Goal: Task Accomplishment & Management: Manage account settings

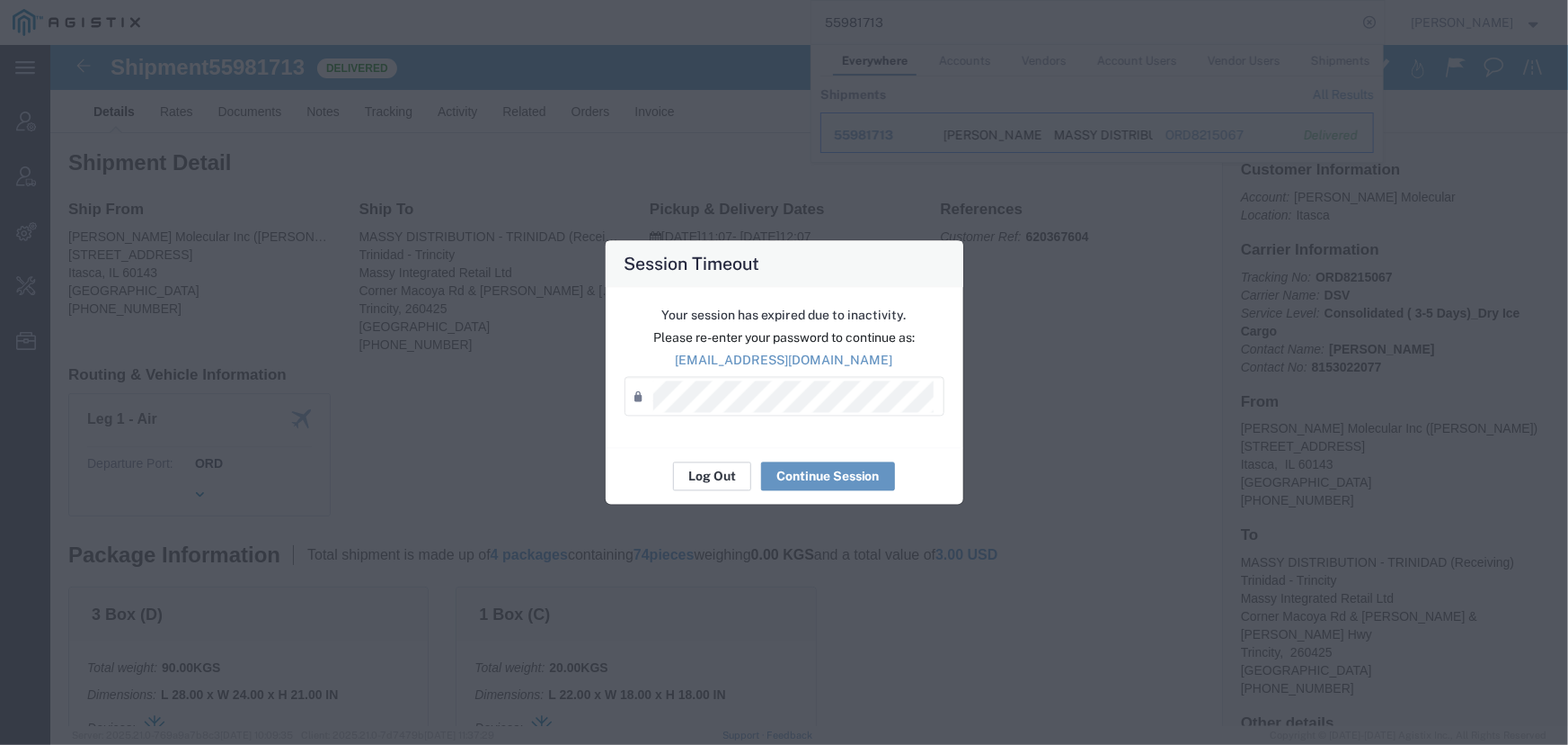
click at [707, 479] on button "Log Out" at bounding box center [712, 477] width 78 height 29
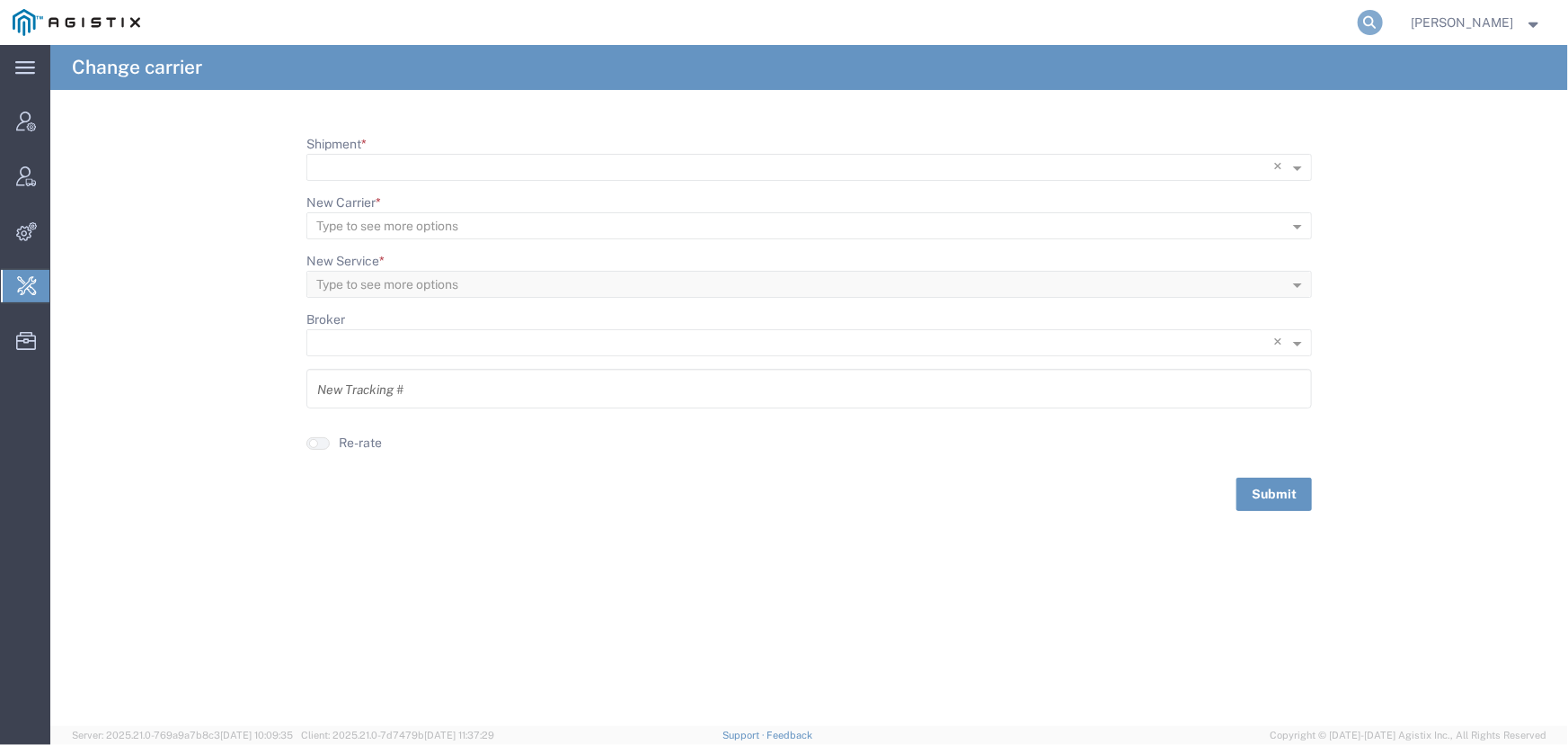
click at [1362, 18] on icon at bounding box center [1370, 22] width 25 height 25
type input "allogene"
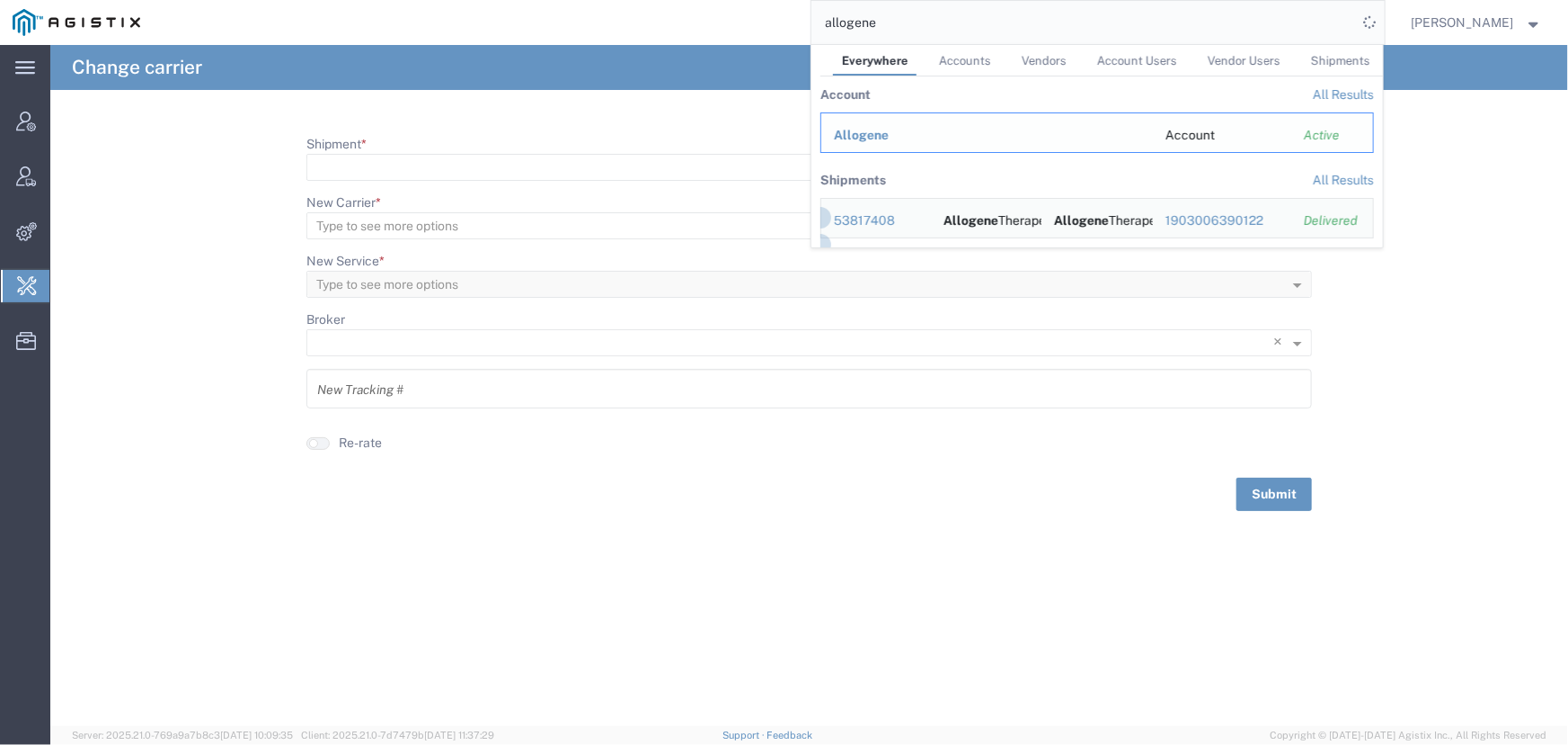
click at [864, 130] on span "Allogene" at bounding box center [861, 134] width 55 height 15
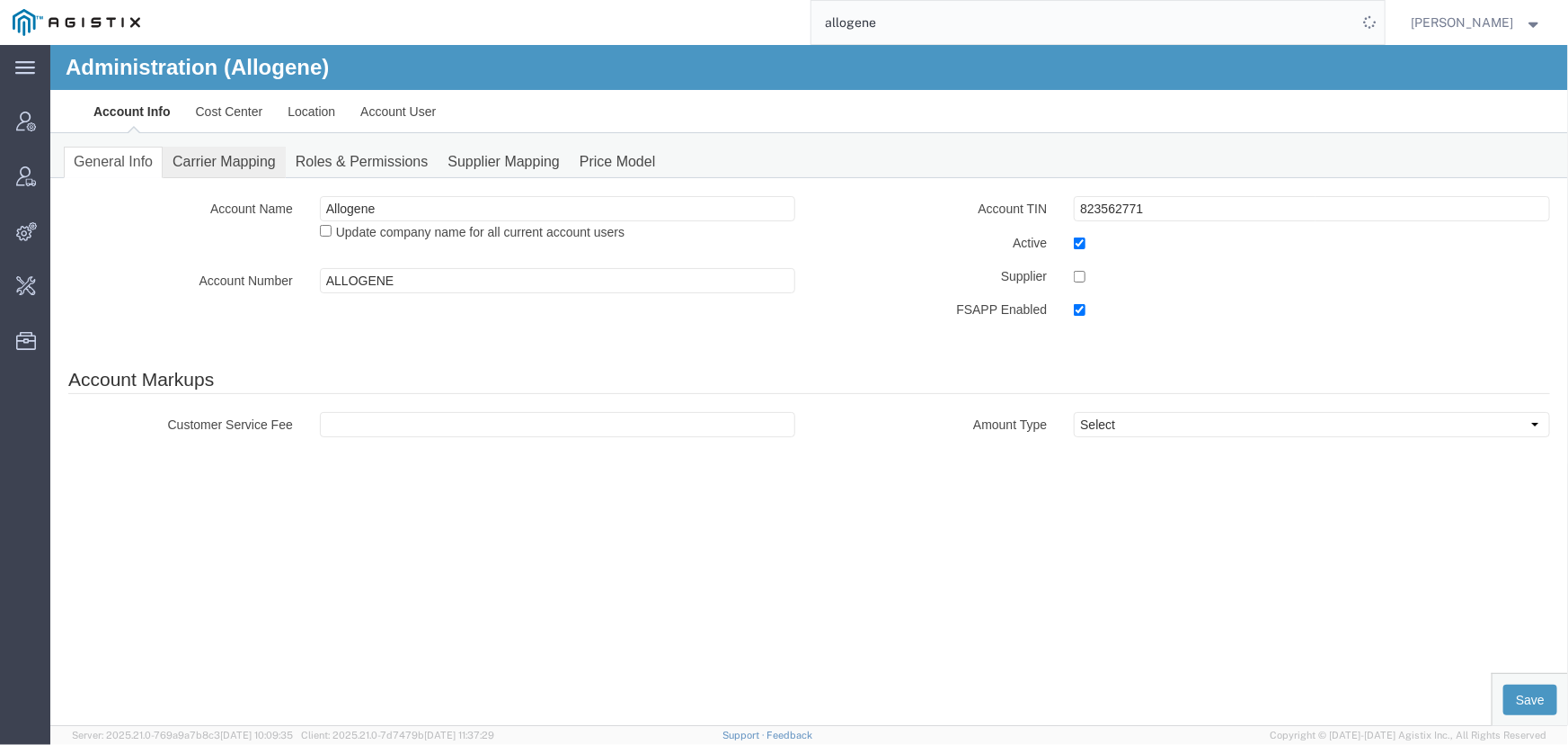
click at [215, 161] on link "Carrier Mapping" at bounding box center [223, 162] width 124 height 31
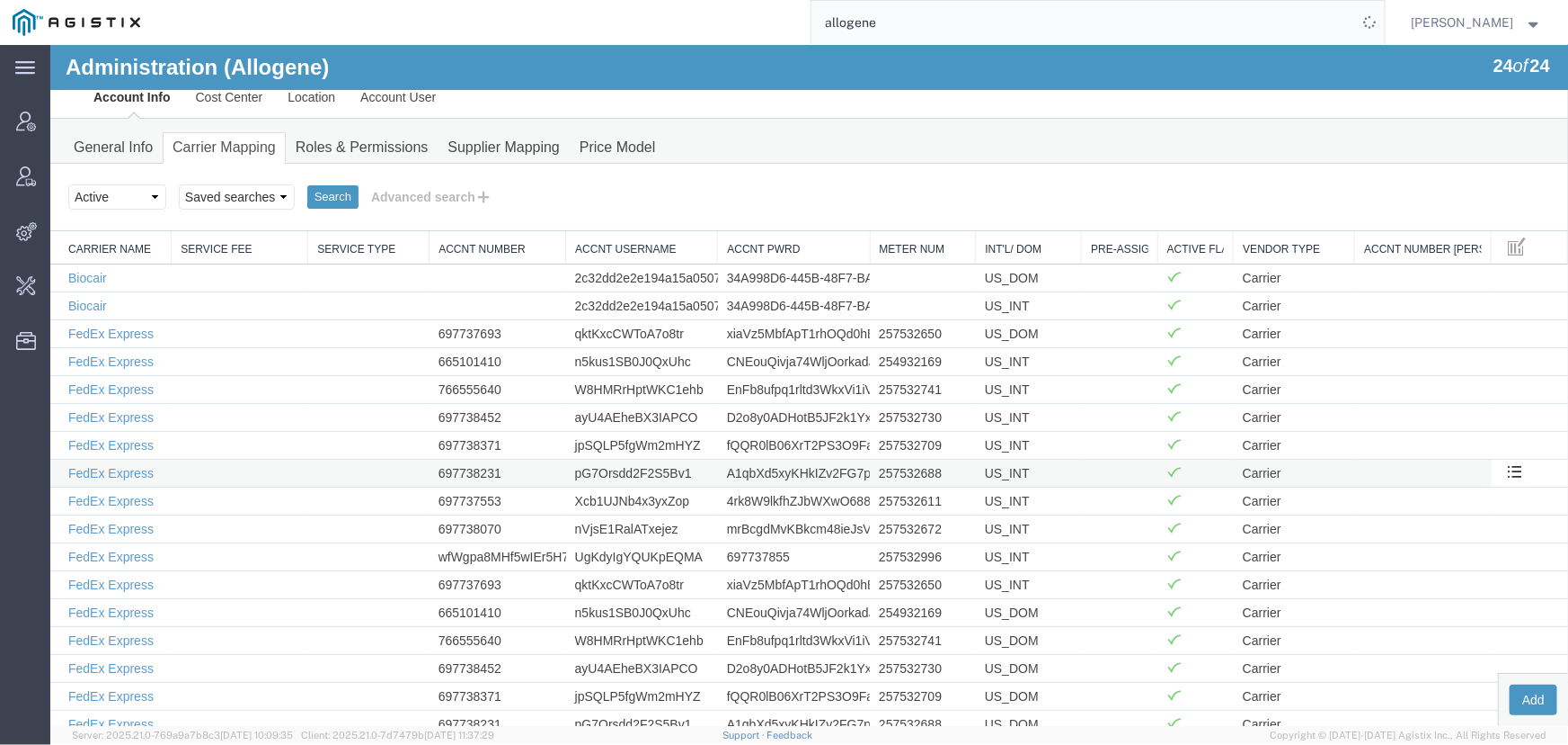
scroll to position [237, 0]
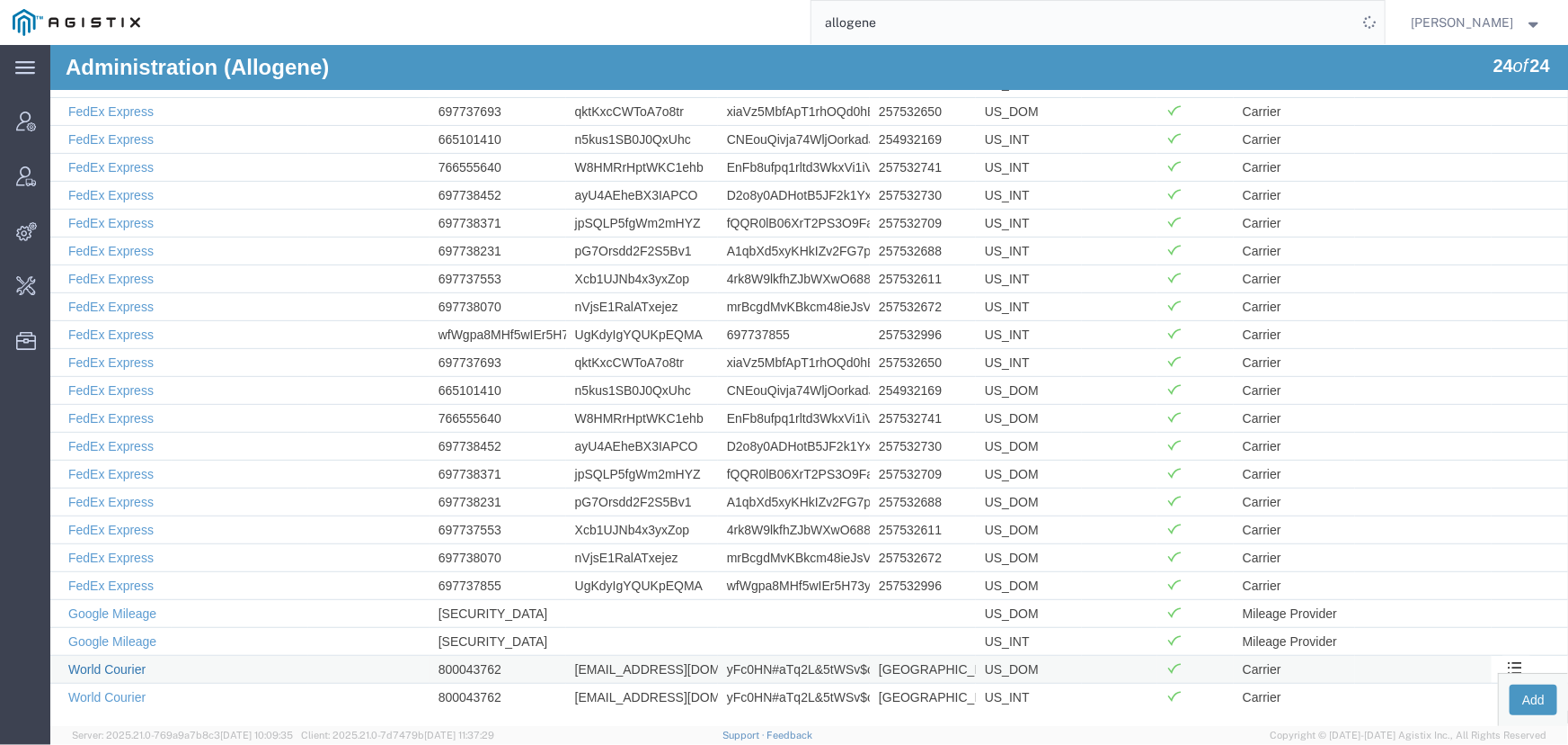
click at [107, 664] on link "World Courier" at bounding box center [105, 668] width 77 height 15
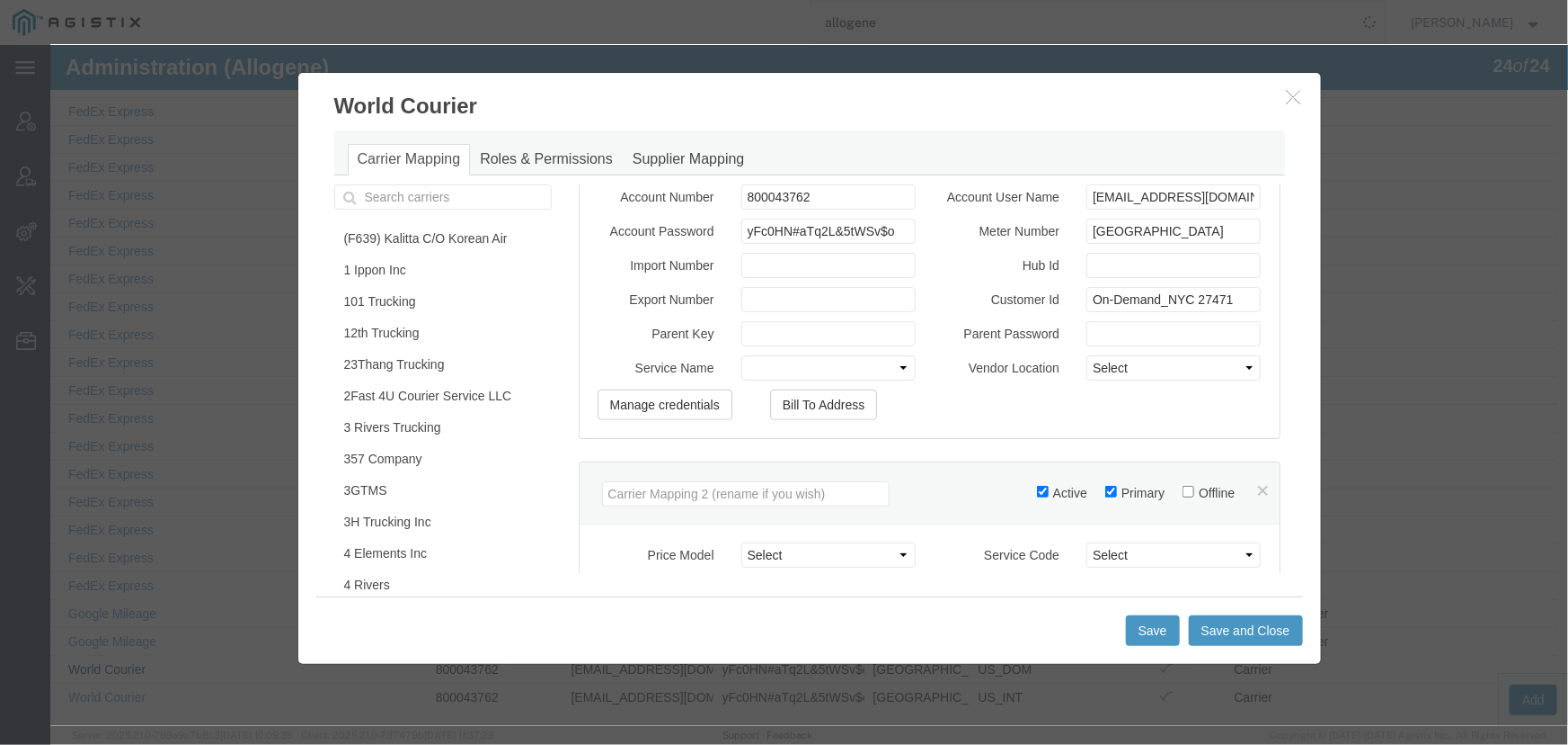
scroll to position [490, 0]
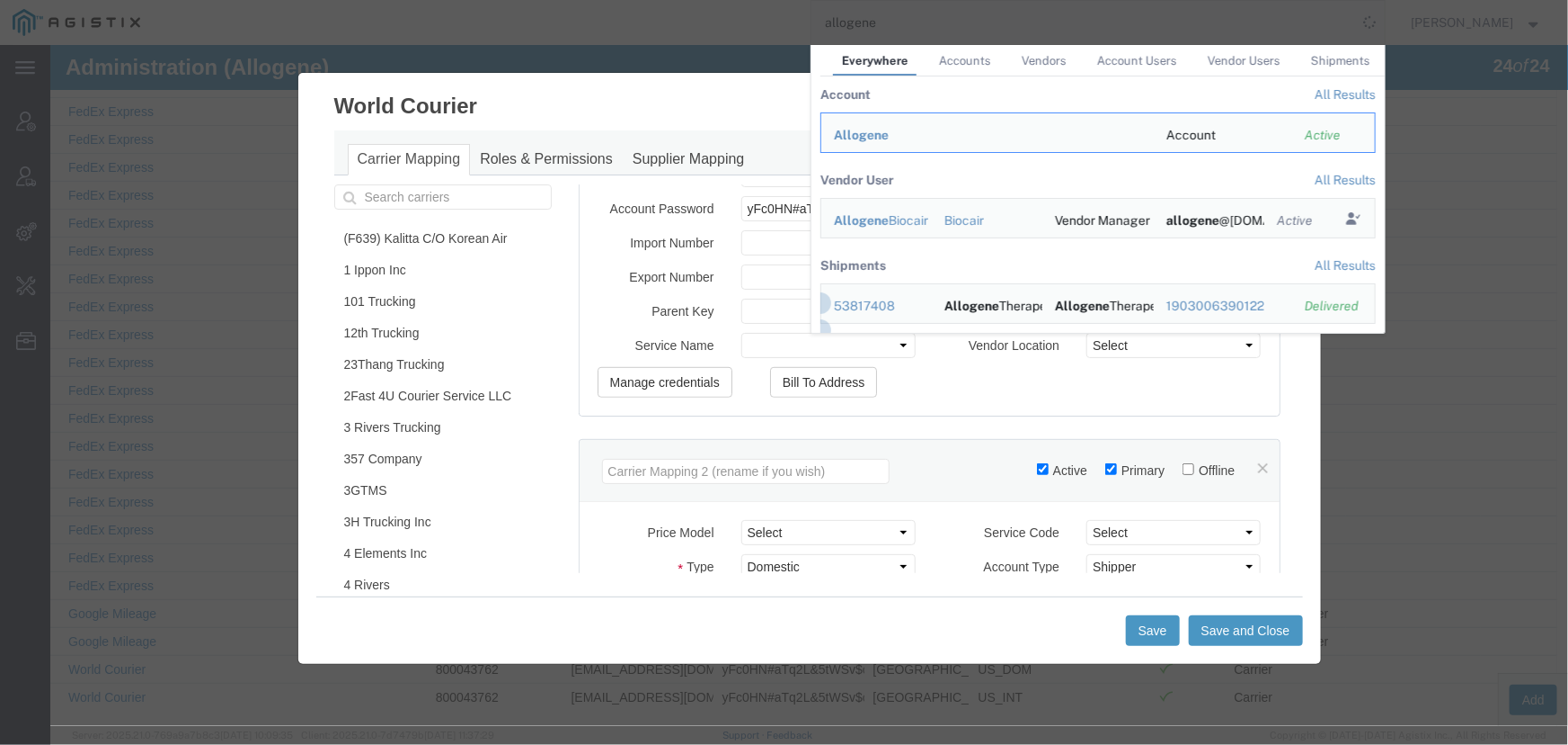
click at [1125, 415] on div "Price Model Select (F639) Kalitta C/O Korean Air::ASRC_2023_c_KALW 101 Trucking…" at bounding box center [929, 244] width 700 height 340
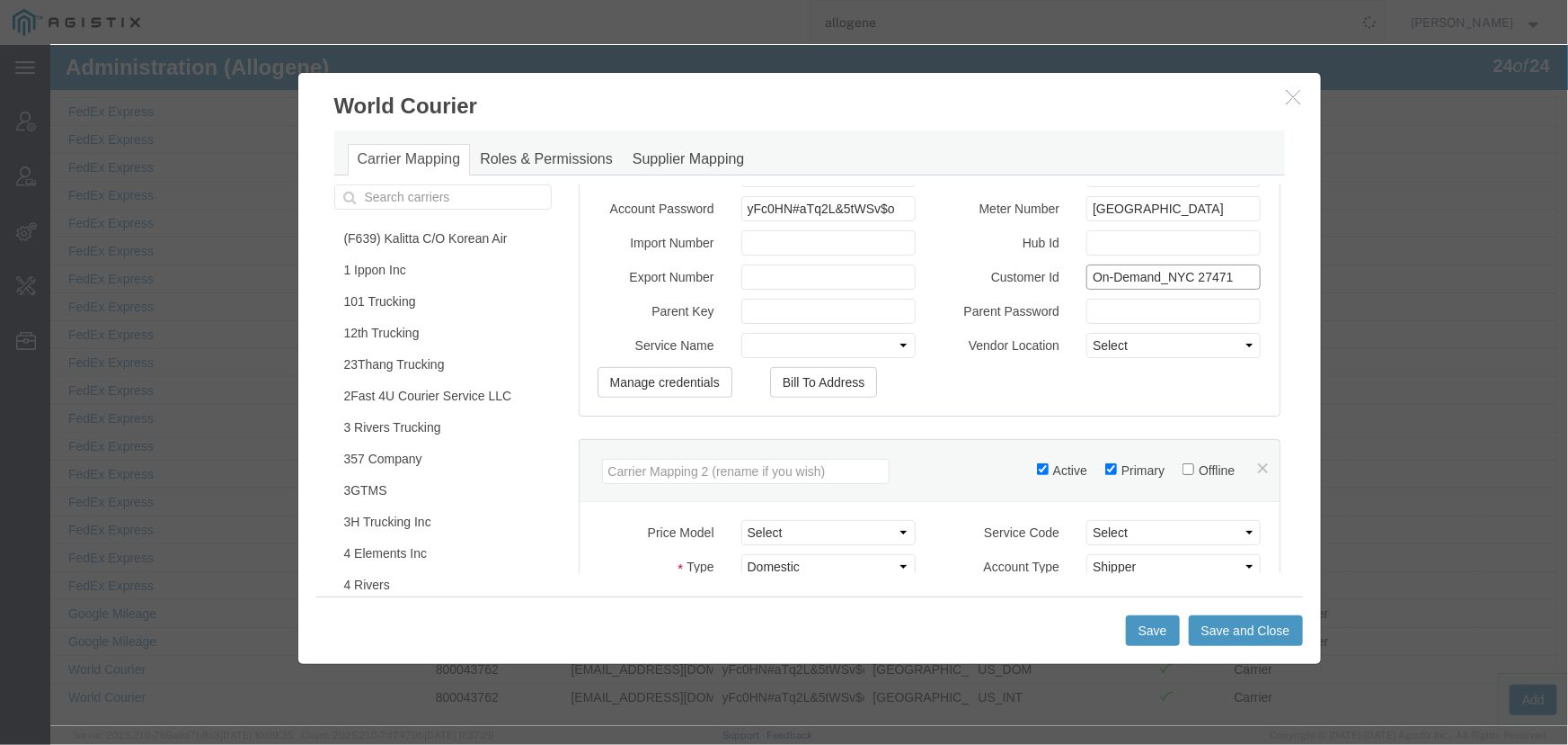
click at [1179, 287] on input "On-Demand_NYC 27471" at bounding box center [1173, 277] width 174 height 25
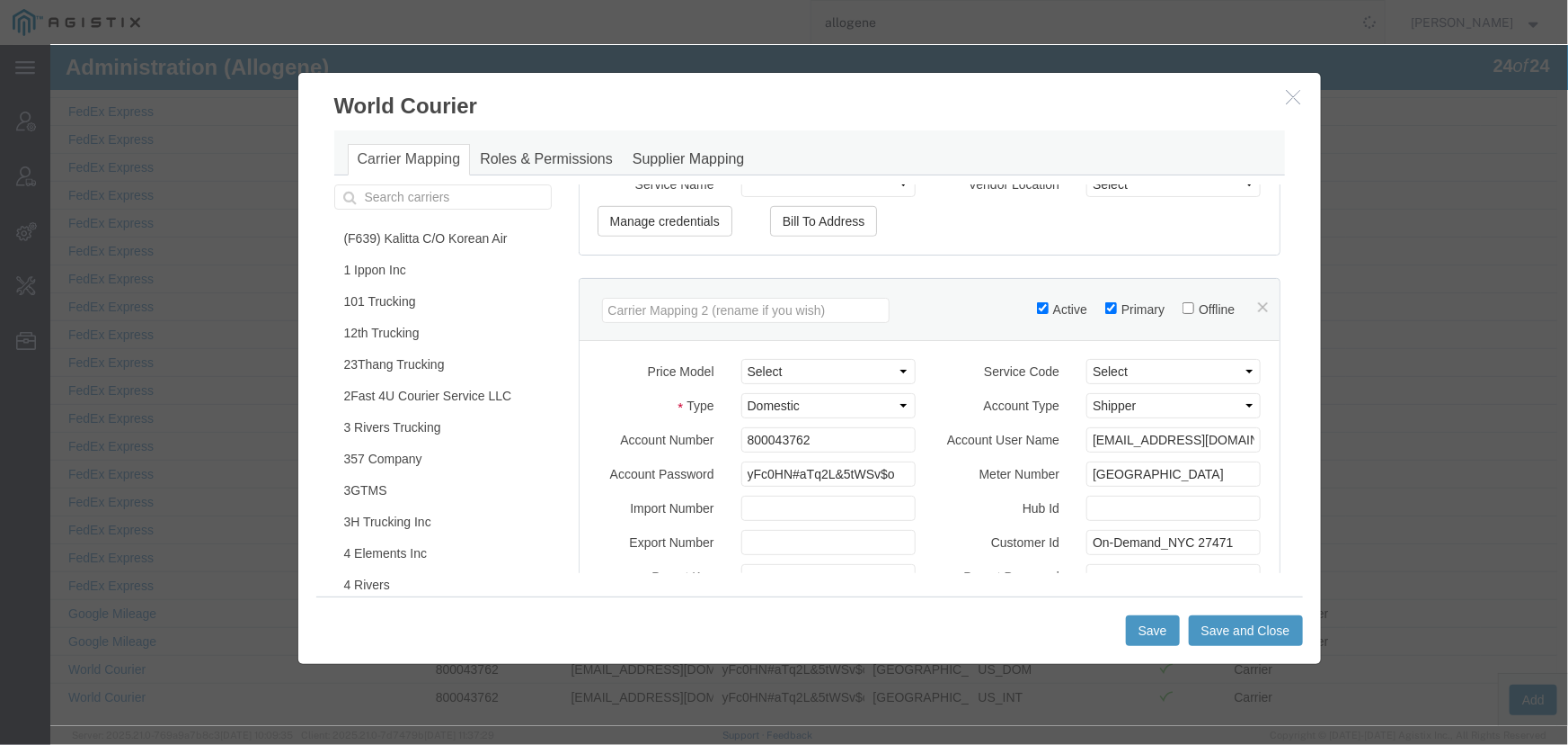
scroll to position [735, 0]
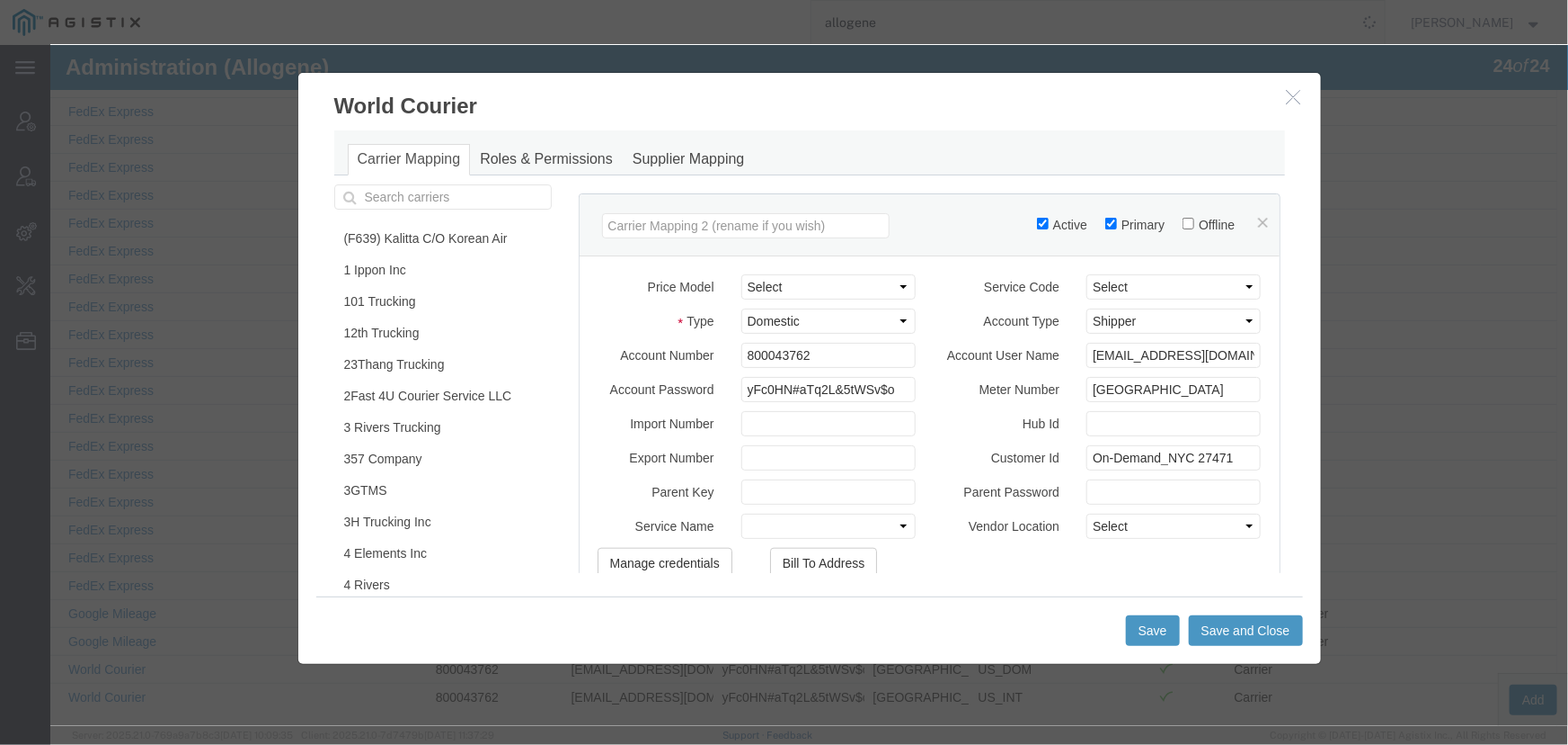
type input "On-Demand_NYC 027471"
click at [1178, 469] on input "On-Demand_NYC 27471" at bounding box center [1173, 457] width 174 height 25
type input "On-Demand_NYC 027471"
click at [1194, 631] on button "Save and Close" at bounding box center [1245, 629] width 114 height 30
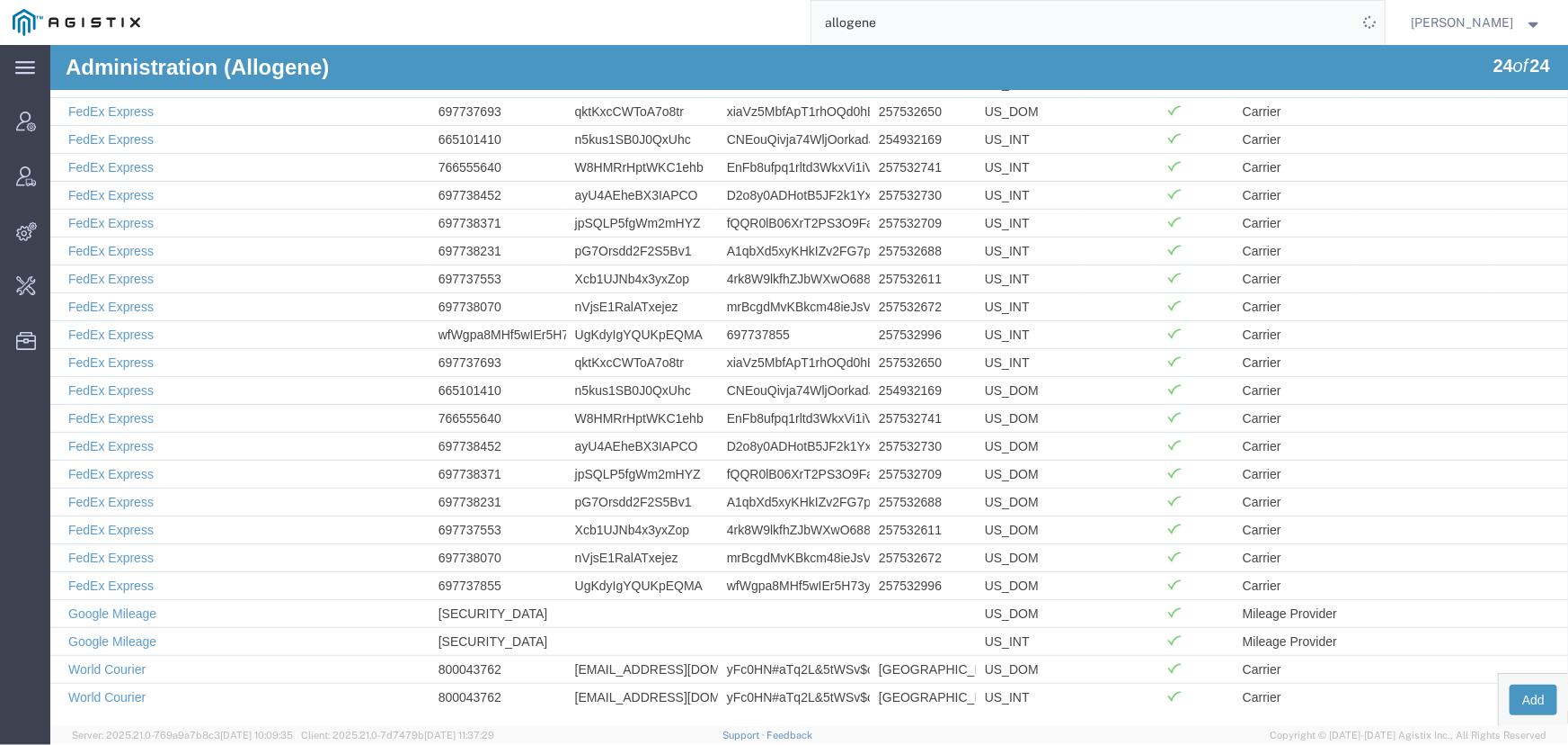
click at [893, 20] on input "allogene" at bounding box center [1084, 22] width 546 height 43
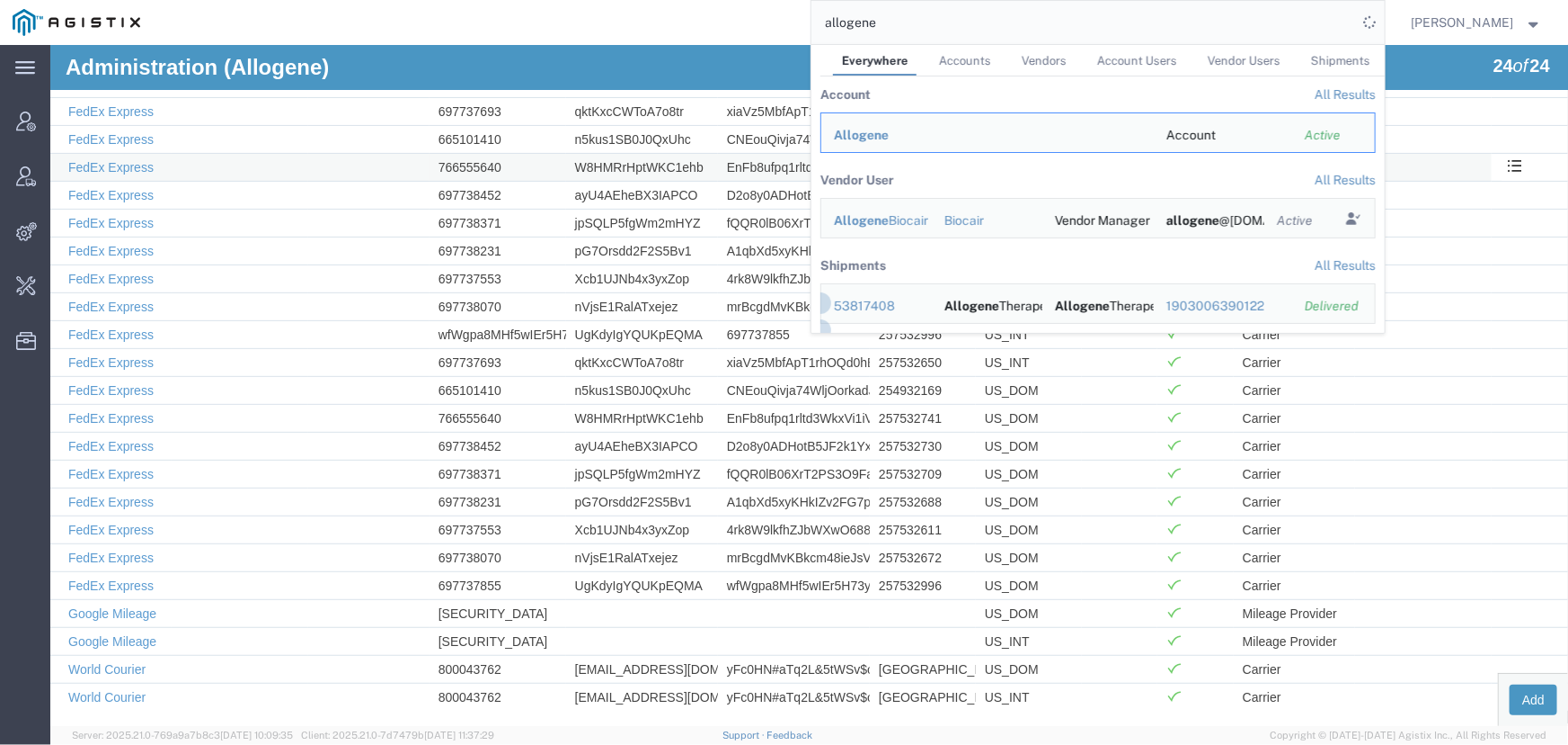
scroll to position [0, 0]
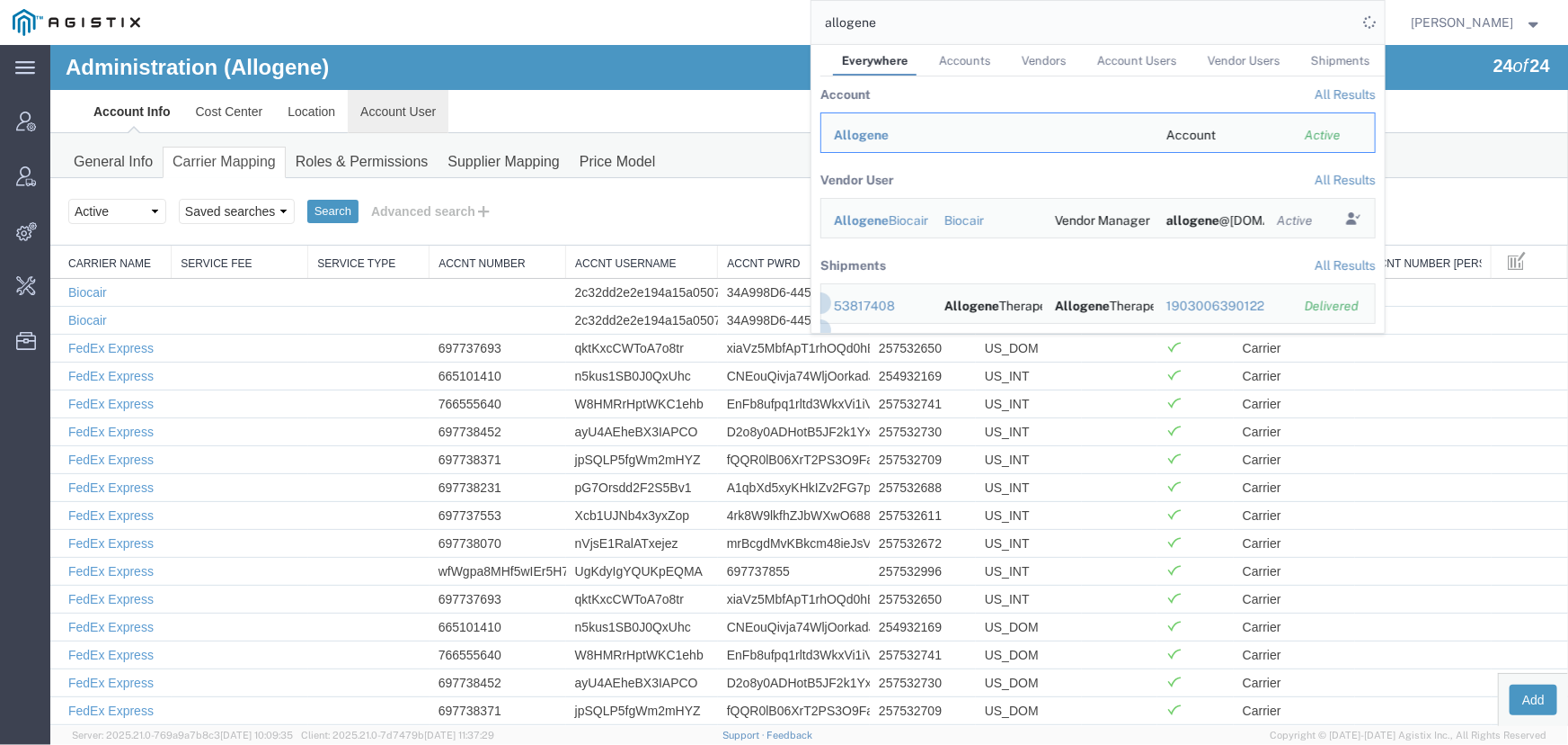
click at [394, 110] on link "Account User" at bounding box center [396, 110] width 100 height 43
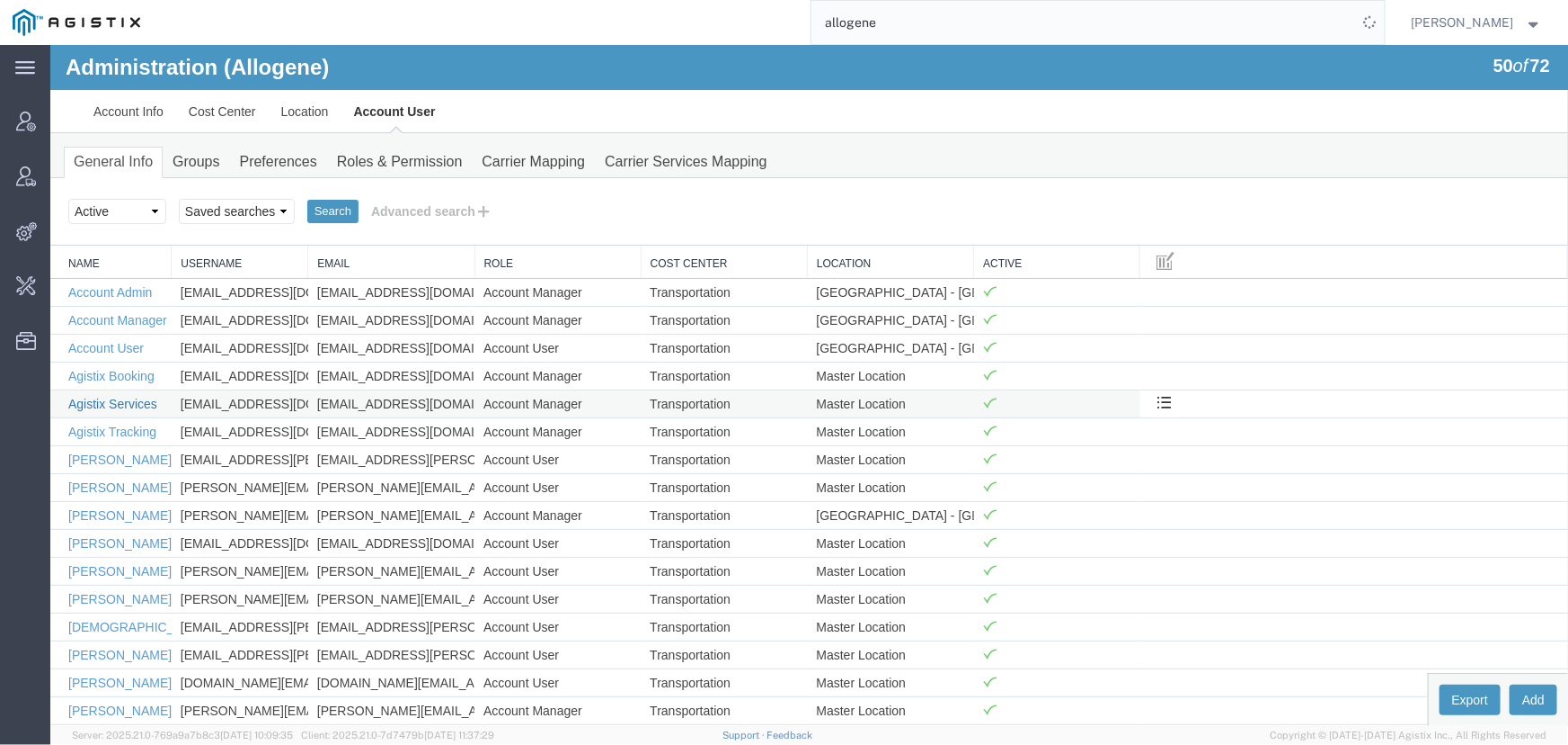
click at [84, 397] on link "Agistix Services" at bounding box center [111, 402] width 89 height 15
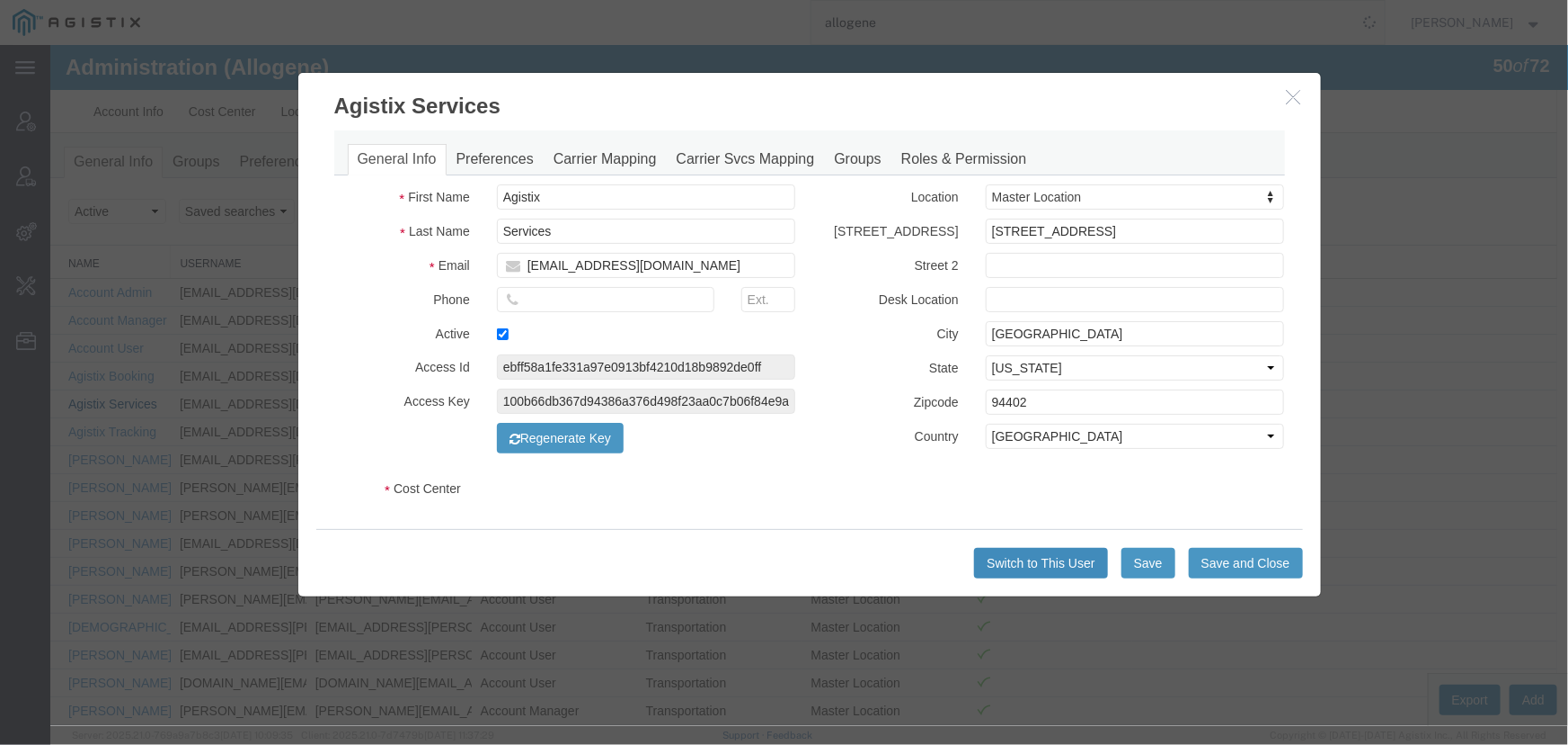
select select "COSTCENTER"
select select "65131"
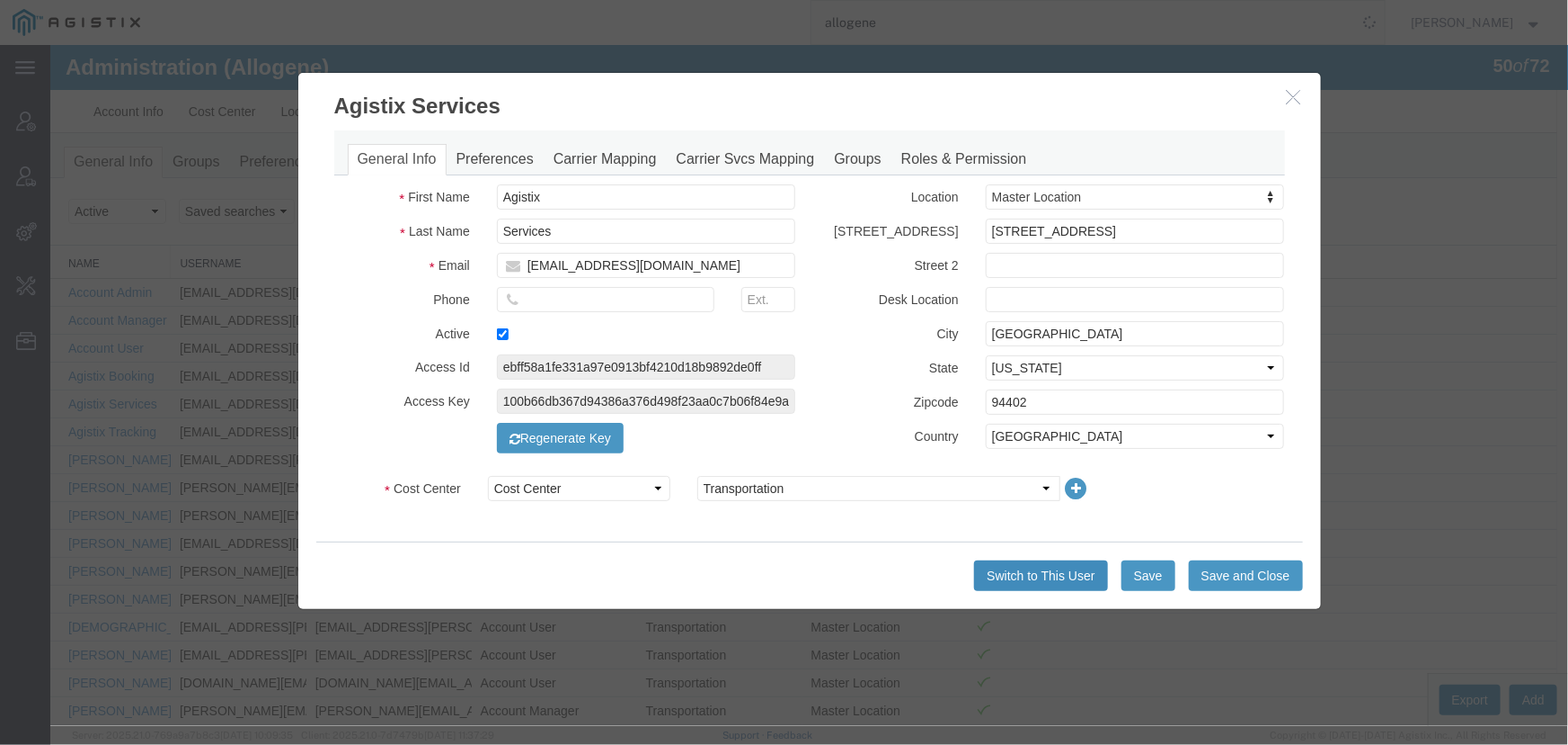
click at [1015, 560] on button "Switch to This User" at bounding box center [1039, 574] width 133 height 30
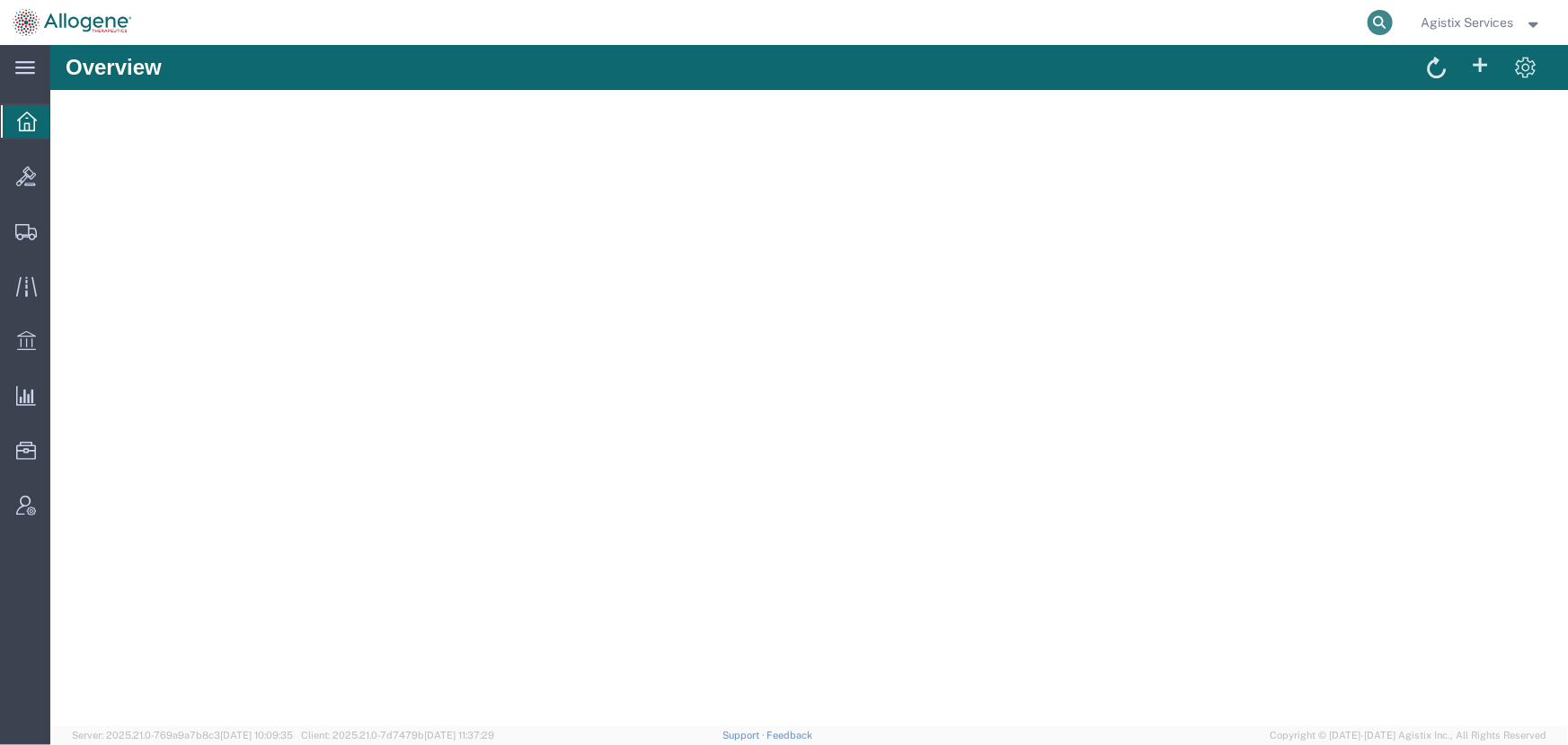
click at [1378, 26] on icon at bounding box center [1381, 22] width 25 height 25
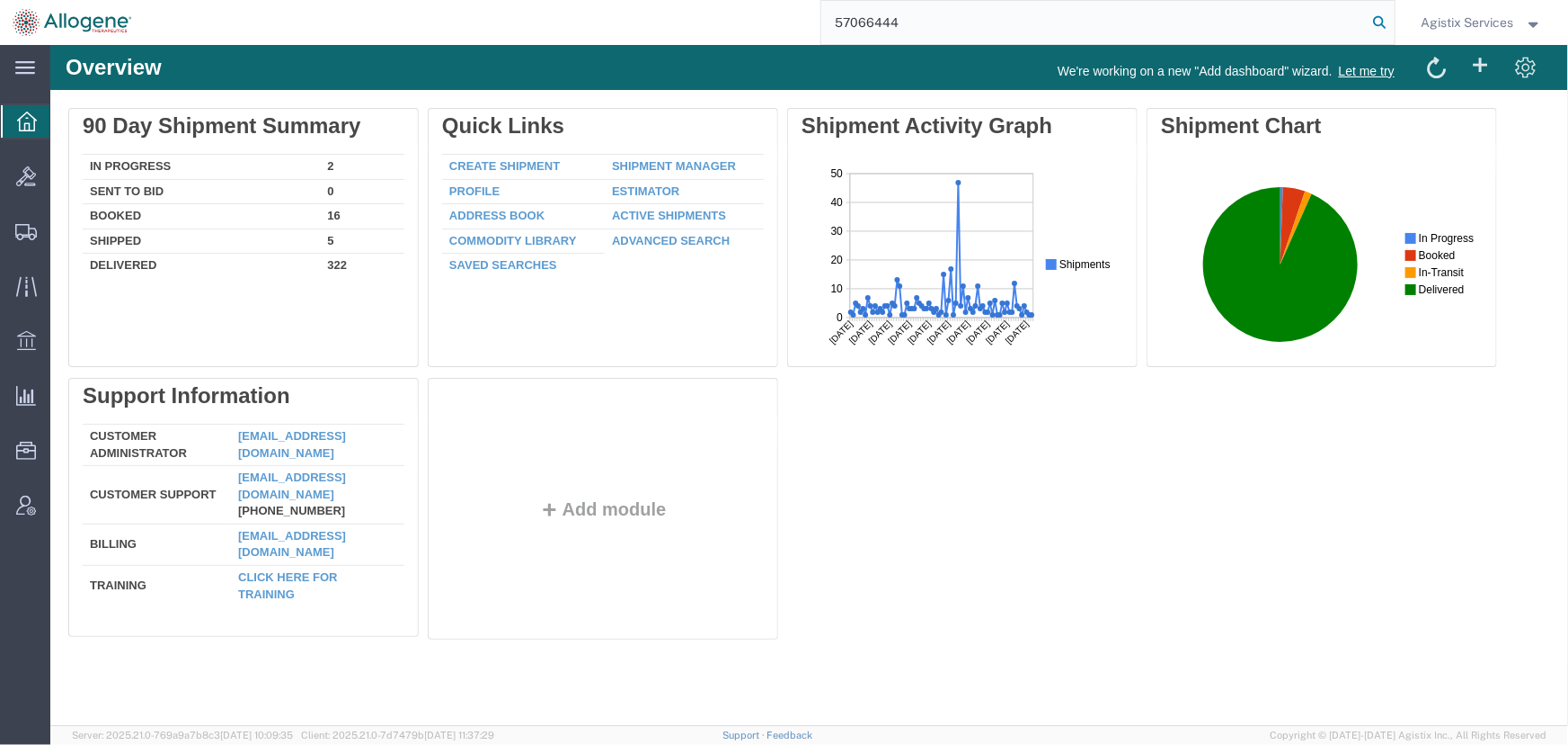
type input "57066444"
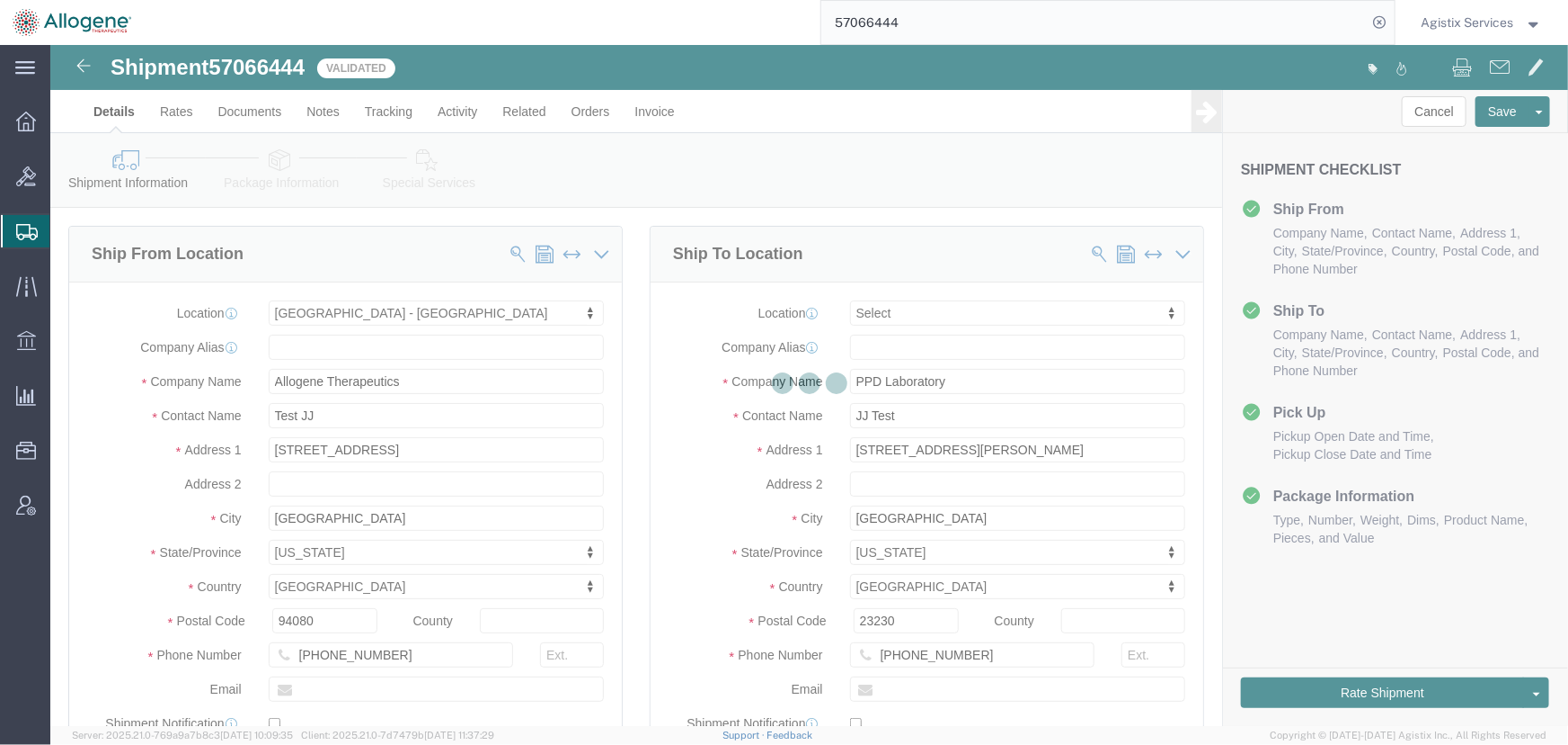
select select "52632"
select select
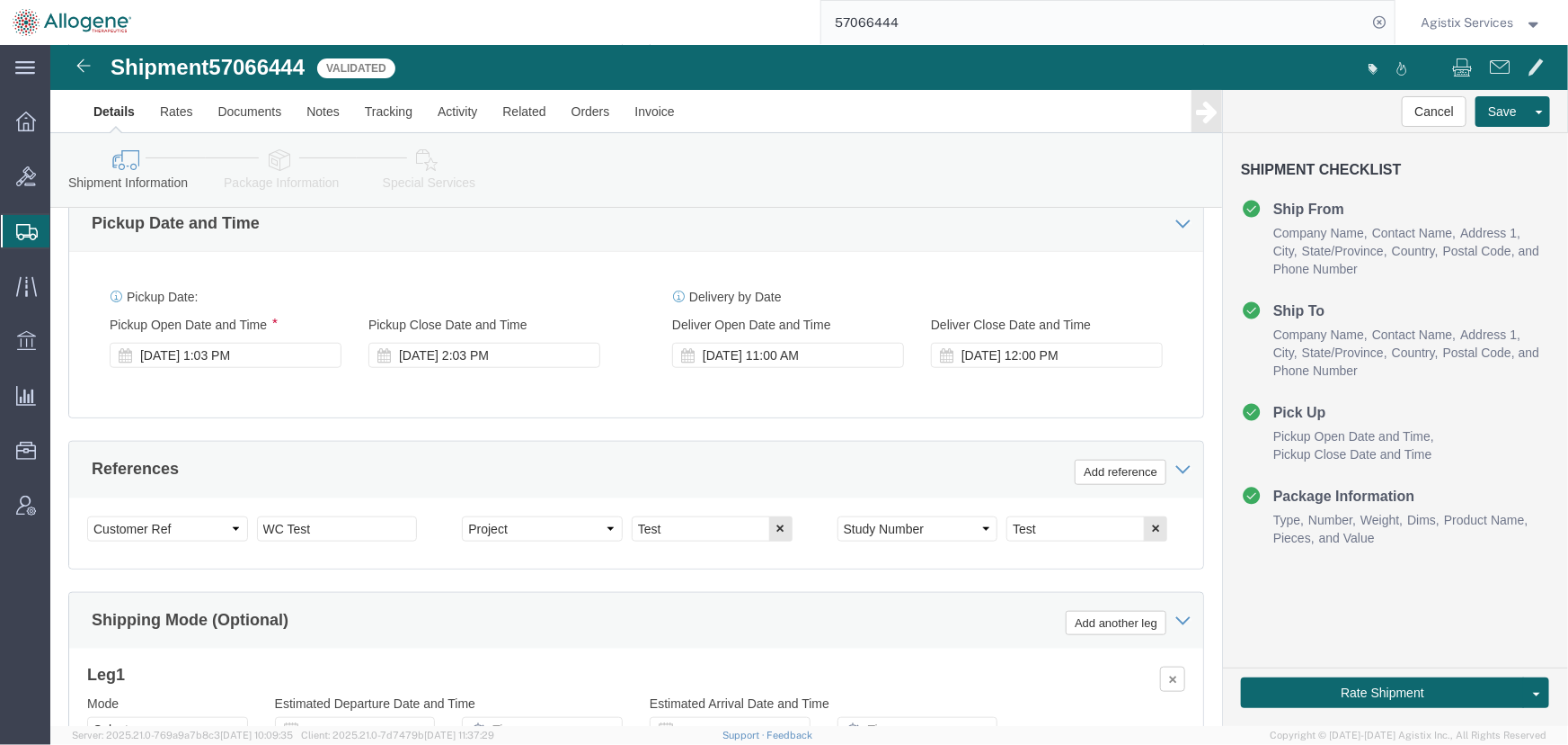
scroll to position [617, 0]
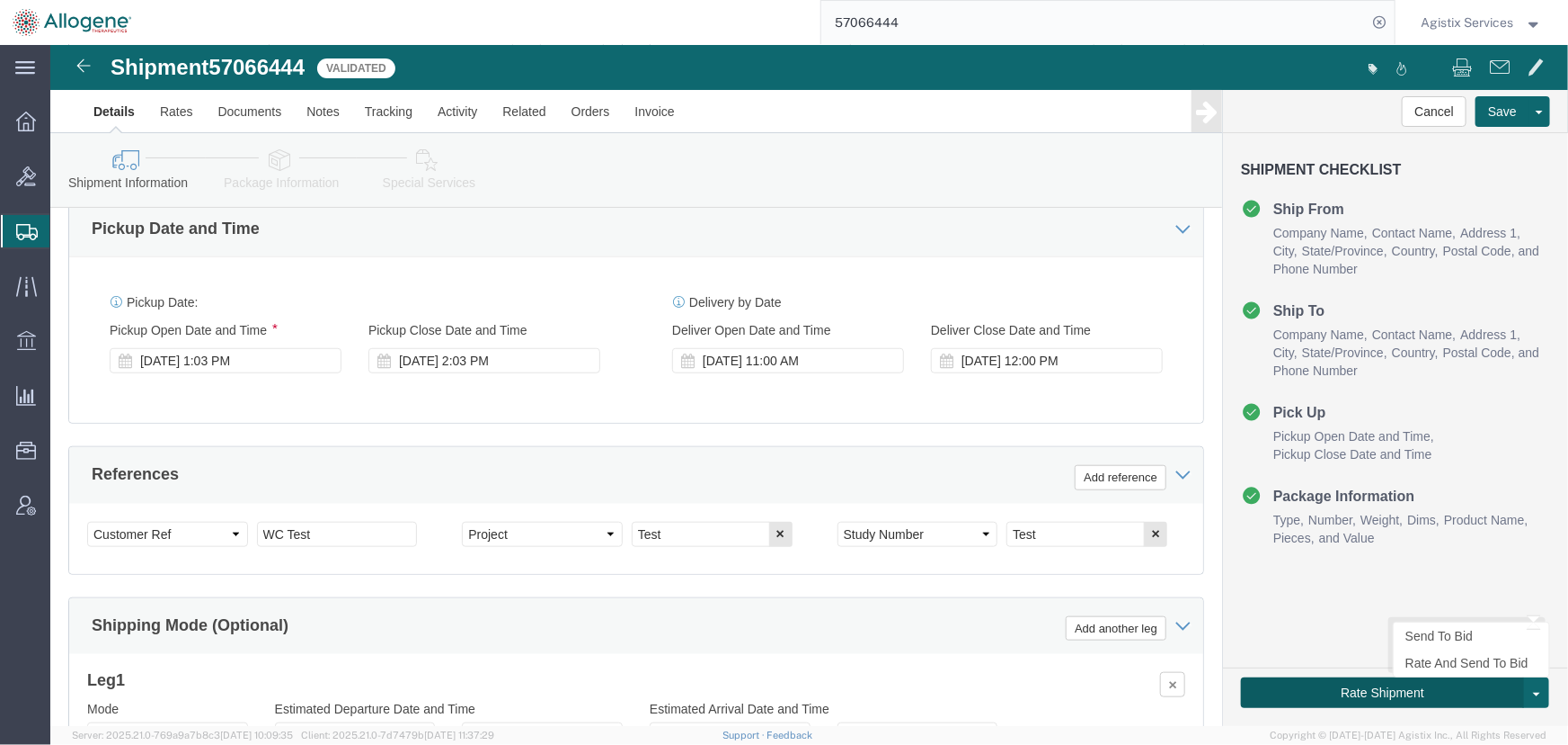
click button "Rate Shipment"
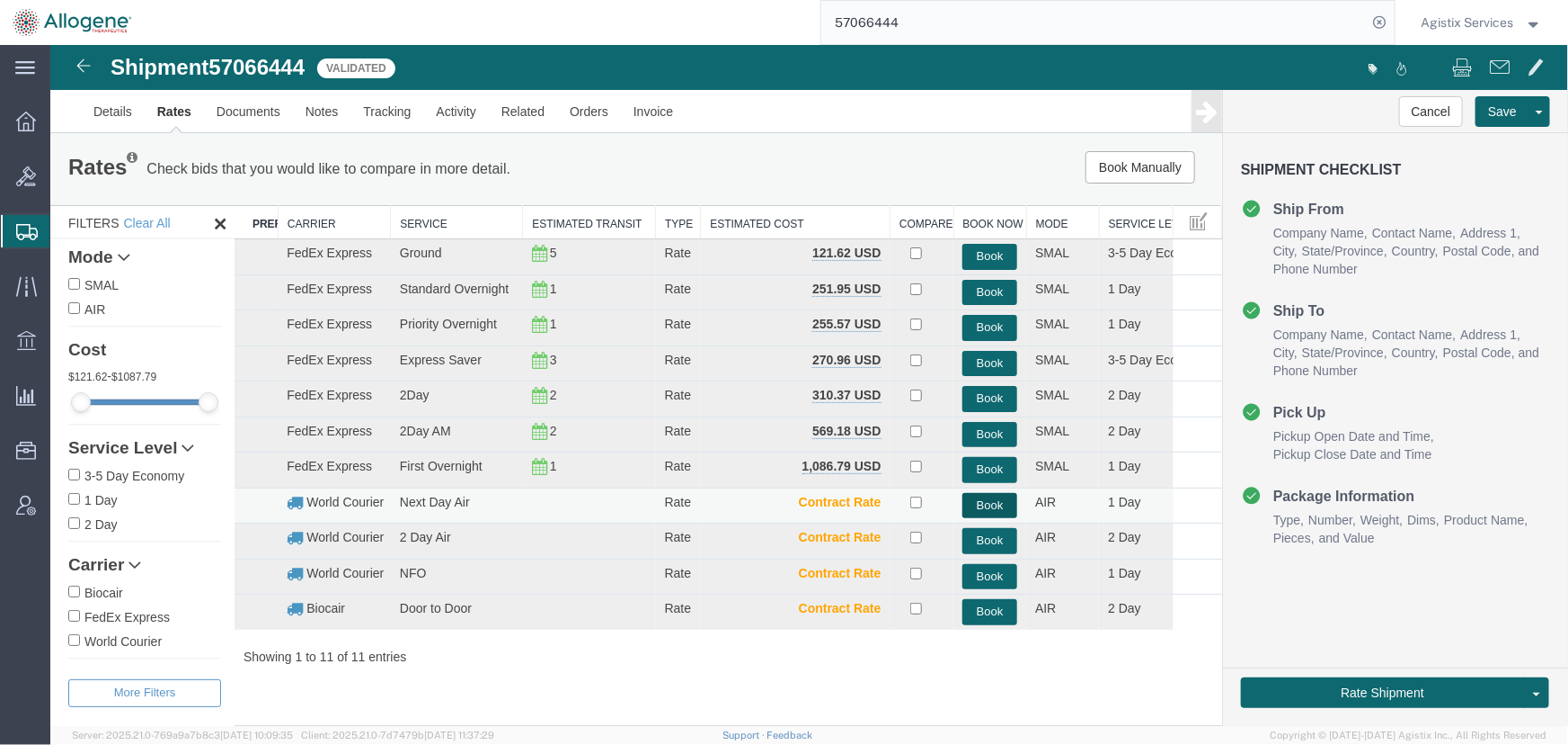
click at [982, 503] on button "Book" at bounding box center [989, 504] width 55 height 26
click at [441, 117] on link "Activity" at bounding box center [456, 110] width 64 height 43
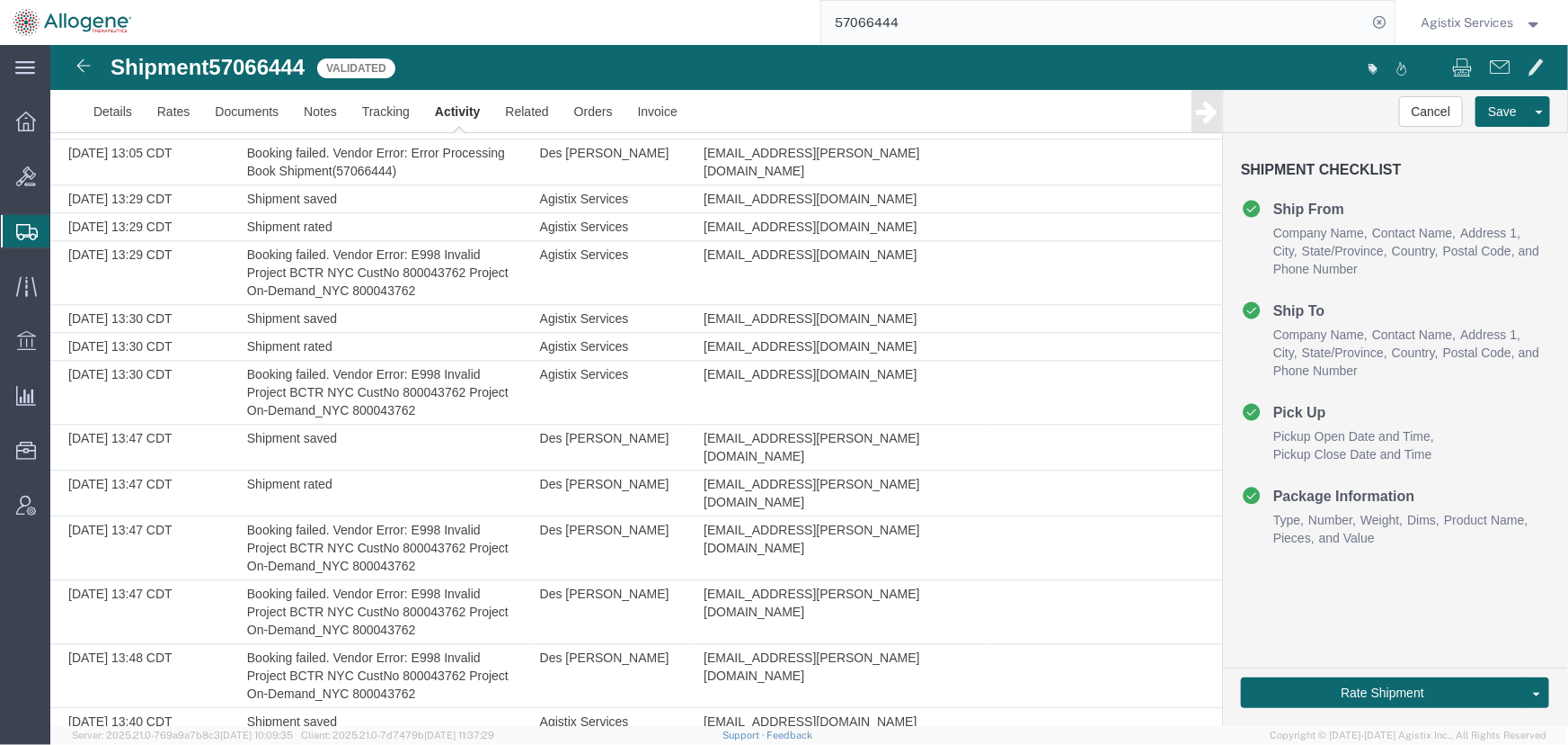
scroll to position [2273, 0]
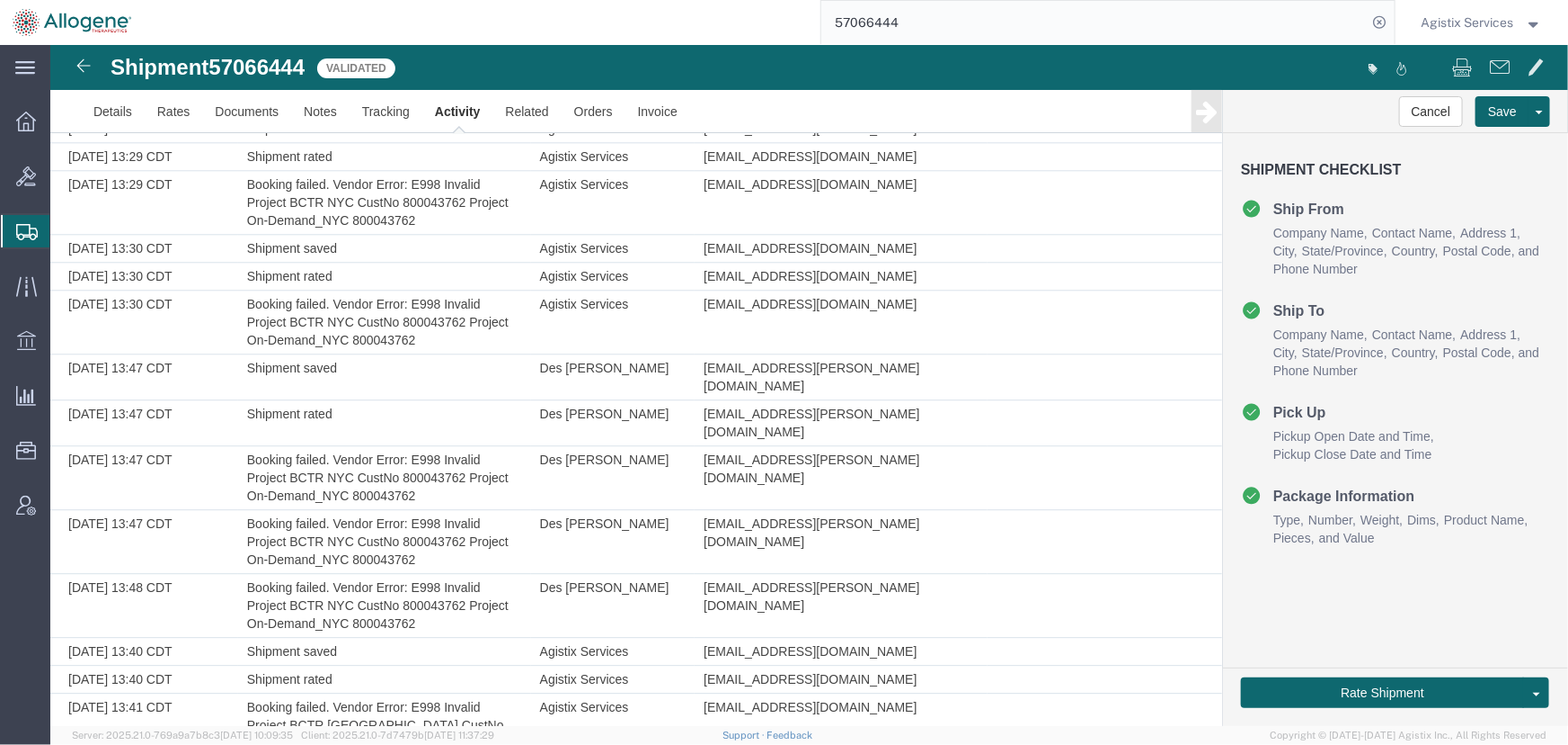
drag, startPoint x: 244, startPoint y: 655, endPoint x: 405, endPoint y: 694, distance: 165.7
copy td "Booking failed. Vendor Error: E998 Invalid Project BCTR NYC CustNo 800043762 Pr…"
click at [1468, 14] on span "Agistix Services" at bounding box center [1468, 22] width 92 height 19
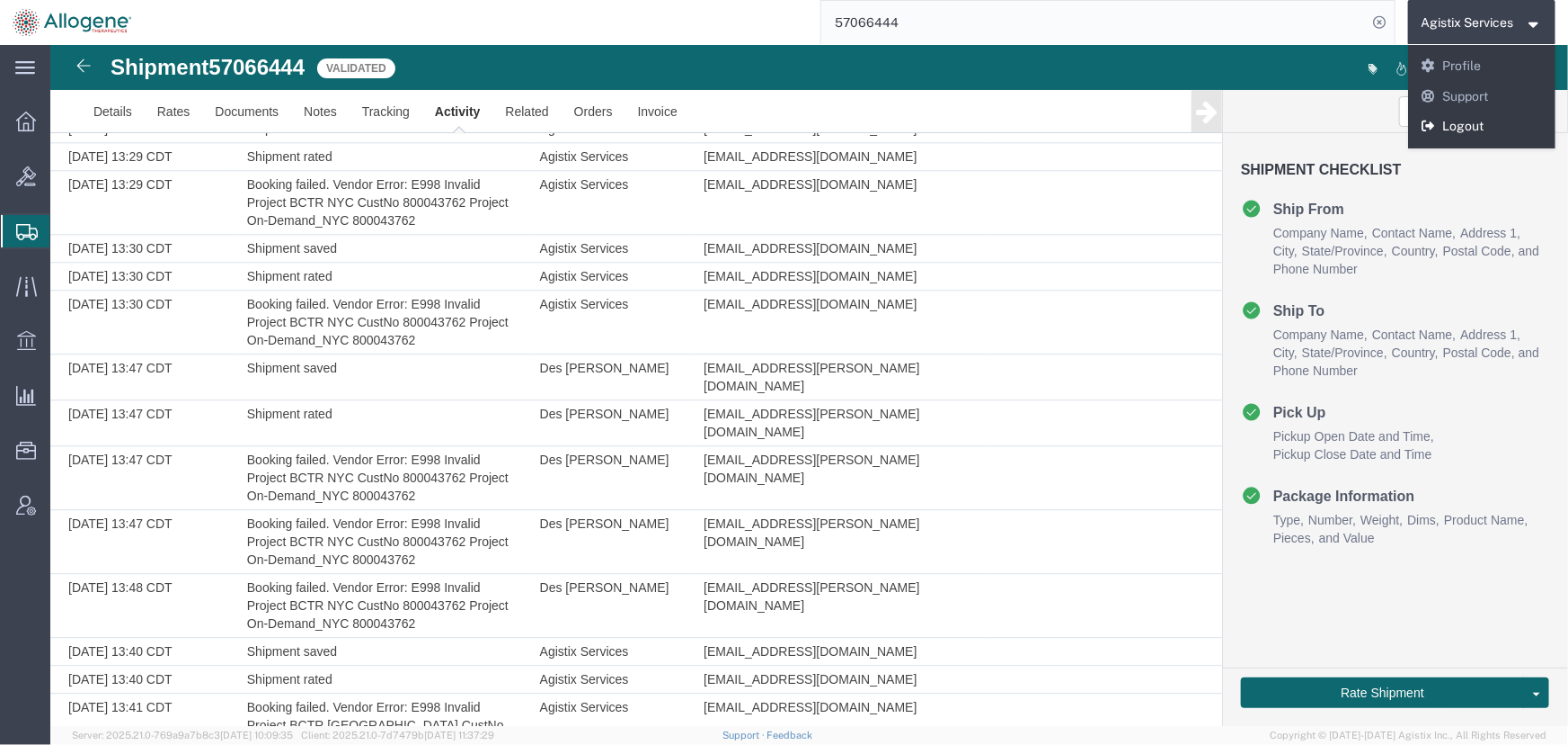
click at [1452, 131] on link "Logout" at bounding box center [1482, 127] width 148 height 30
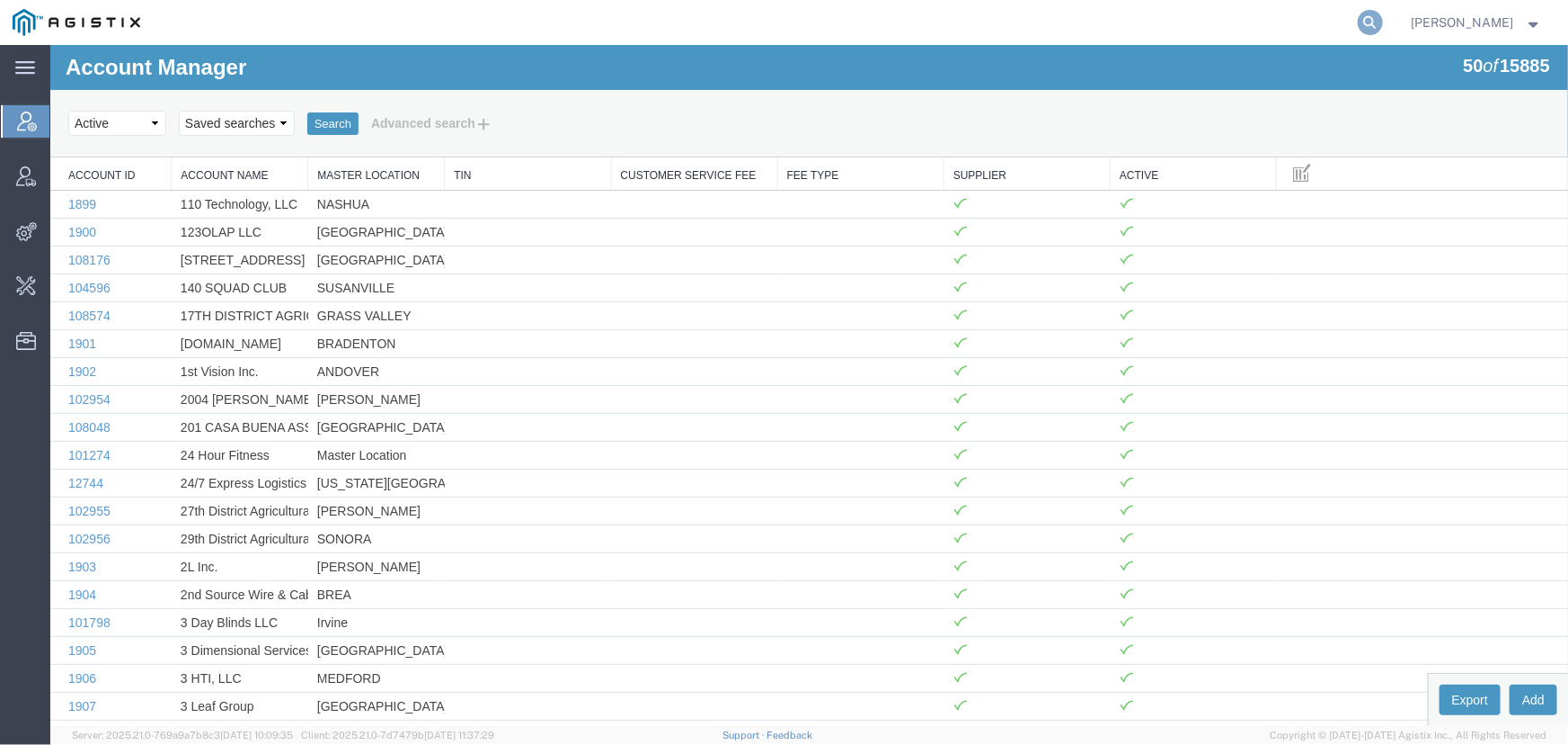
click at [1371, 19] on icon at bounding box center [1370, 22] width 25 height 25
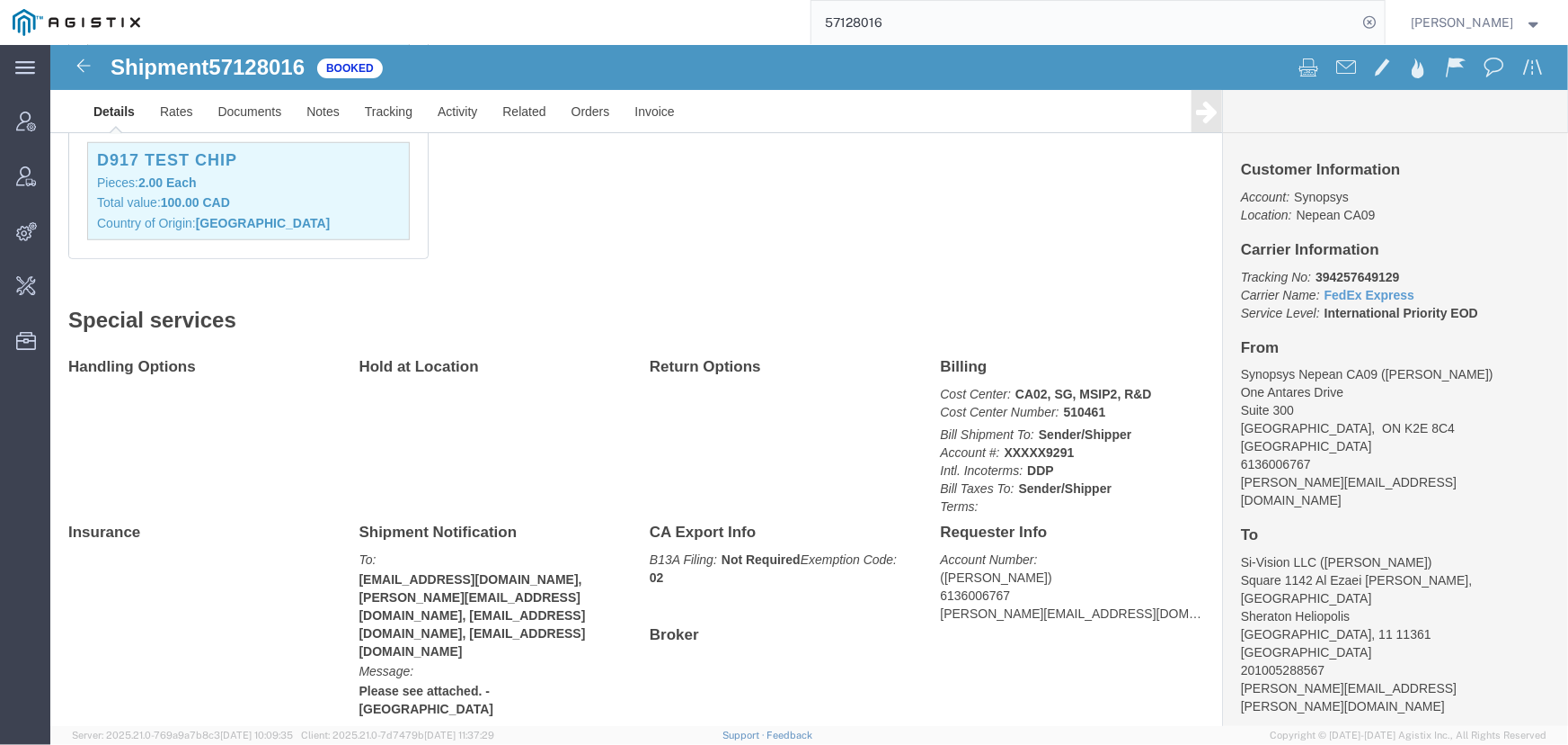
scroll to position [681, 0]
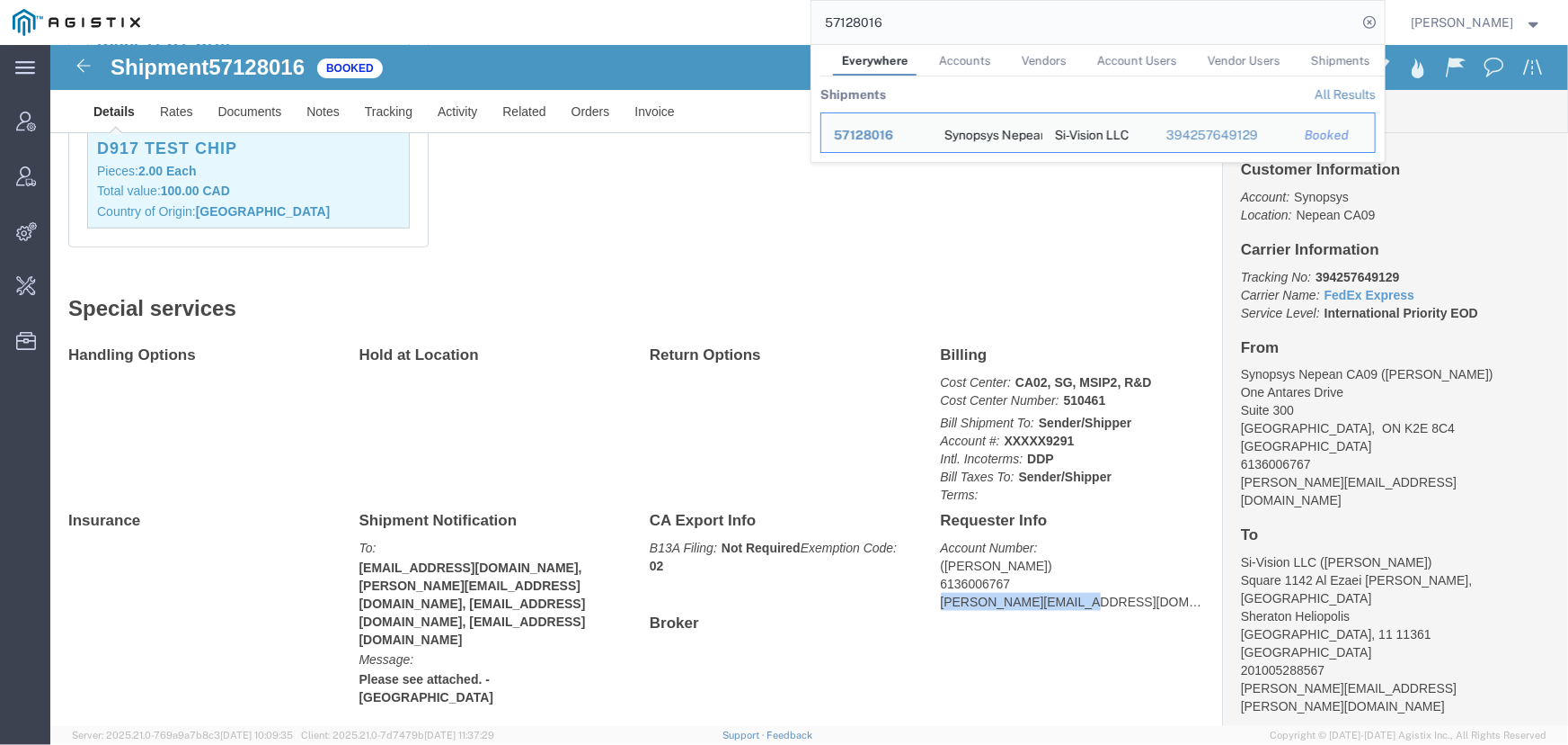
drag, startPoint x: 883, startPoint y: 558, endPoint x: 1024, endPoint y: 556, distance: 141.0
click address "(Shahrukh Riaz) 6136006767 shahrukh@synopsys.com"
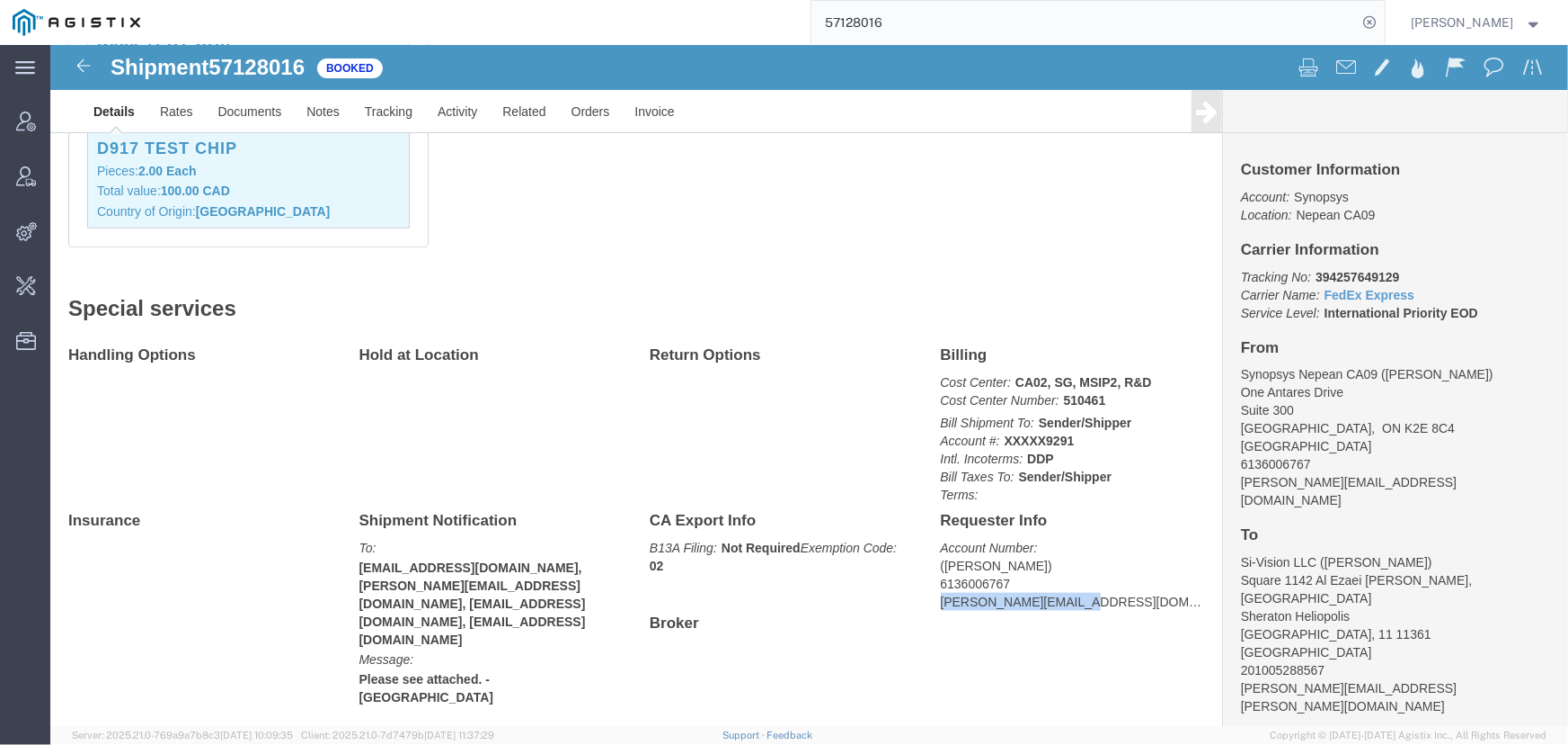
copy address "shahrukh@synopsys.com"
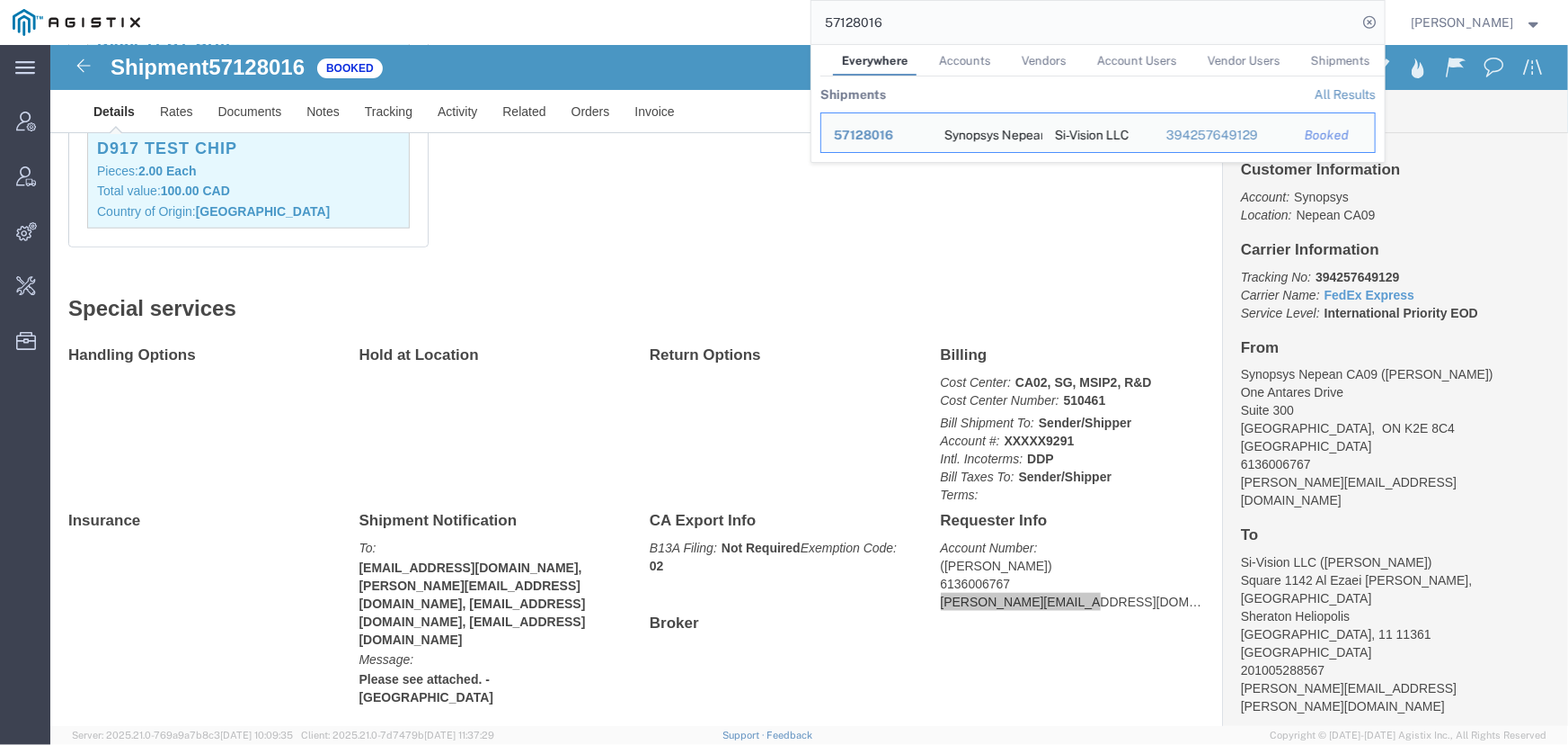
drag, startPoint x: 692, startPoint y: 34, endPoint x: 647, endPoint y: 33, distance: 45.0
click at [647, 33] on div "57128016 Everywhere Accounts Vendors Account Users Vendor Users Shipments Shipm…" at bounding box center [769, 22] width 1232 height 45
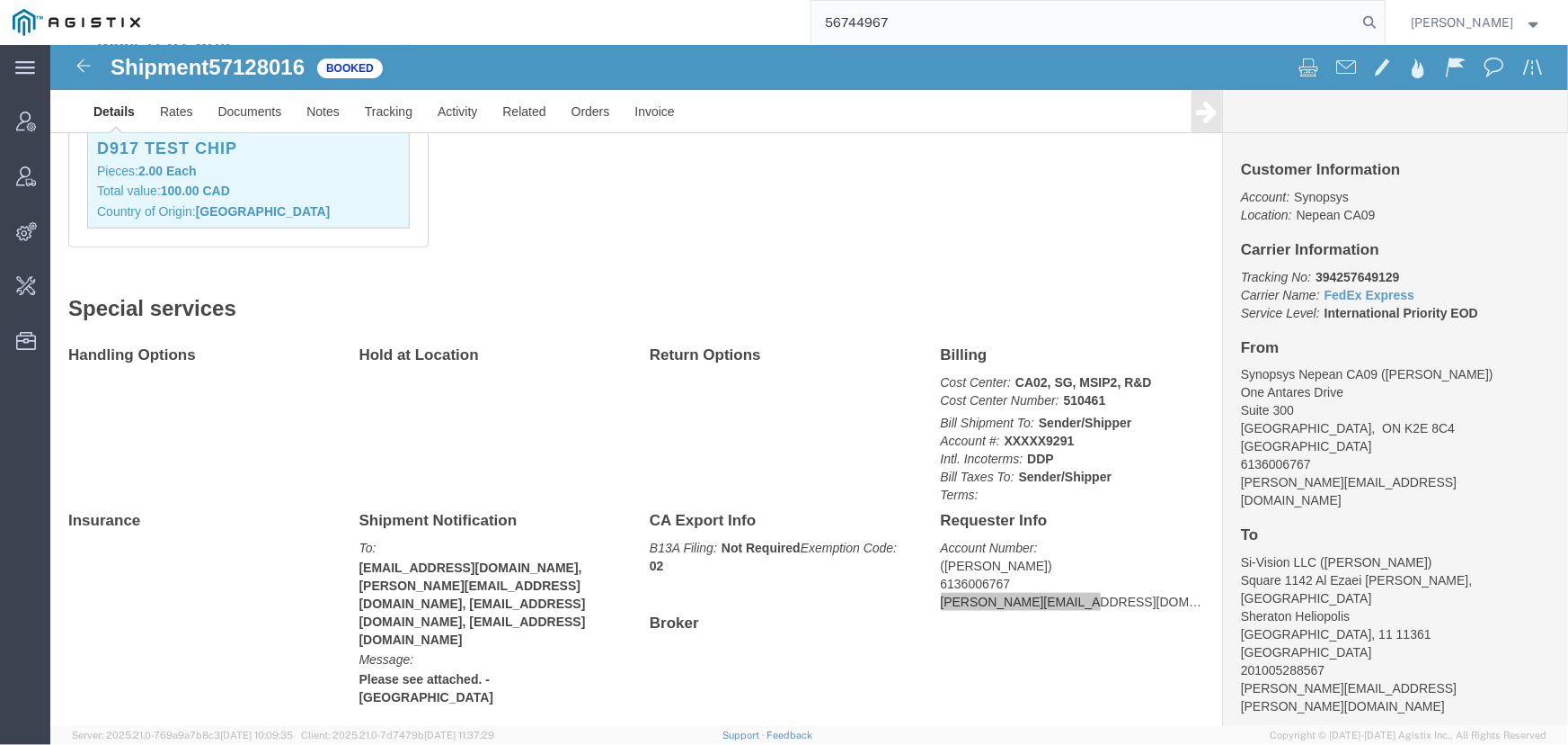
type input "56744967"
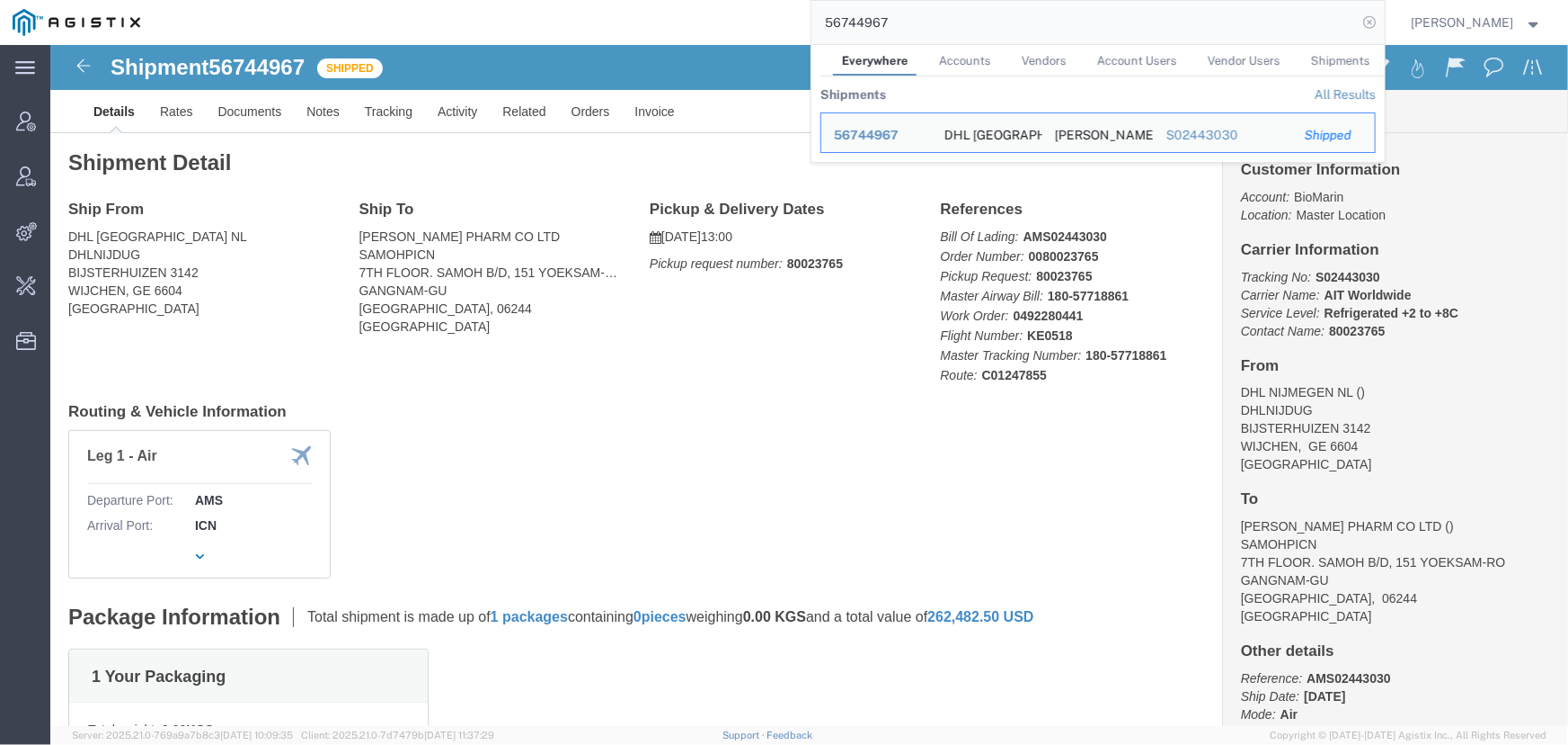
click at [1370, 23] on icon at bounding box center [1370, 22] width 25 height 25
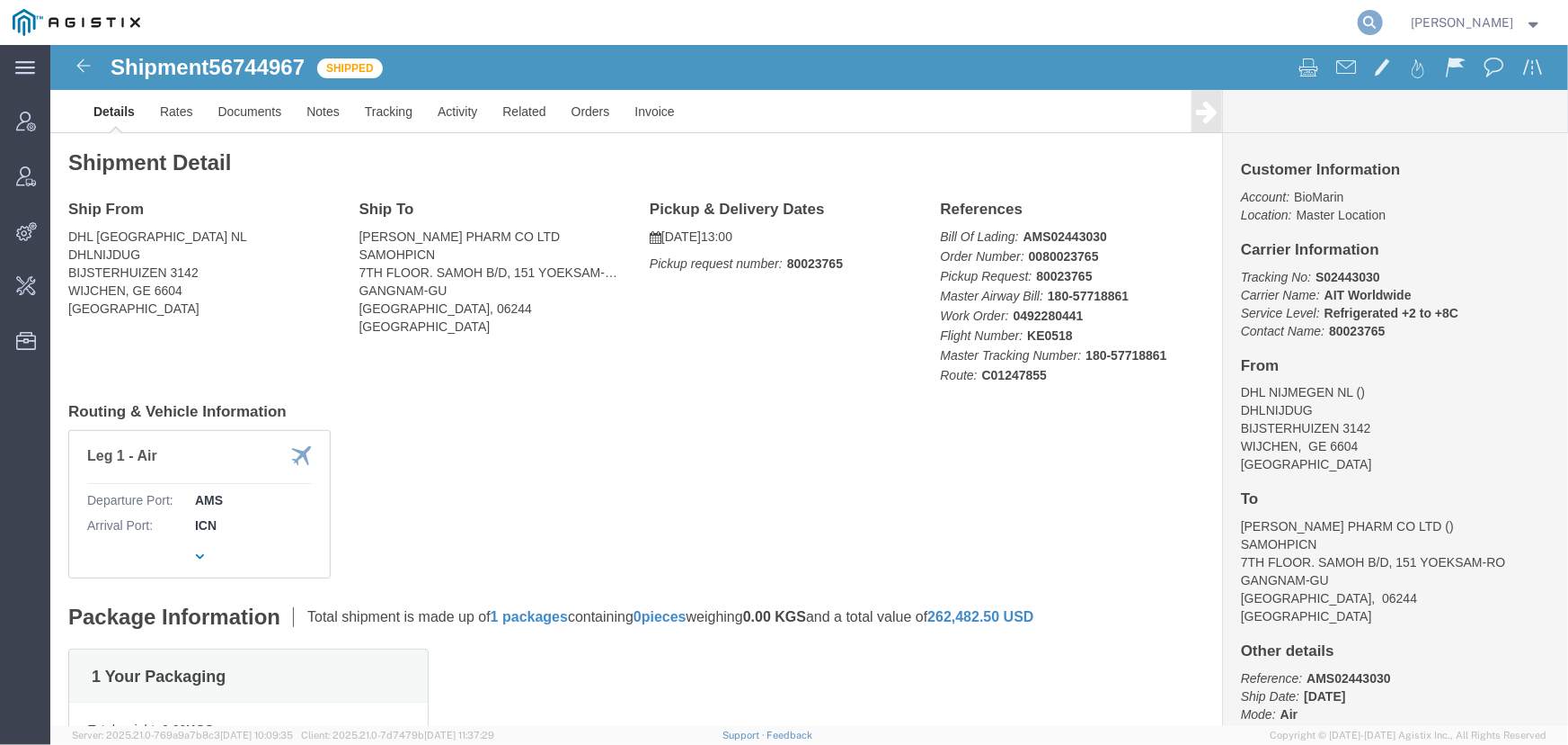
click at [1371, 22] on icon at bounding box center [1370, 22] width 25 height 25
type input "offline@pgw.com"
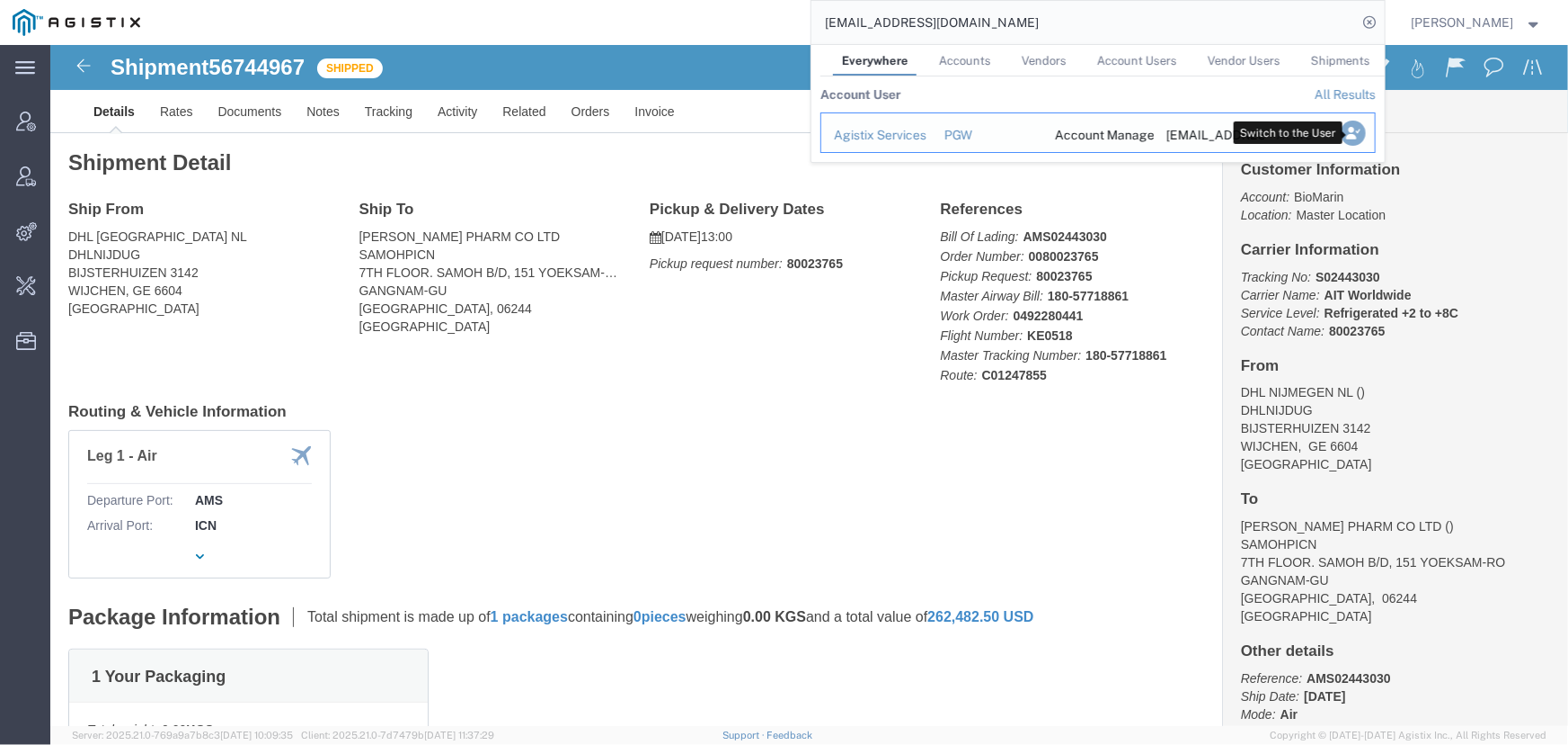
click at [1357, 137] on icon "Search Results" at bounding box center [1353, 133] width 25 height 25
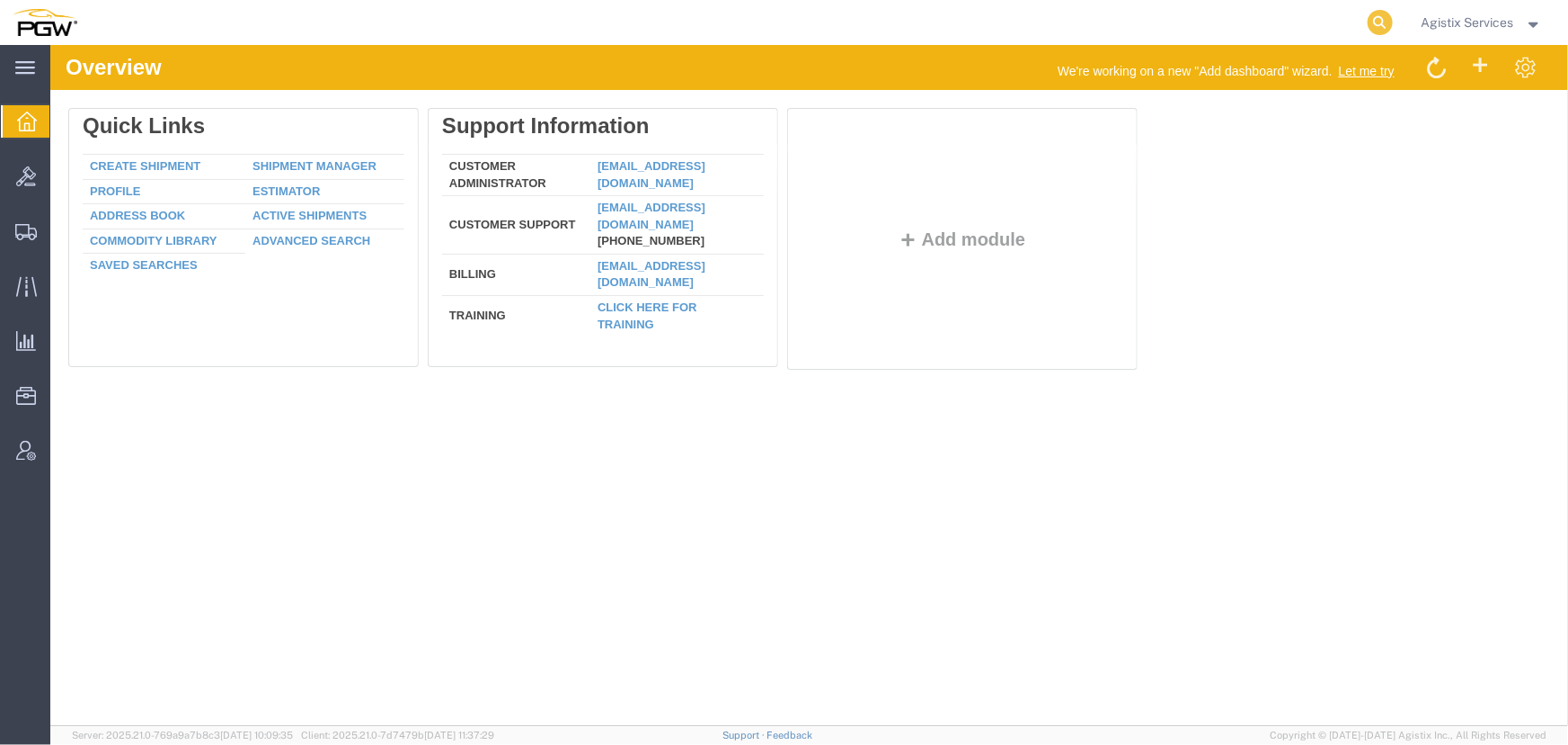
click at [1382, 16] on icon at bounding box center [1381, 22] width 25 height 25
type input "956117047"
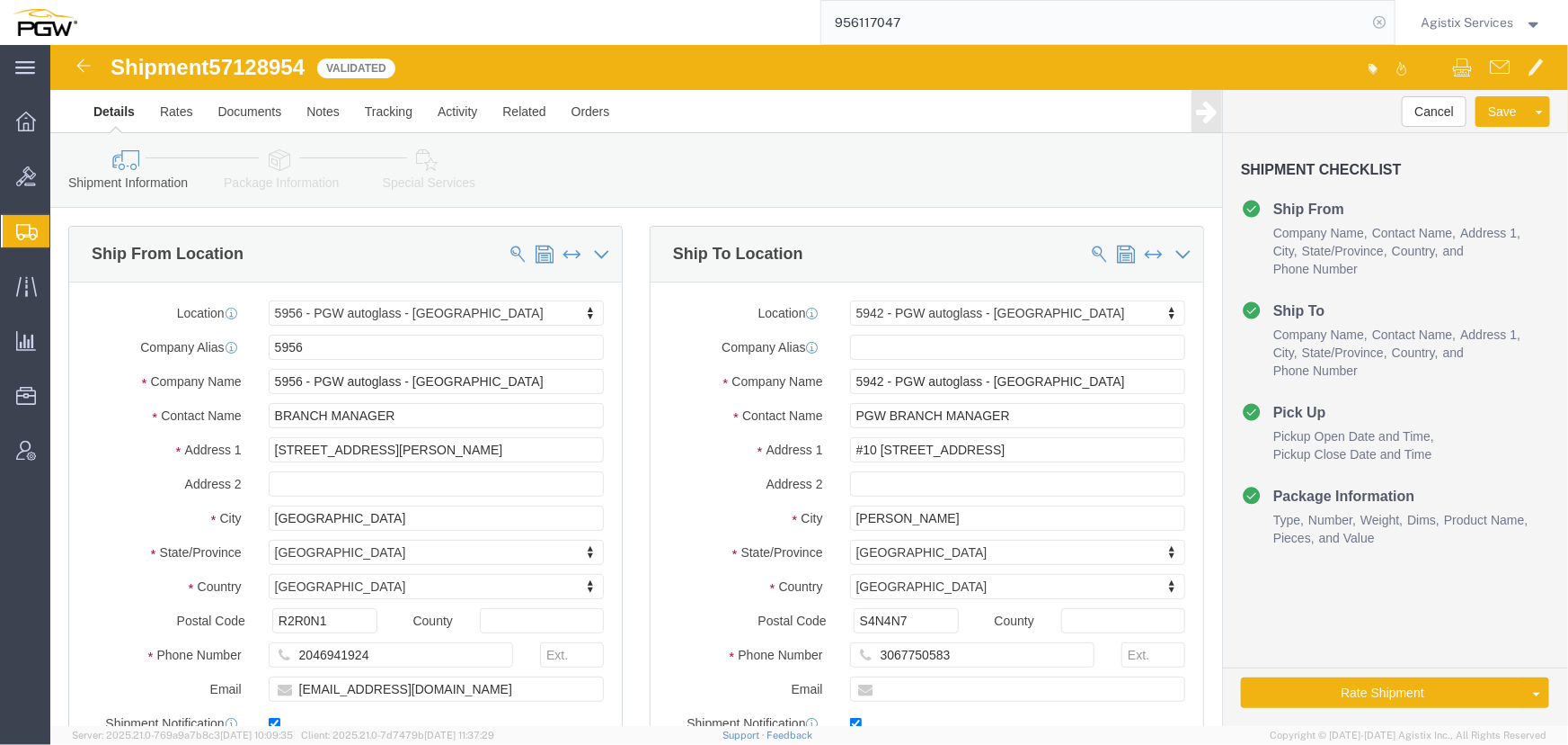
select select "28529"
select select "28521"
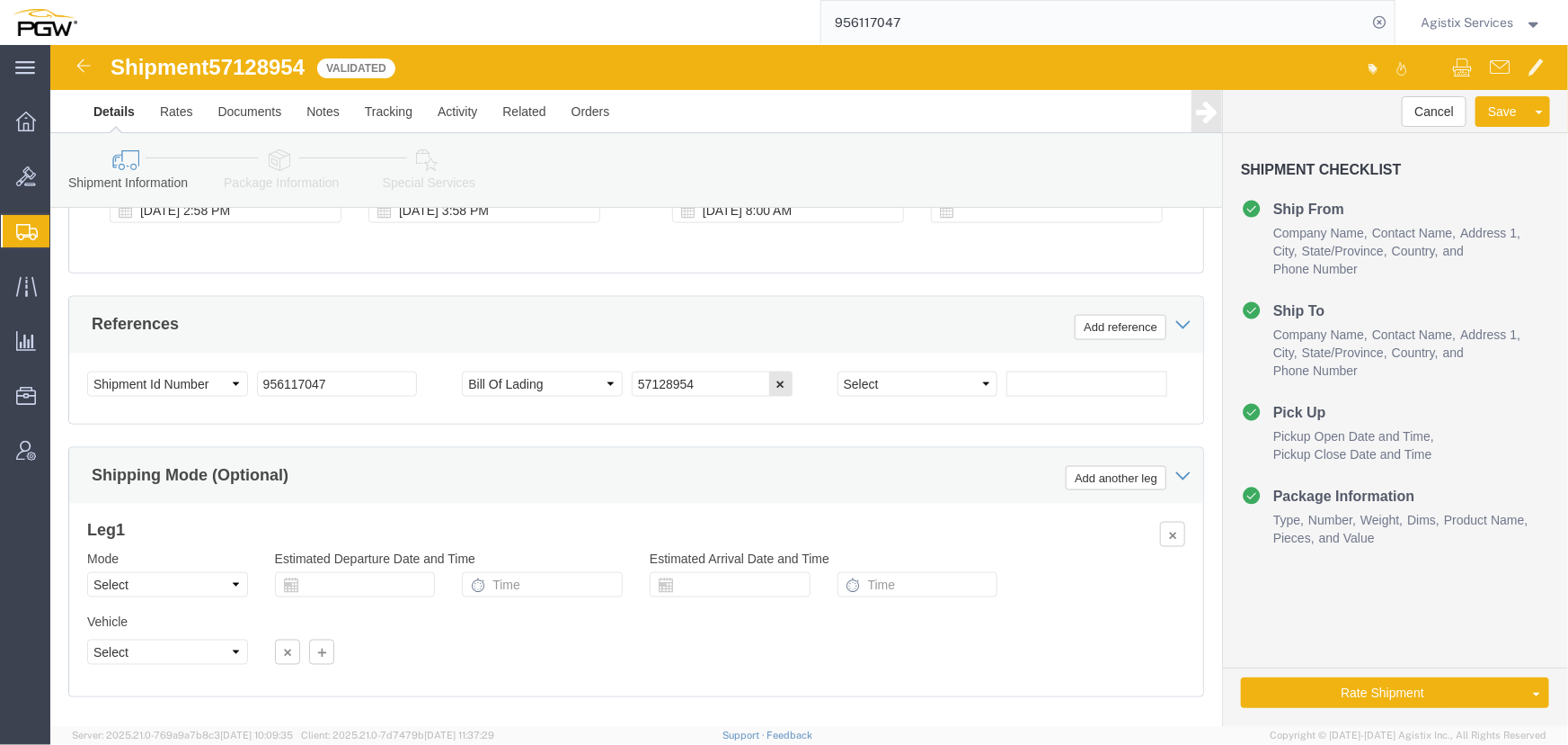
scroll to position [1145, 0]
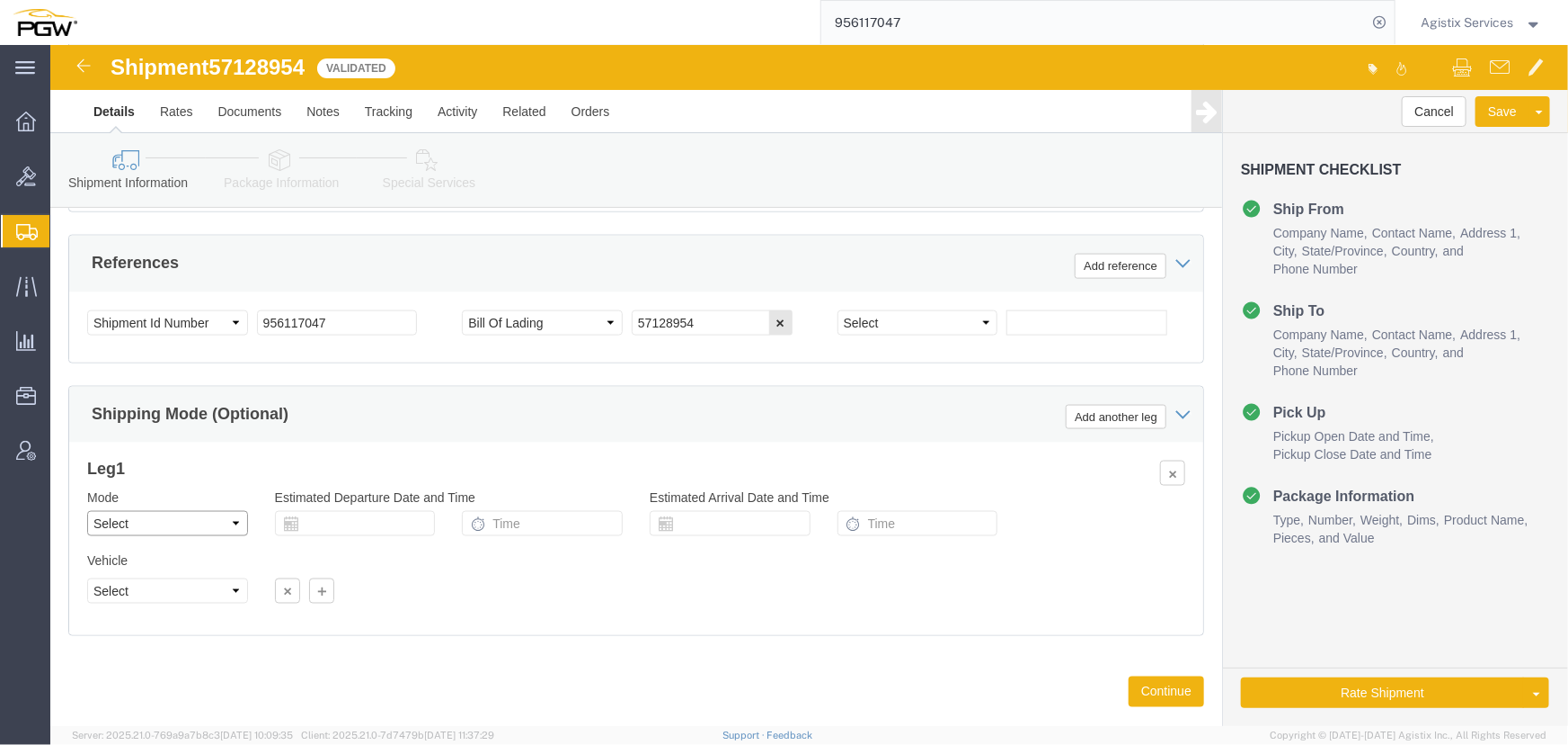
click select "Select Air Less than Truckload Multi-Leg Ocean Freight Rail Small Parcel Truckl…"
select select "LTL"
click select "Select Air Less than Truckload Multi-Leg Ocean Freight Rail Small Parcel Truckl…"
click button "Rate Shipment"
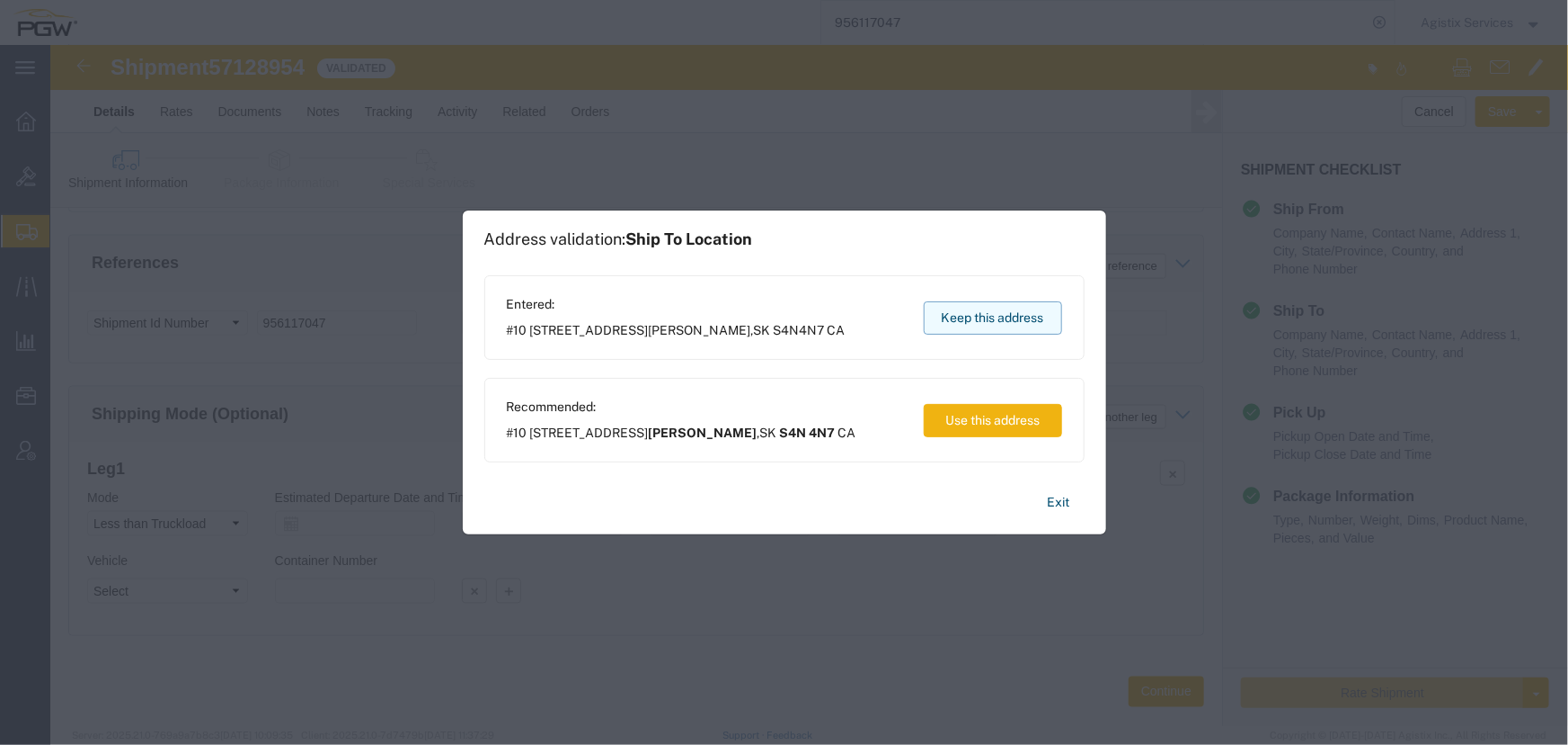
click at [990, 312] on button "Keep this address" at bounding box center [993, 317] width 138 height 33
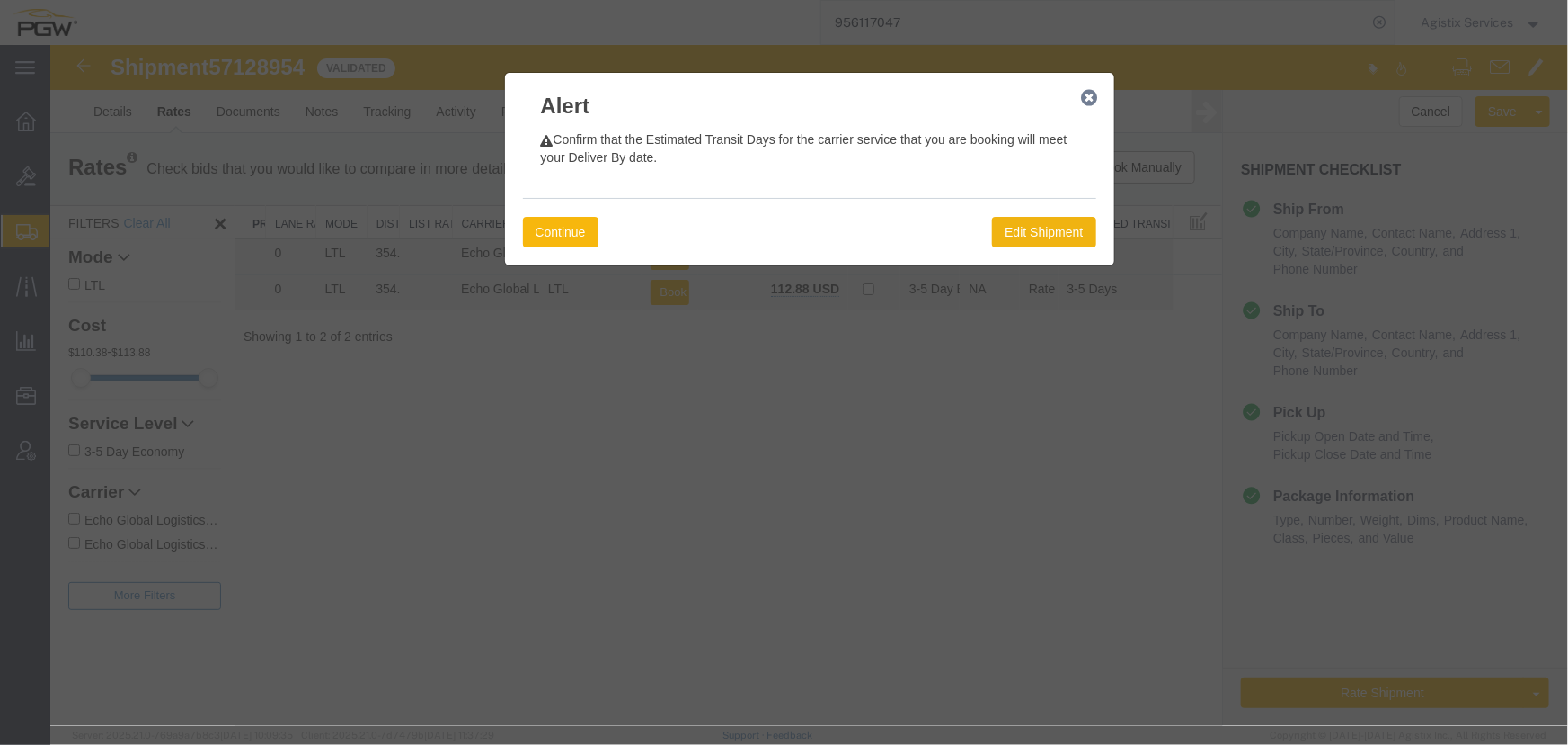
click at [568, 230] on button "Continue" at bounding box center [561, 231] width 76 height 30
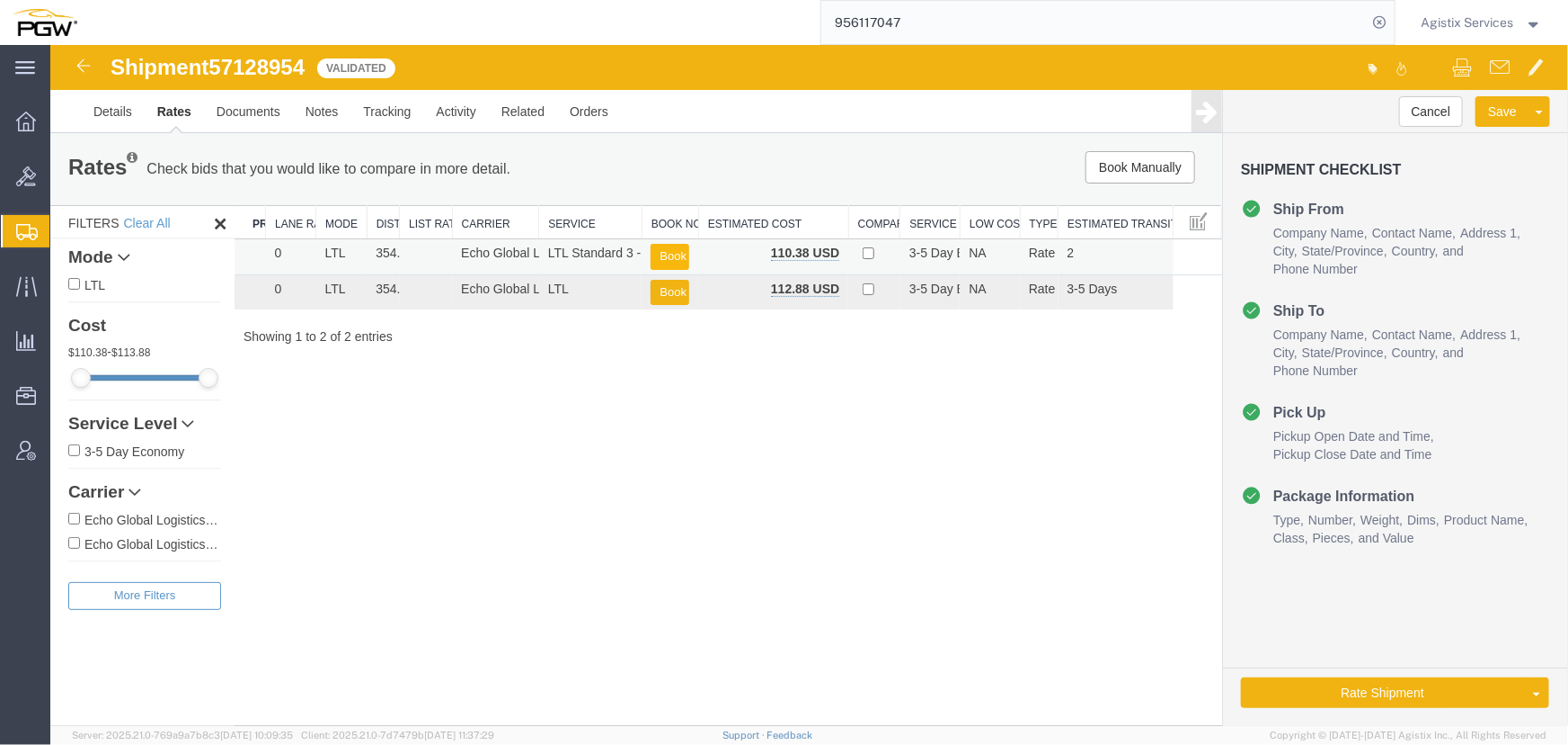
click at [674, 247] on button "Book" at bounding box center [670, 255] width 39 height 26
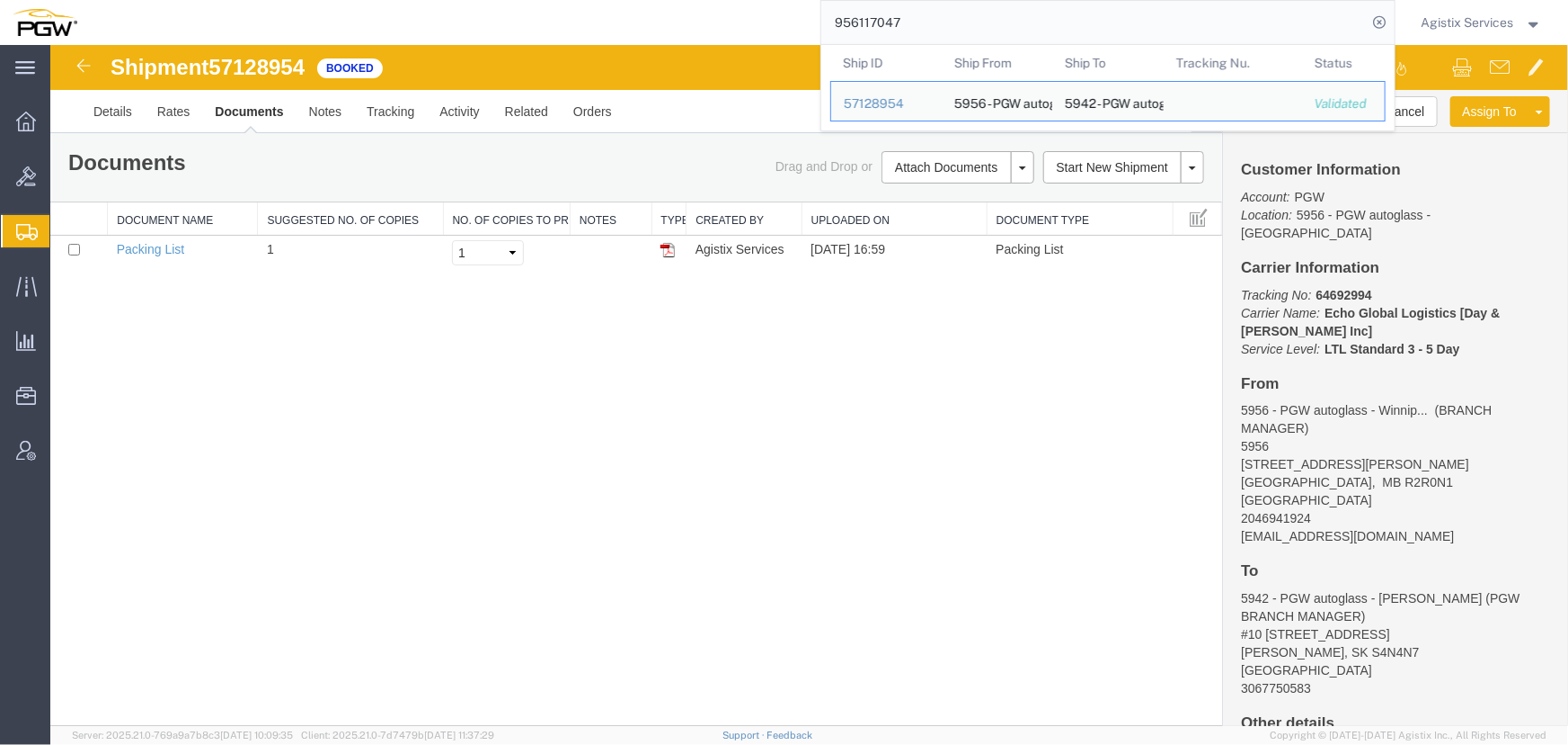
drag, startPoint x: 976, startPoint y: 16, endPoint x: 417, endPoint y: 19, distance: 559.0
click at [417, 19] on div "956117047 Ship ID Ship From Ship To Tracking Nu. Status Ship ID 57128954 Ship F…" at bounding box center [743, 22] width 1306 height 45
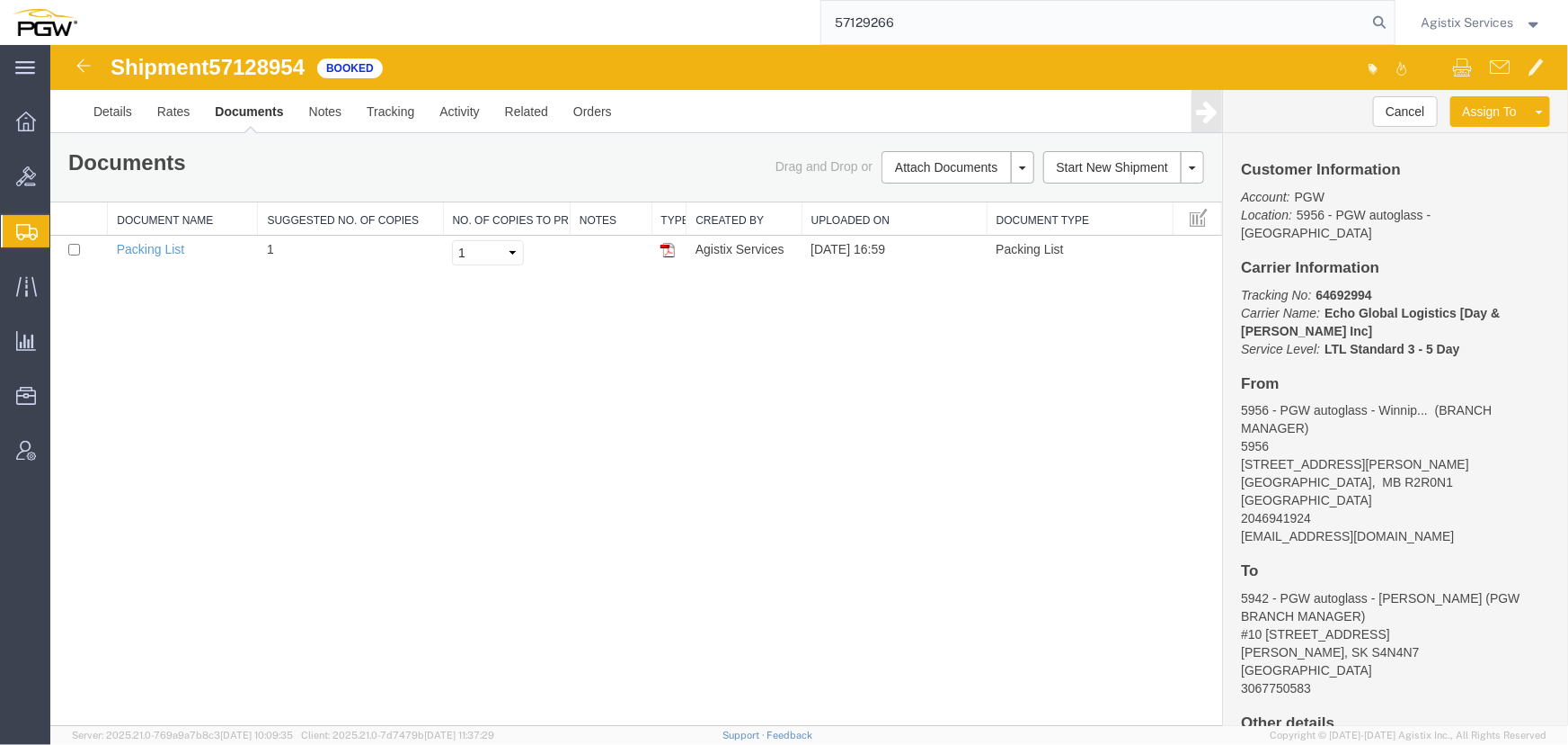
type input "57129266"
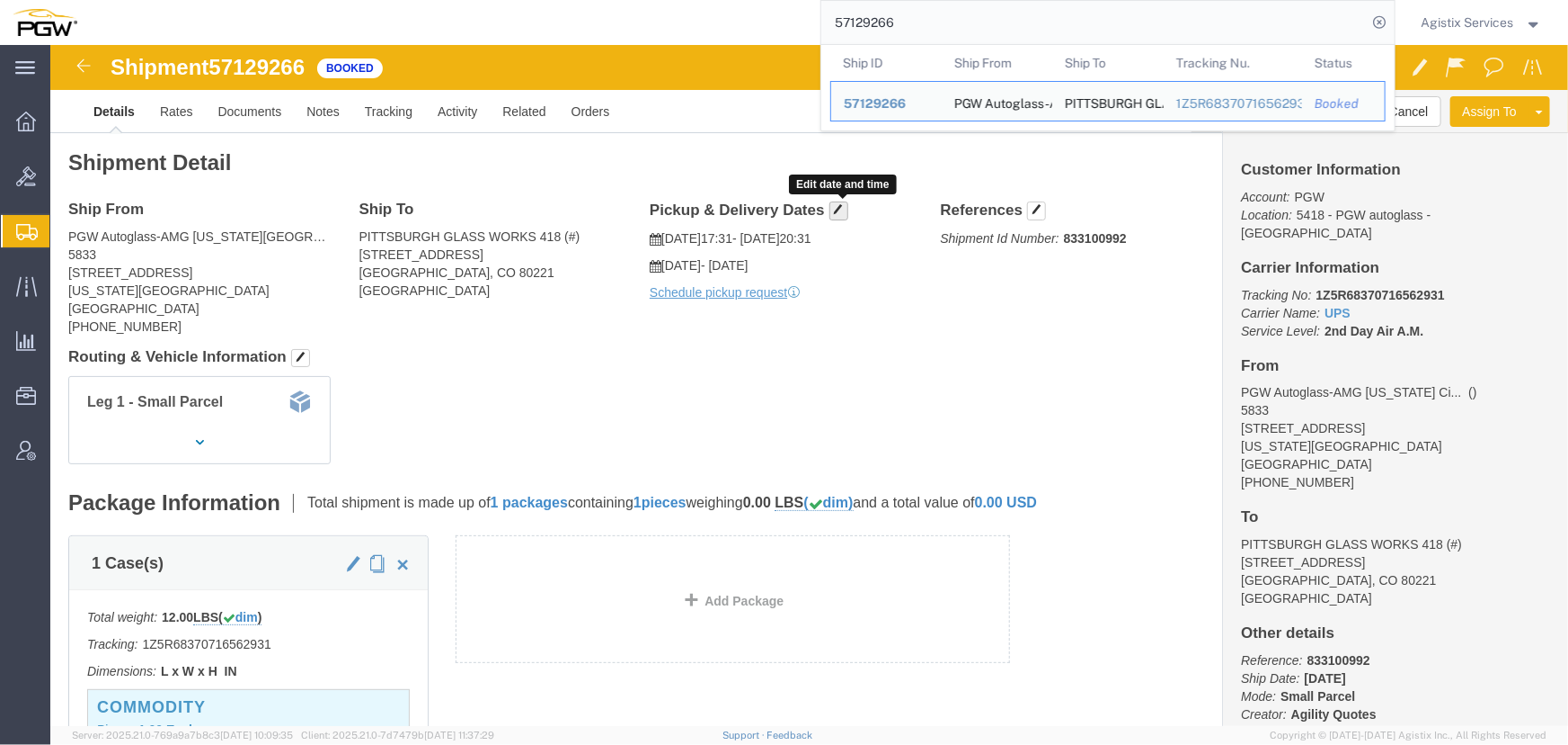
click span "button"
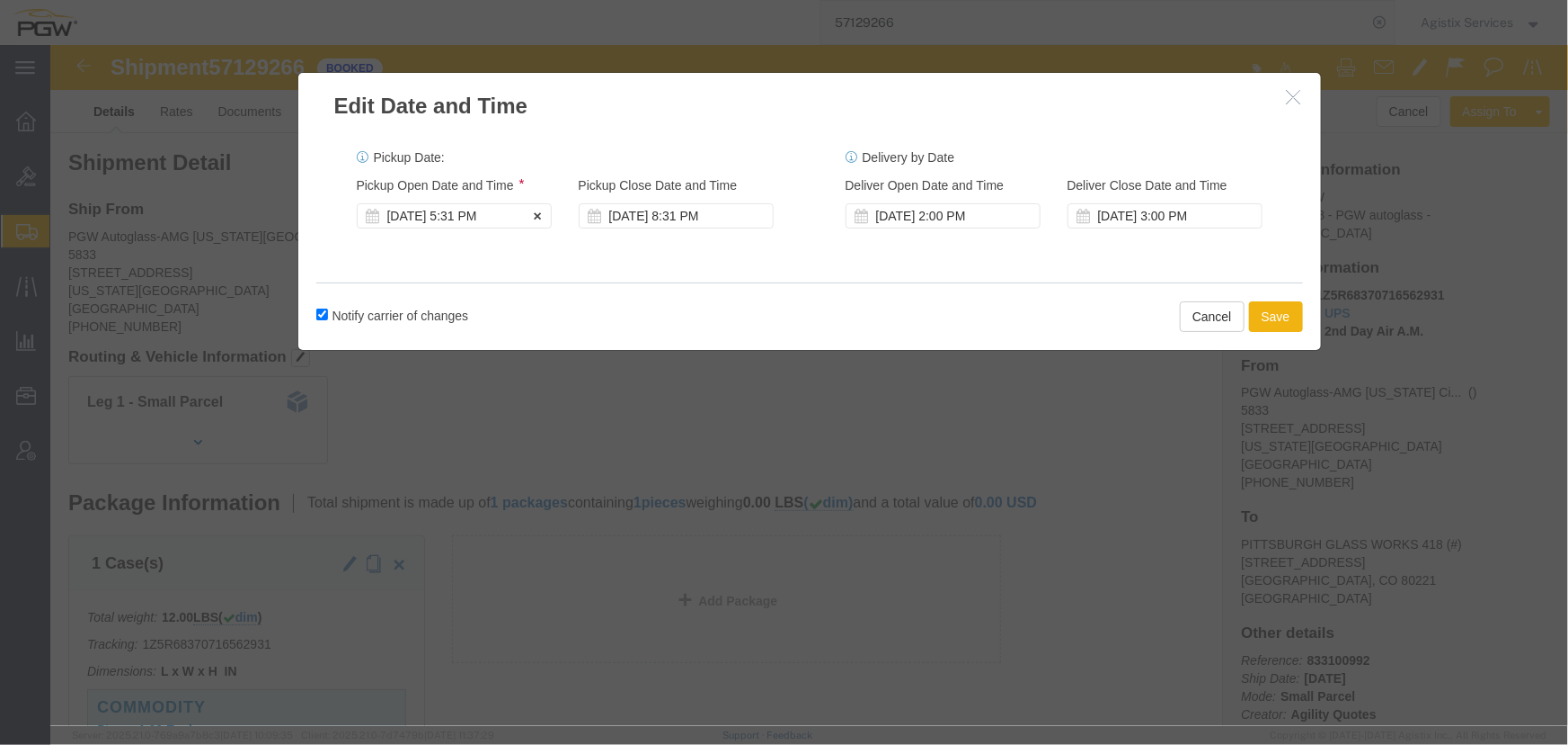
click div "Oct 14 2025 5:31 PM"
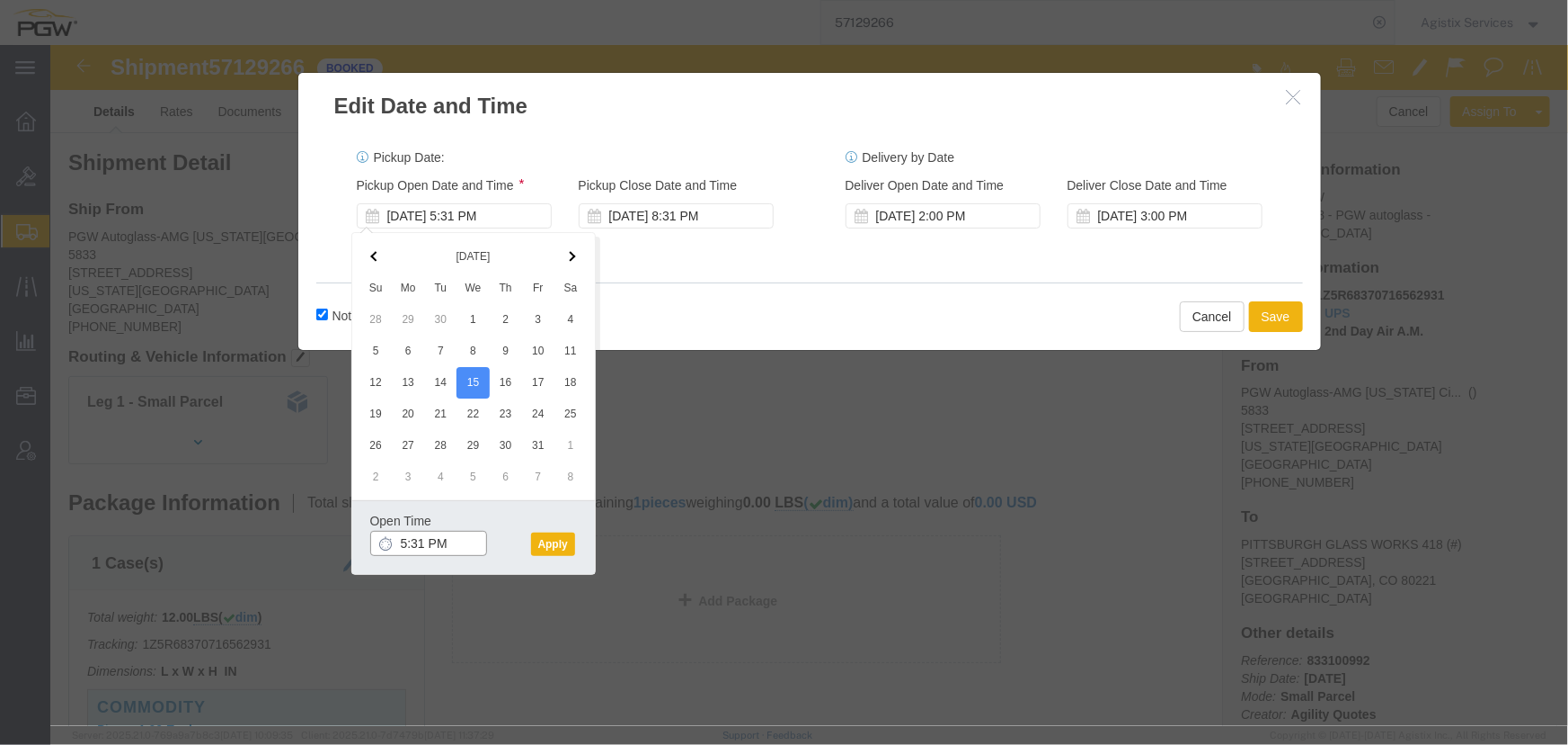
click input "5:31 PM"
type input "10:00 AM"
click button "Apply"
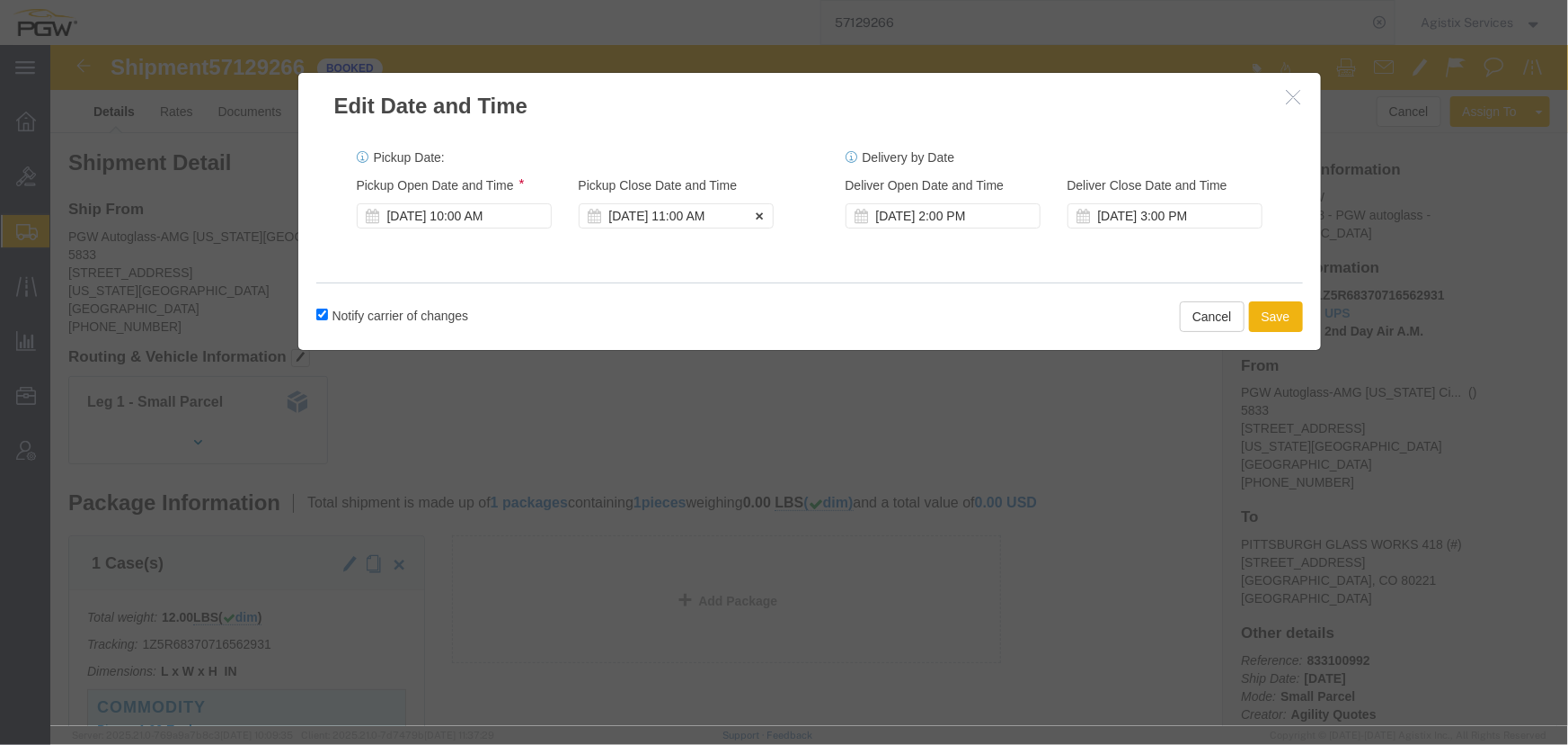
click div "Oct 15 2025 11:00 AM"
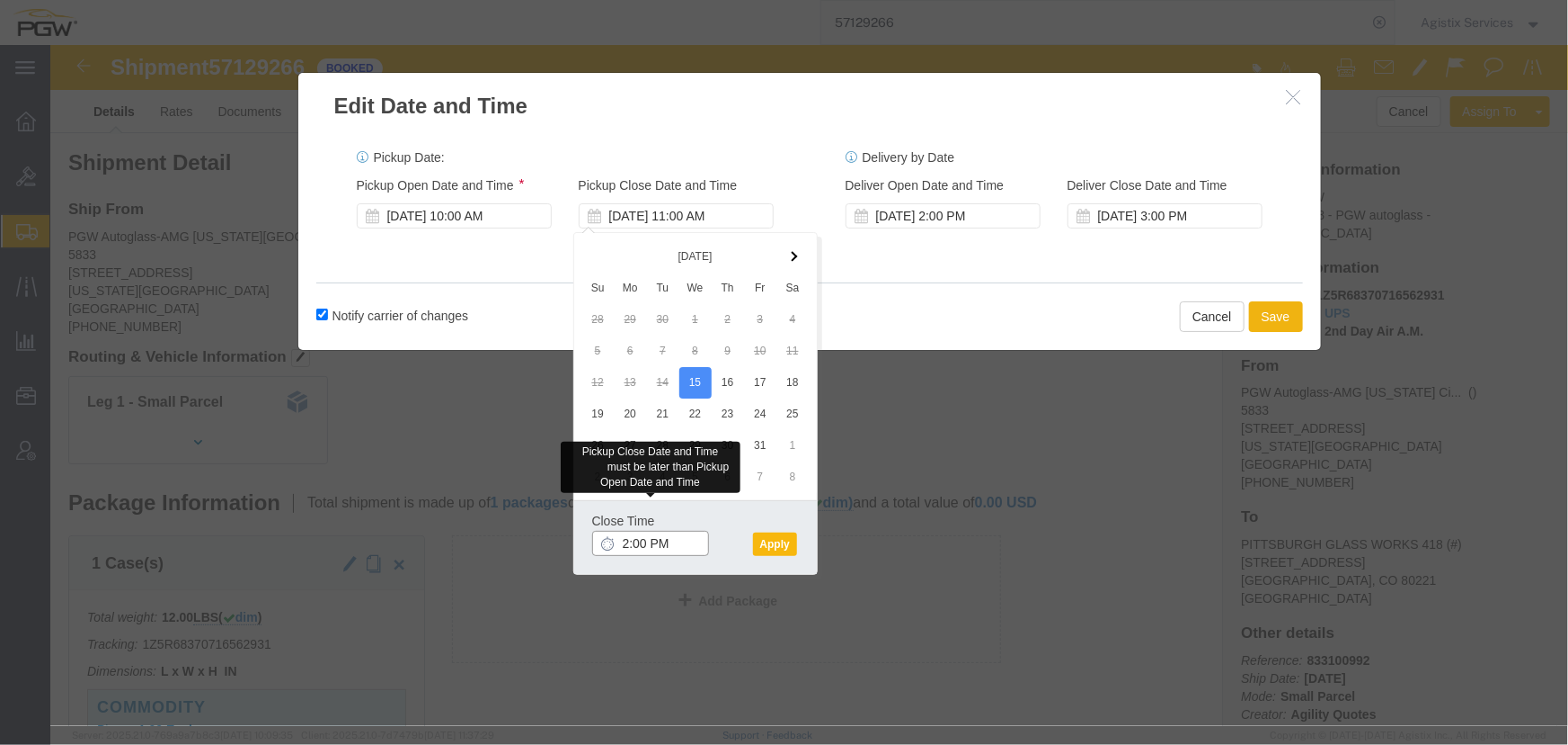
type input "2:00 PM"
click button "Apply"
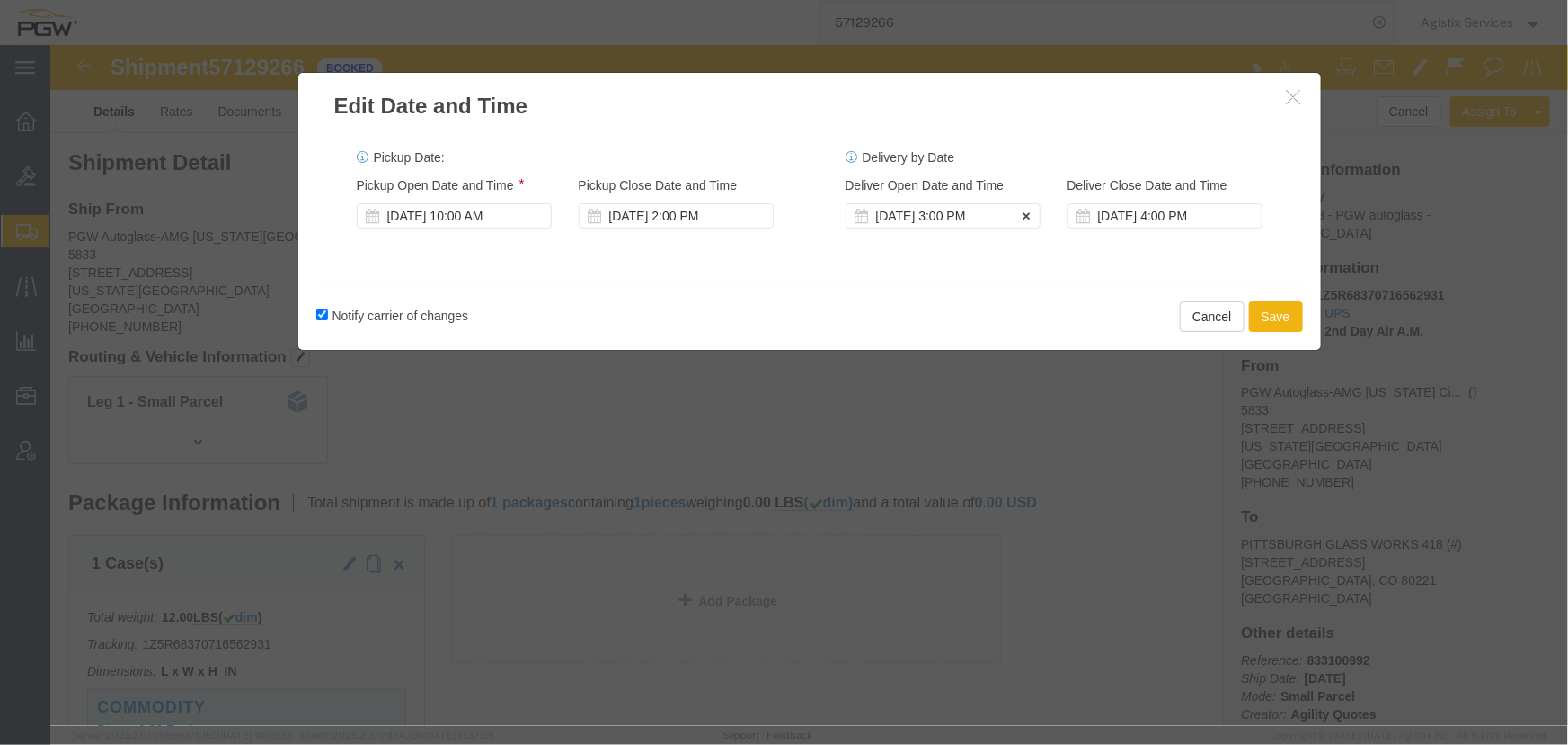
click div "Oct 15 2025 3:00 PM"
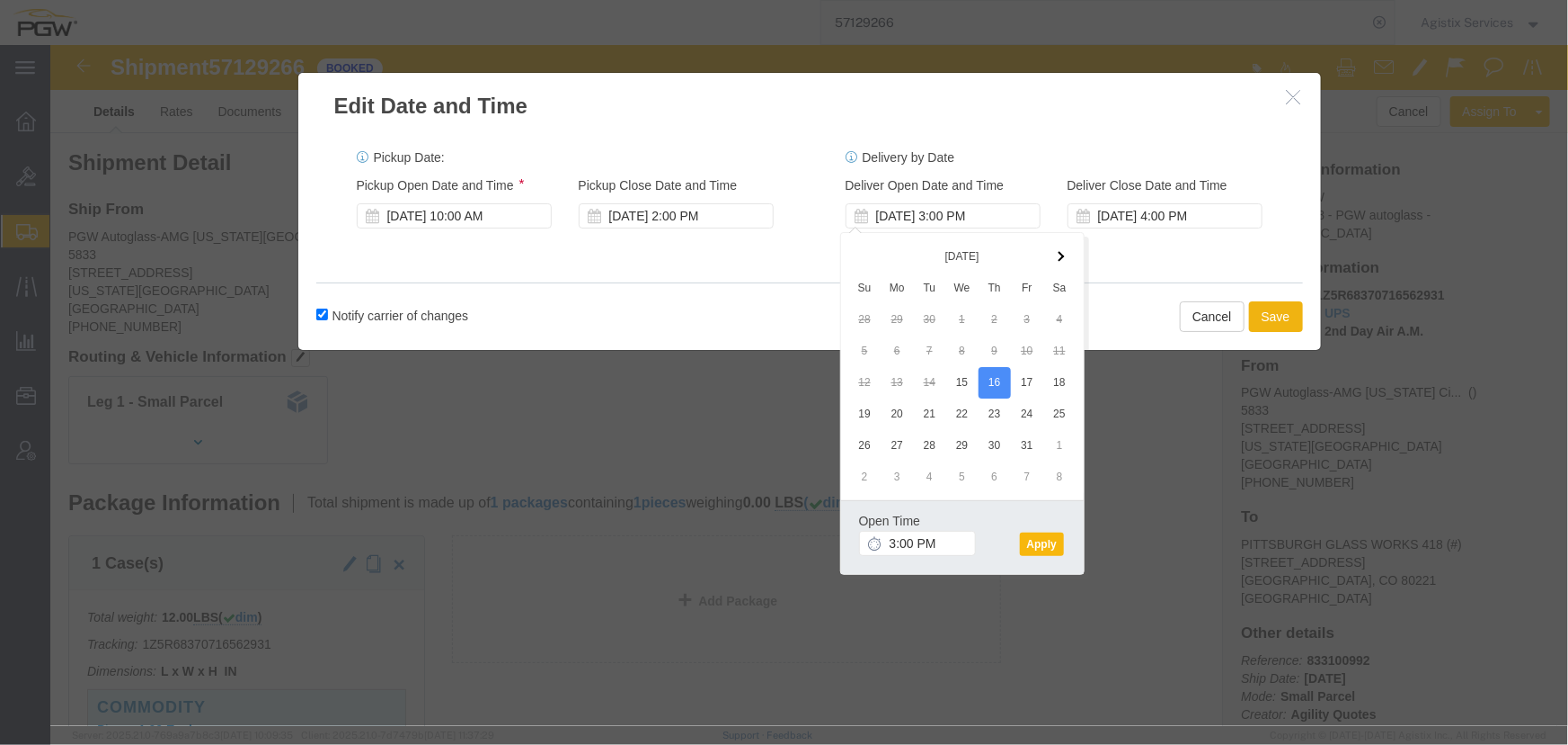
click button "Apply"
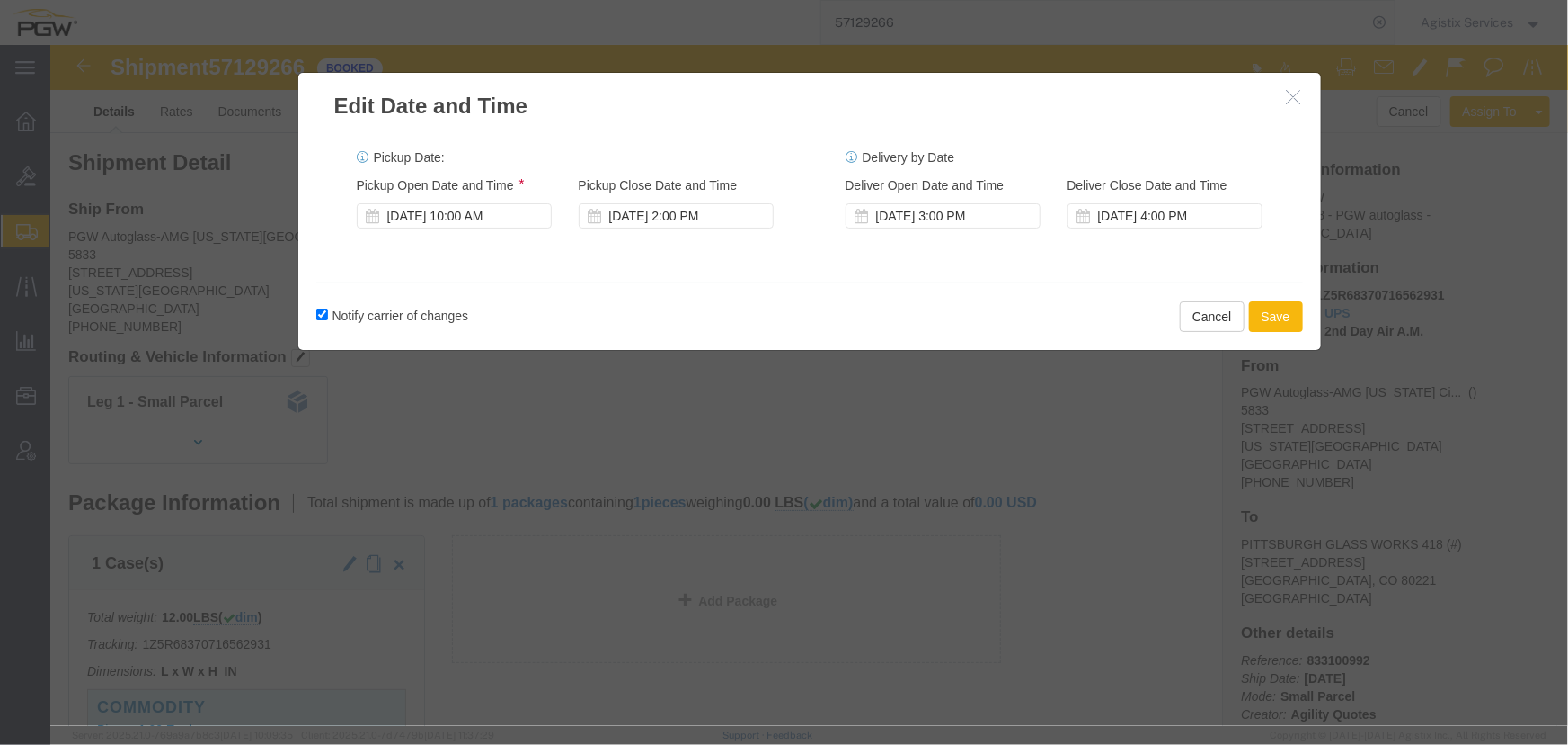
click button "Save"
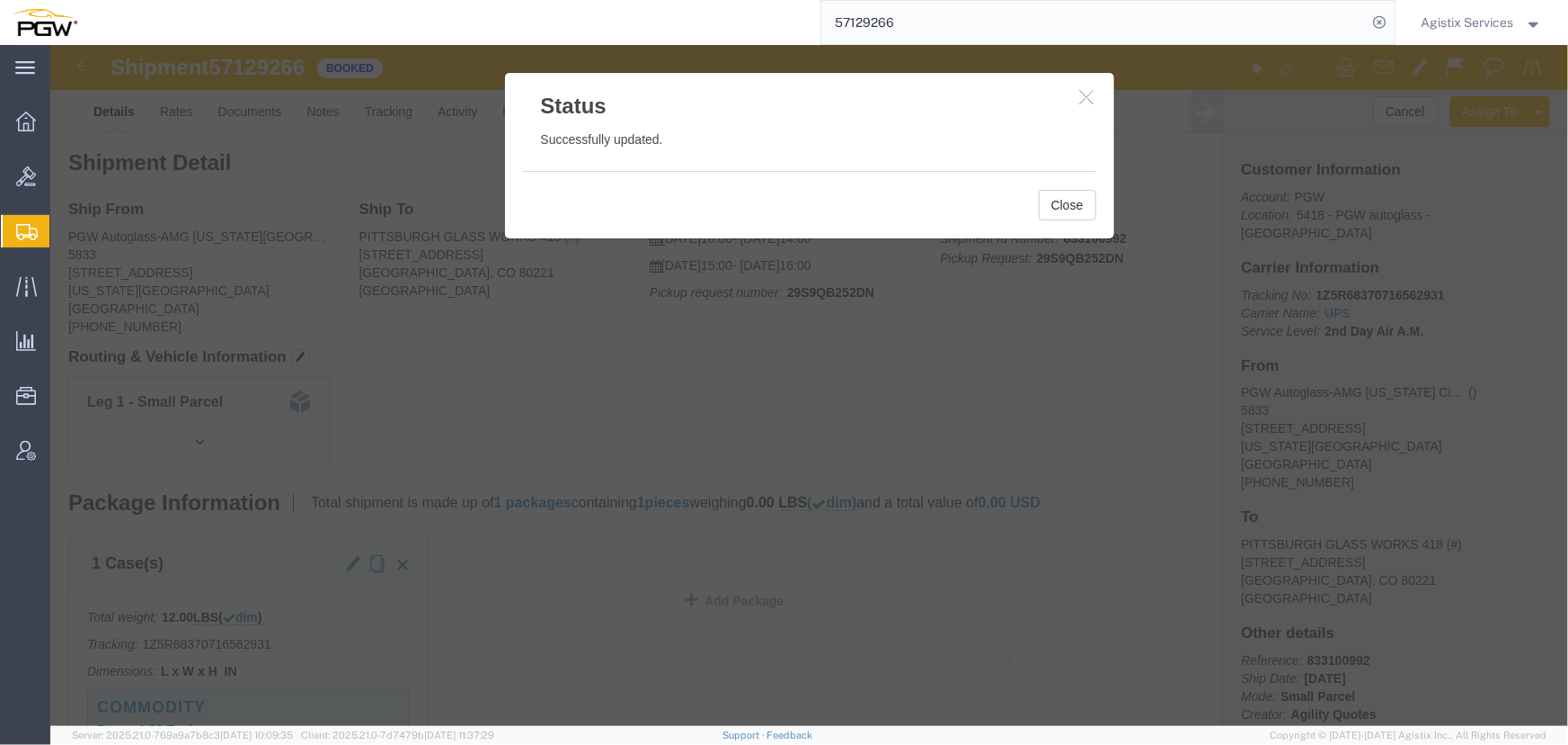
click icon "button"
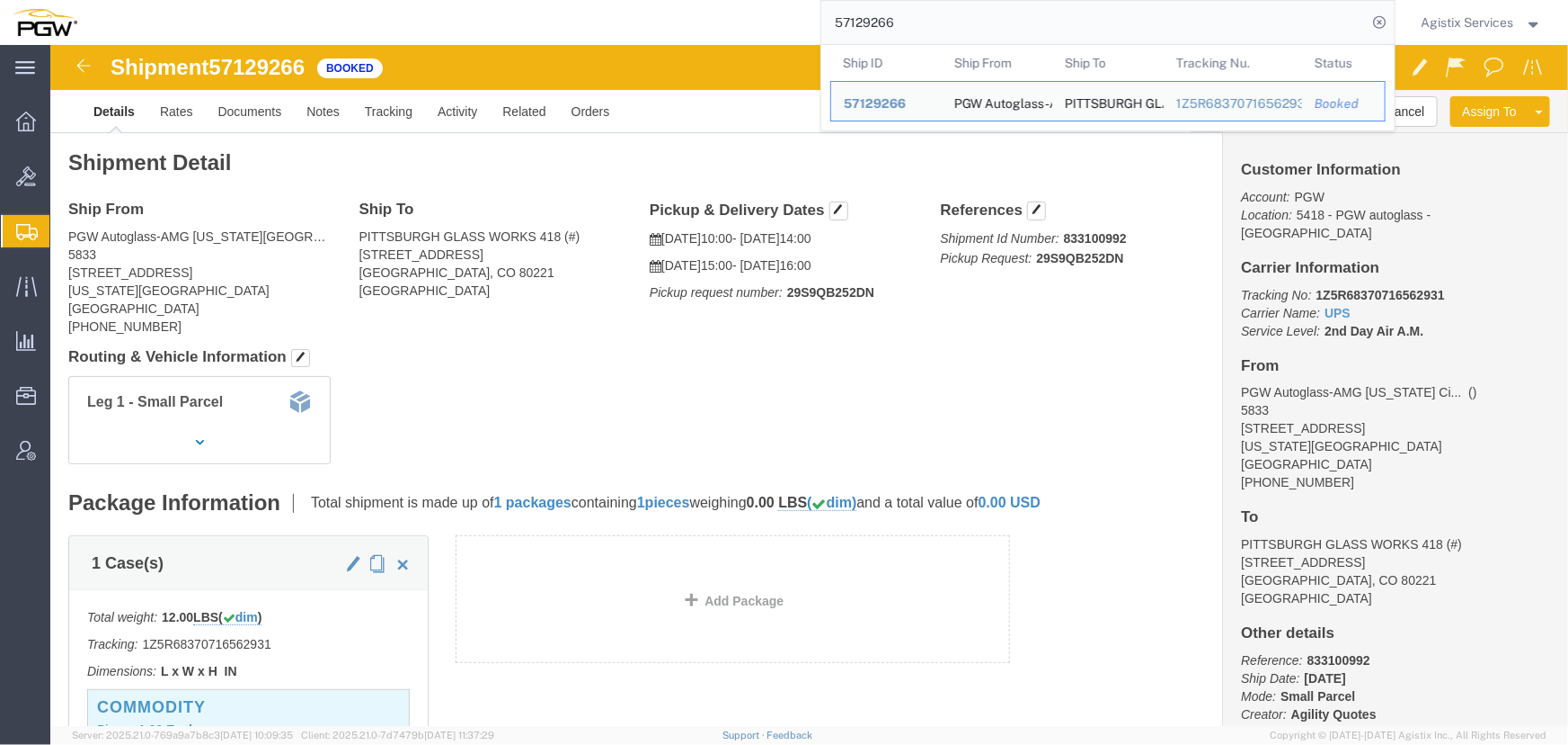
drag, startPoint x: 988, startPoint y: 21, endPoint x: 357, endPoint y: 12, distance: 631.1
click at [357, 12] on div "57129266 Ship ID Ship From Ship To Tracking Nu. Status Ship ID 57129266 Ship Fr…" at bounding box center [743, 22] width 1306 height 45
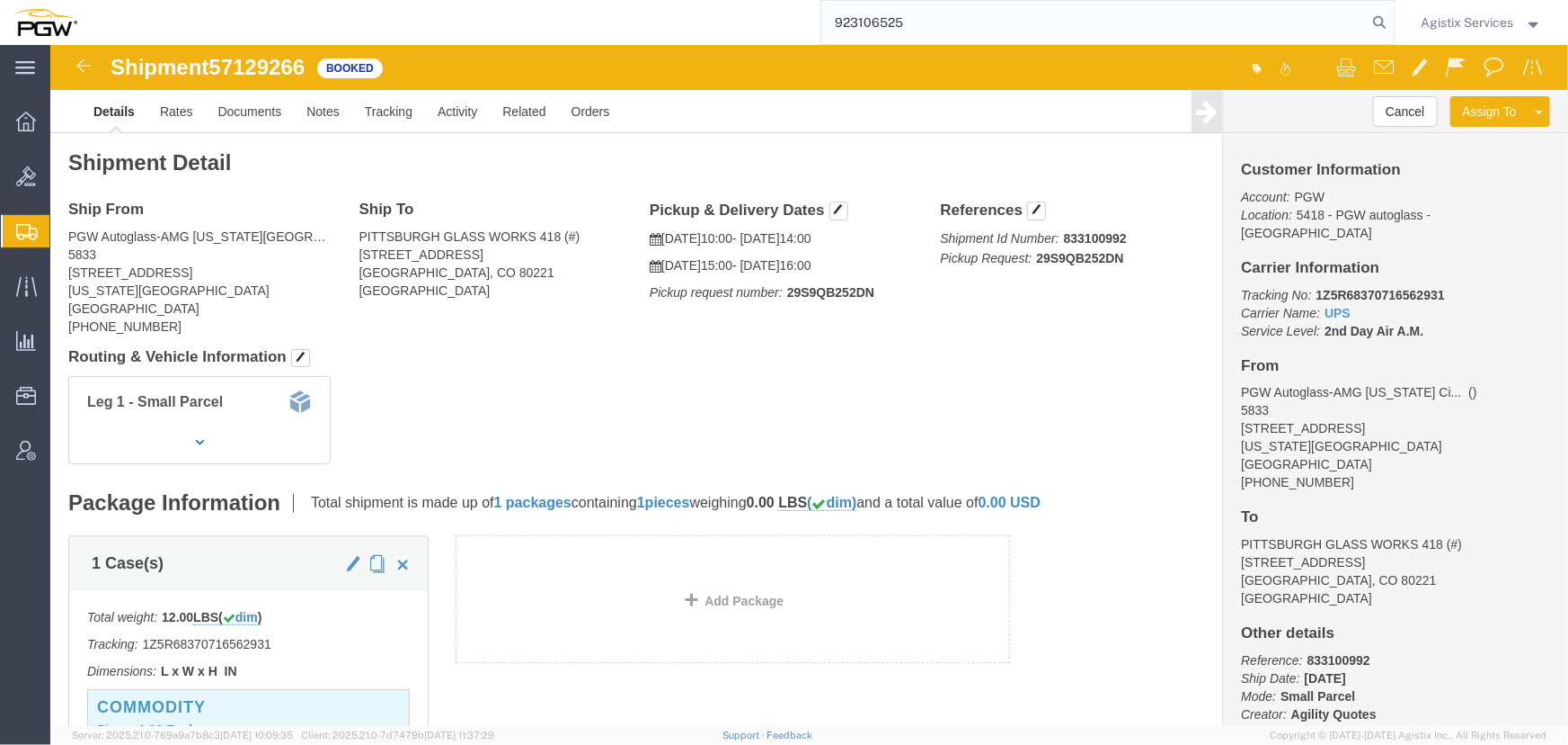
type input "923106525"
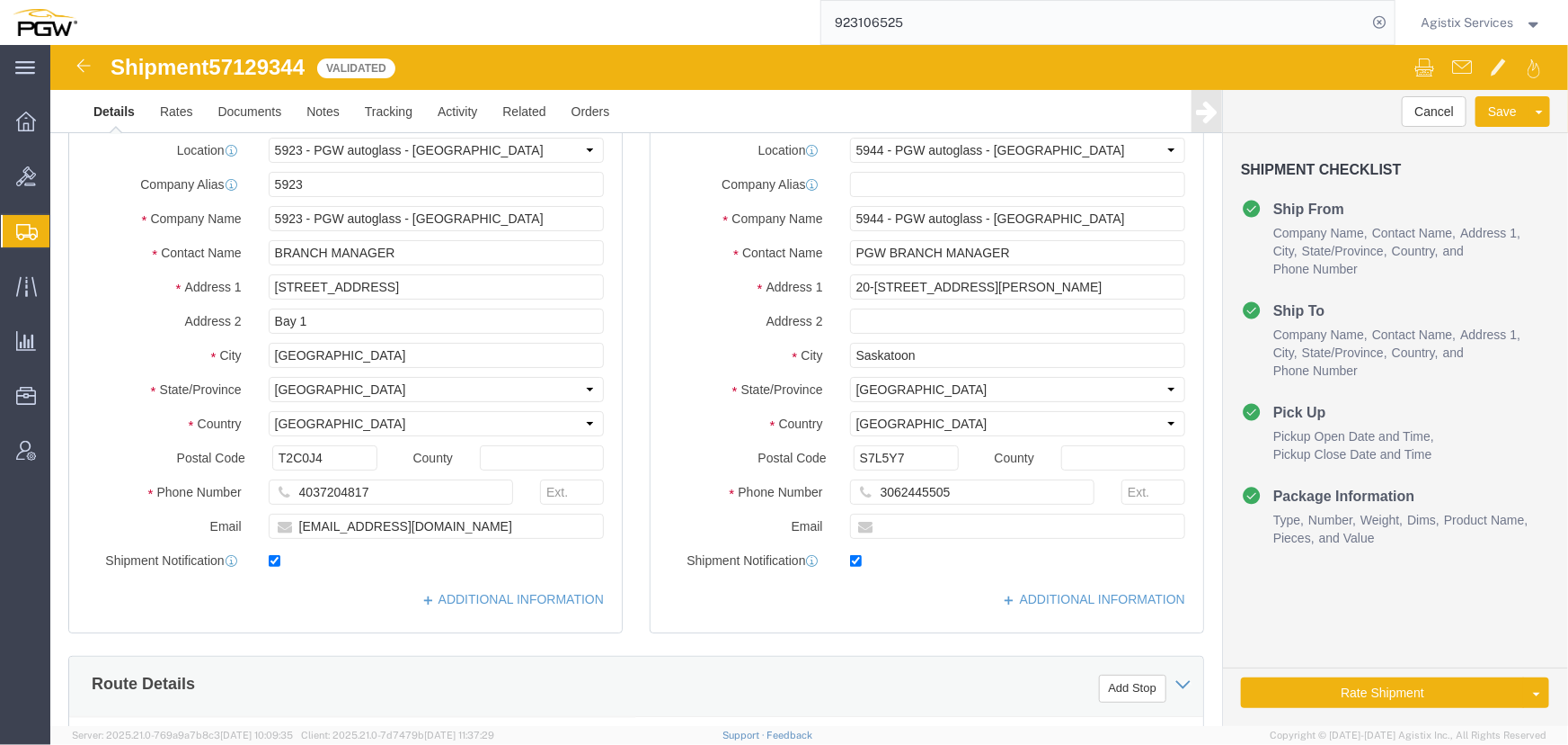
select select "28509"
select select "28523"
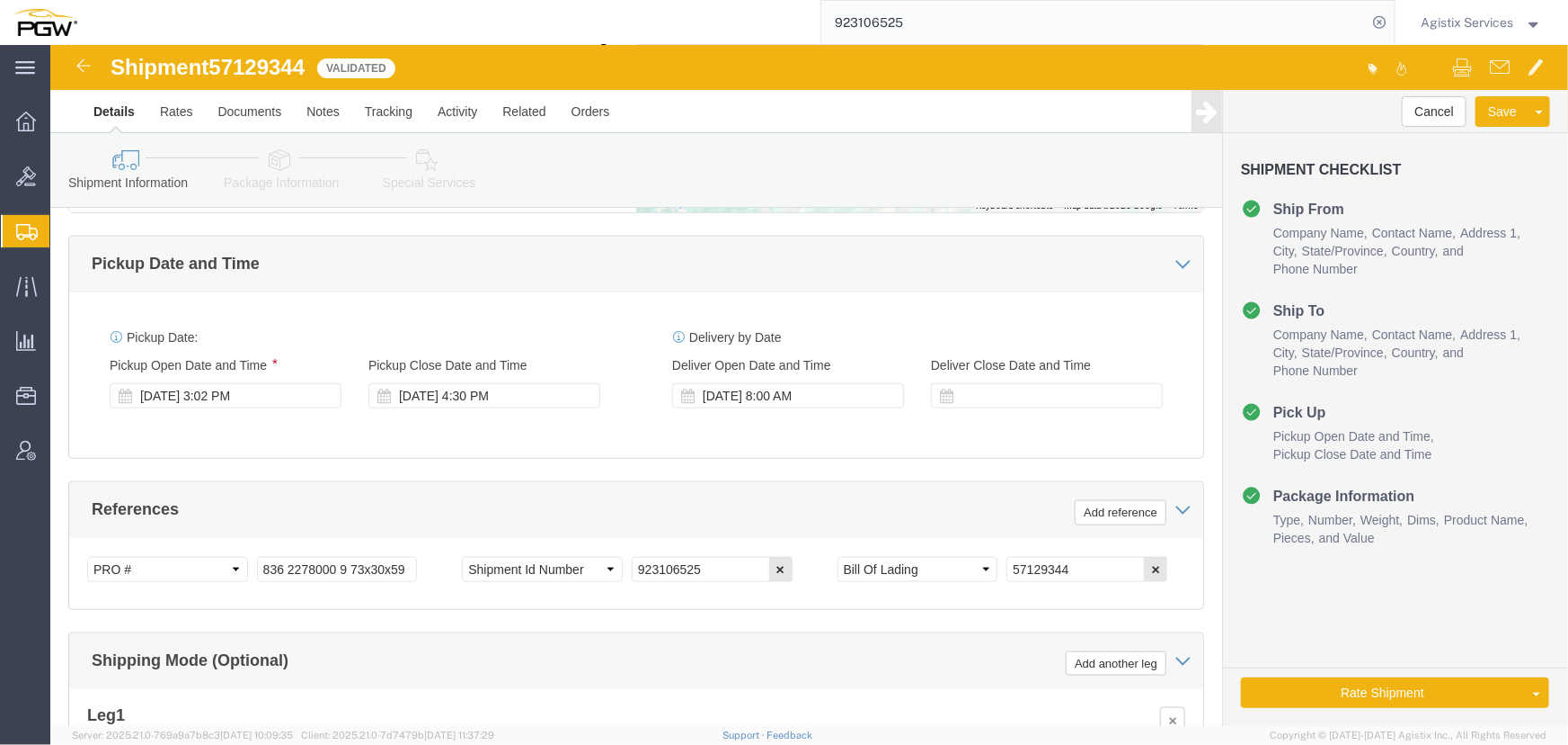
scroll to position [1062, 0]
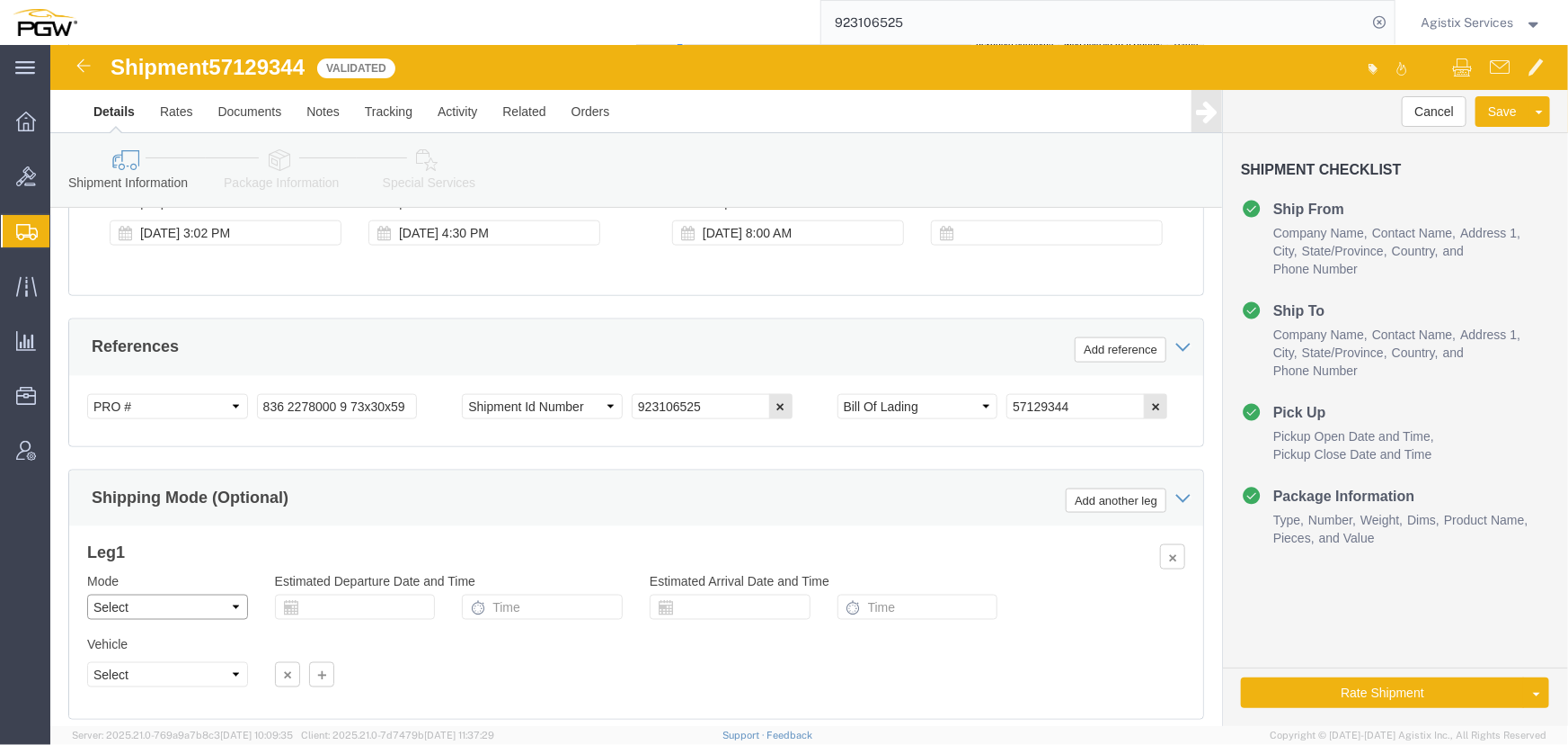
click select "Select Air Less than Truckload Multi-Leg Ocean Freight Rail Small Parcel Truckl…"
select select "LTL"
click select "Select Air Less than Truckload Multi-Leg Ocean Freight Rail Small Parcel Truckl…"
click button "Rate Shipment"
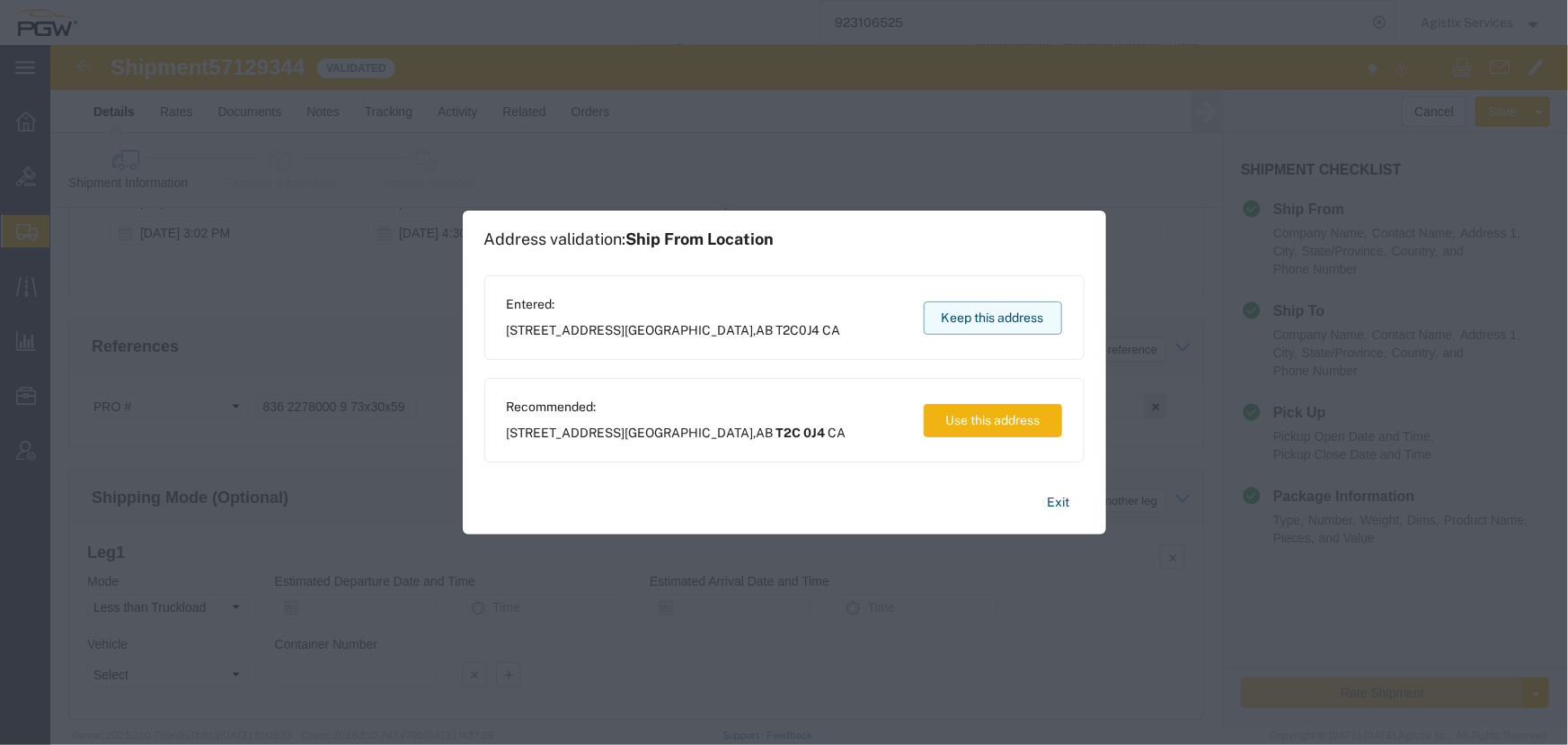
click at [983, 323] on button "Keep this address" at bounding box center [993, 317] width 138 height 33
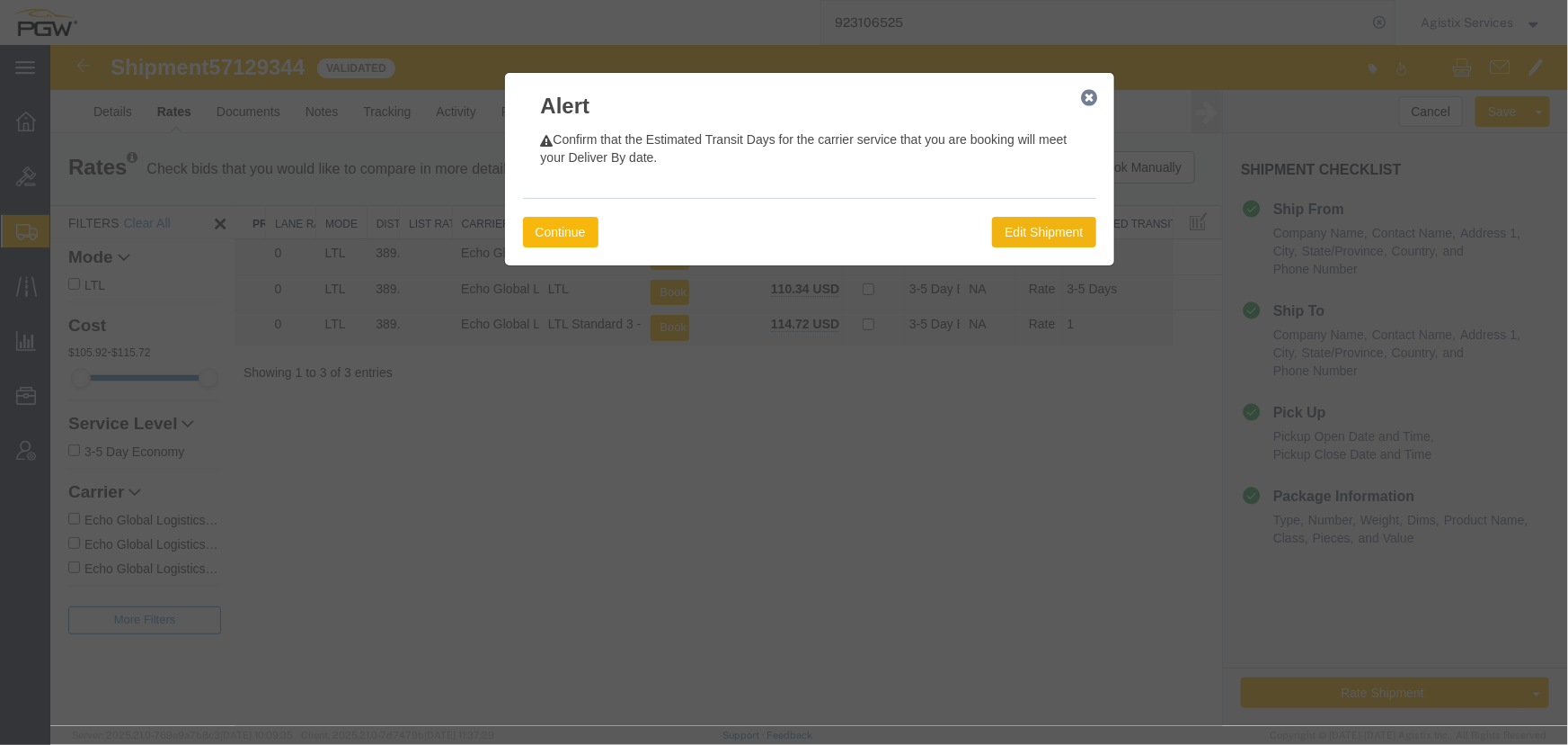
click at [547, 234] on button "Continue" at bounding box center [561, 231] width 76 height 30
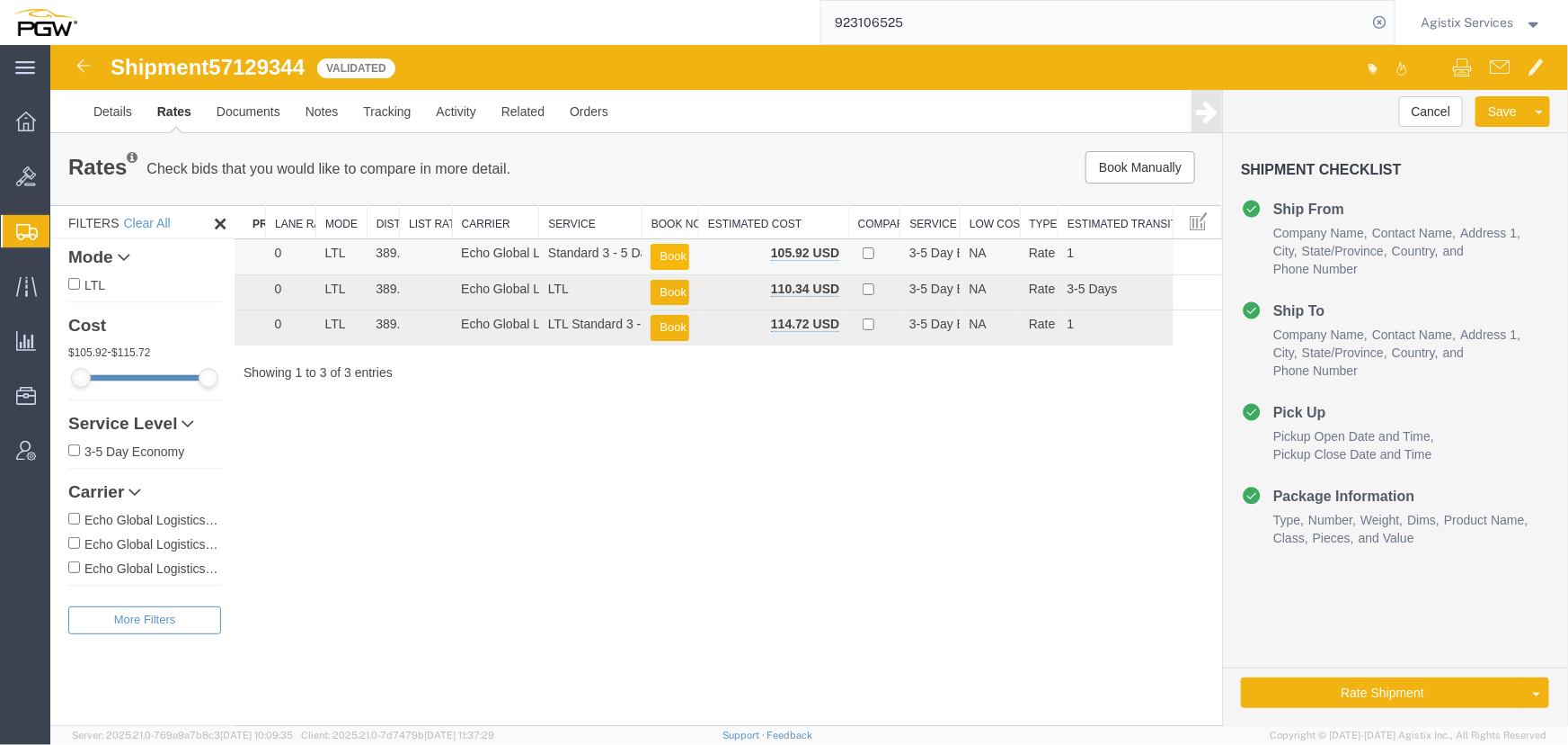
click at [678, 250] on button "Book" at bounding box center [670, 255] width 39 height 26
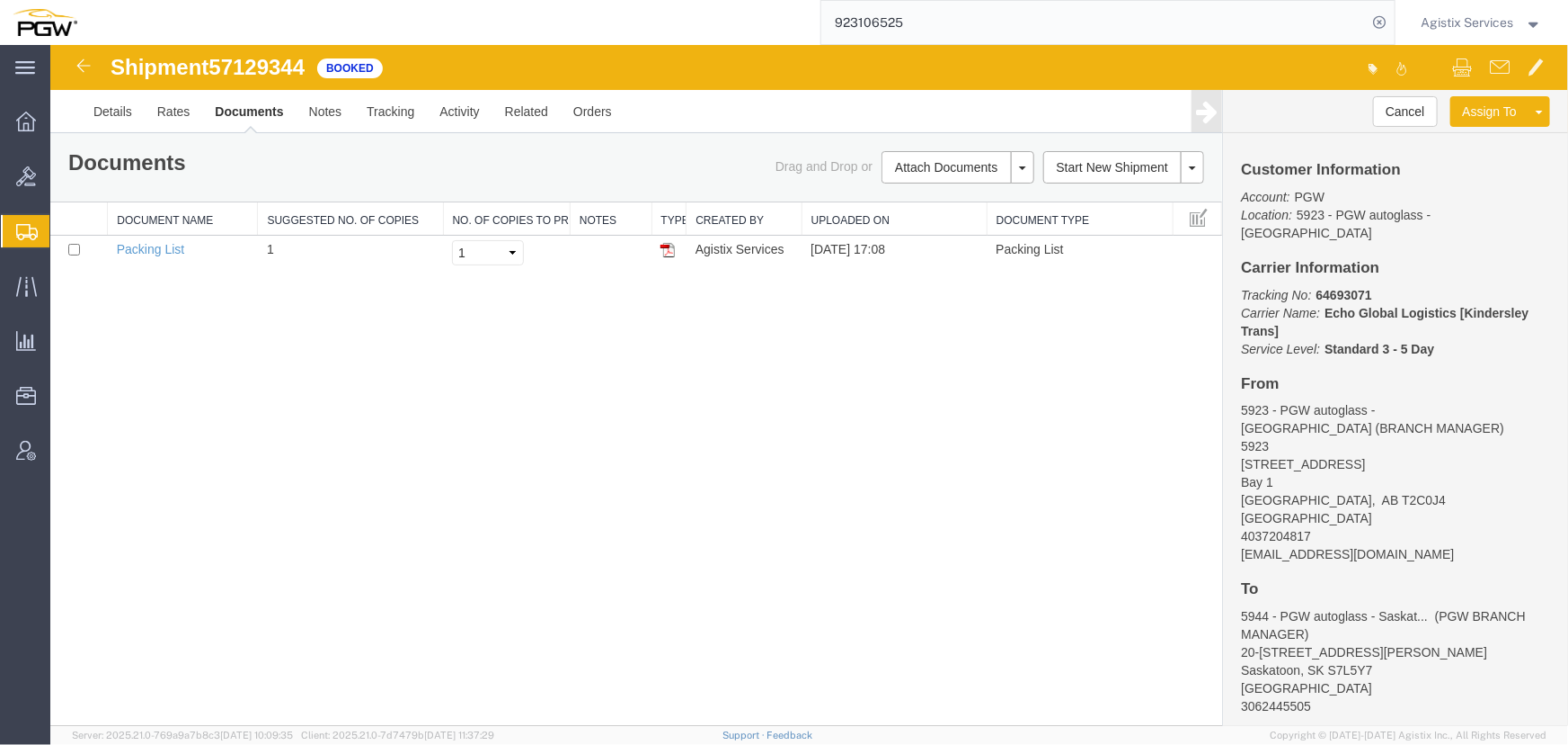
click at [260, 719] on div "Shipment 57129344 1 of 1 Booked Details Rates Documents Notes Tracking Activity…" at bounding box center [809, 384] width 1518 height 681
click at [30, 576] on div "main_menu Created with Sketch. Collapse Menu Overview Bids Shipments Shipment M…" at bounding box center [25, 394] width 51 height 699
drag, startPoint x: 8, startPoint y: 692, endPoint x: 43, endPoint y: 675, distance: 38.9
click at [8, 692] on div "main_menu Created with Sketch. Collapse Menu Overview Bids Shipments Shipment M…" at bounding box center [25, 394] width 51 height 699
click at [1430, 25] on span "Agistix Services" at bounding box center [1468, 22] width 92 height 19
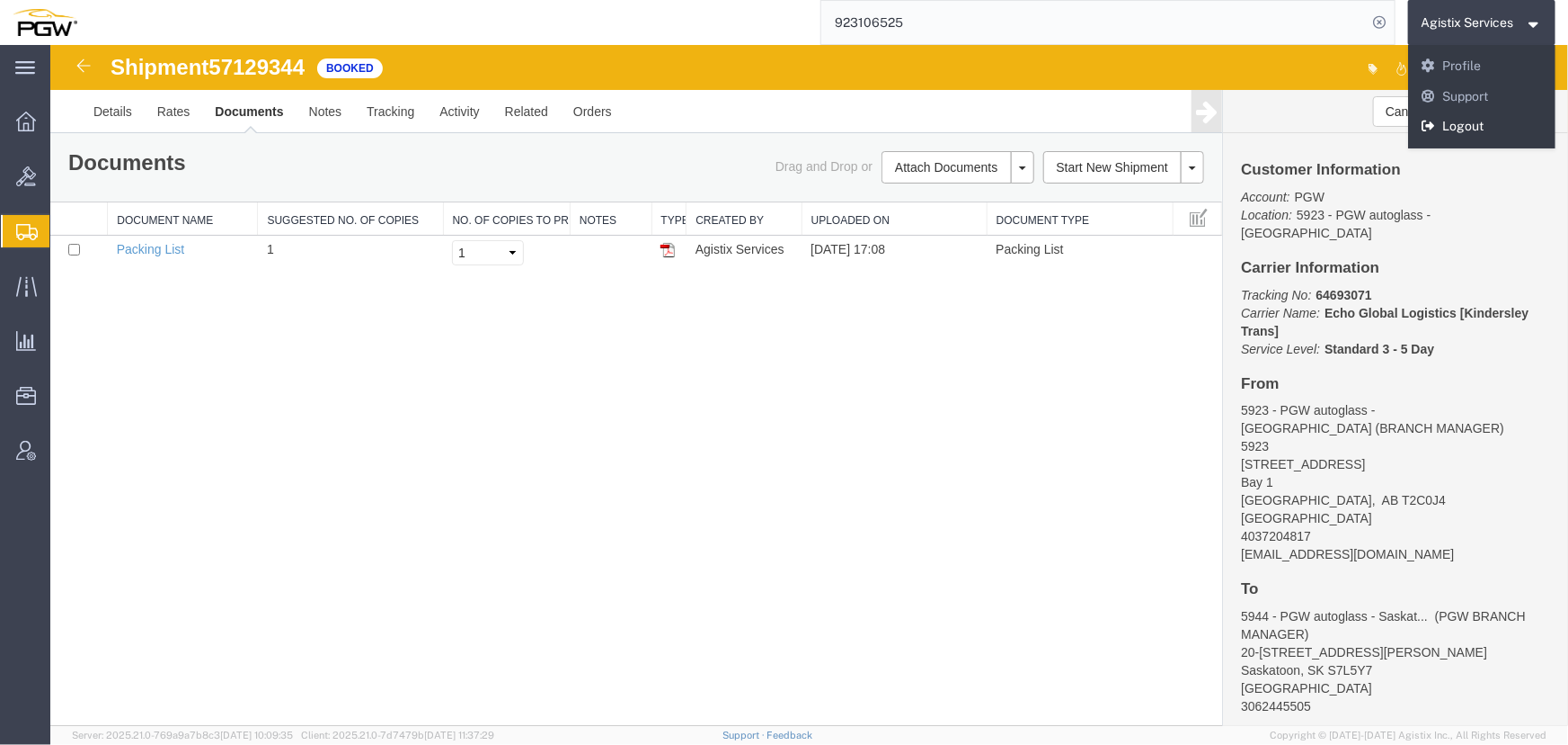
click at [1435, 126] on icon at bounding box center [1429, 126] width 17 height 13
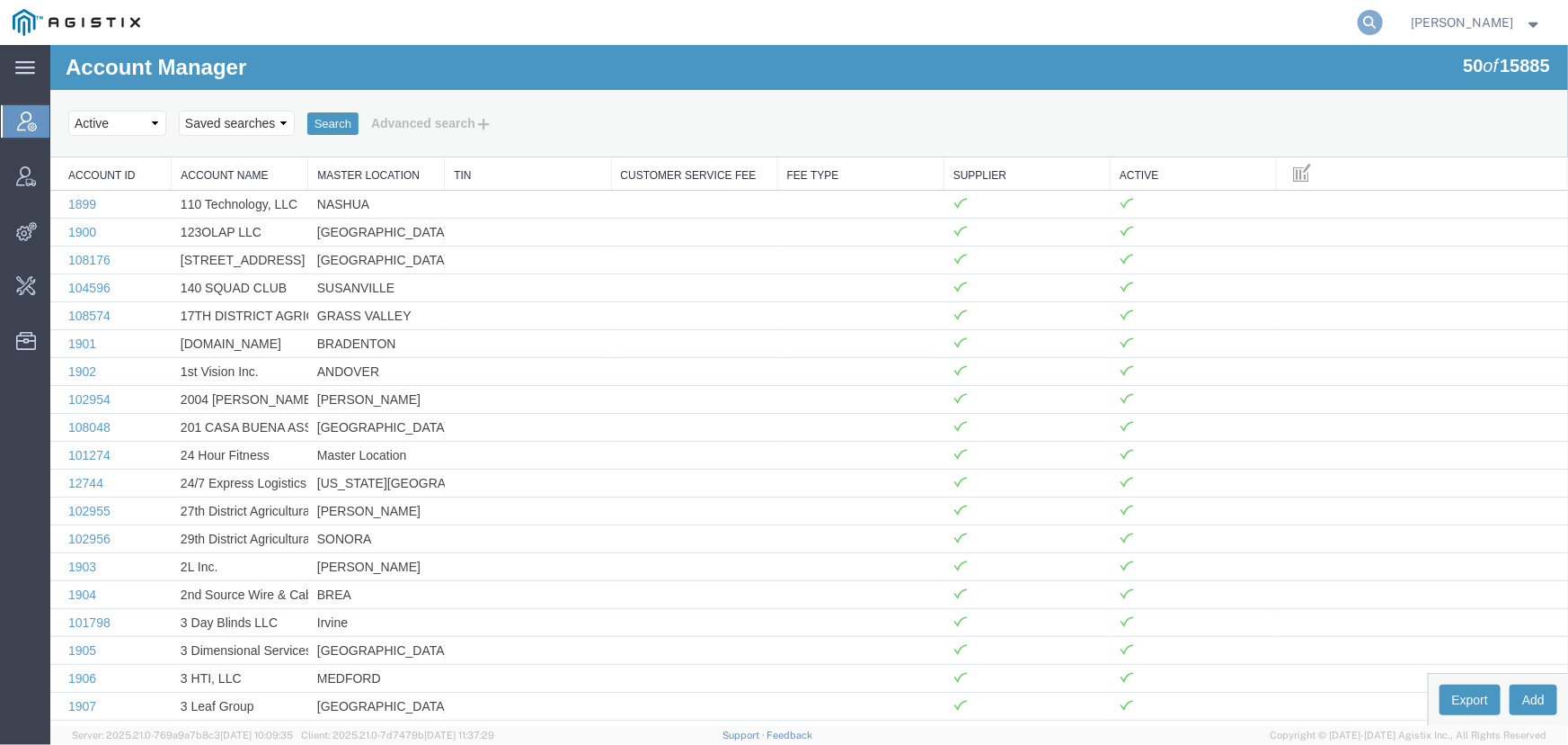
click at [1366, 20] on icon at bounding box center [1370, 22] width 25 height 25
type input "offline@technogel.com"
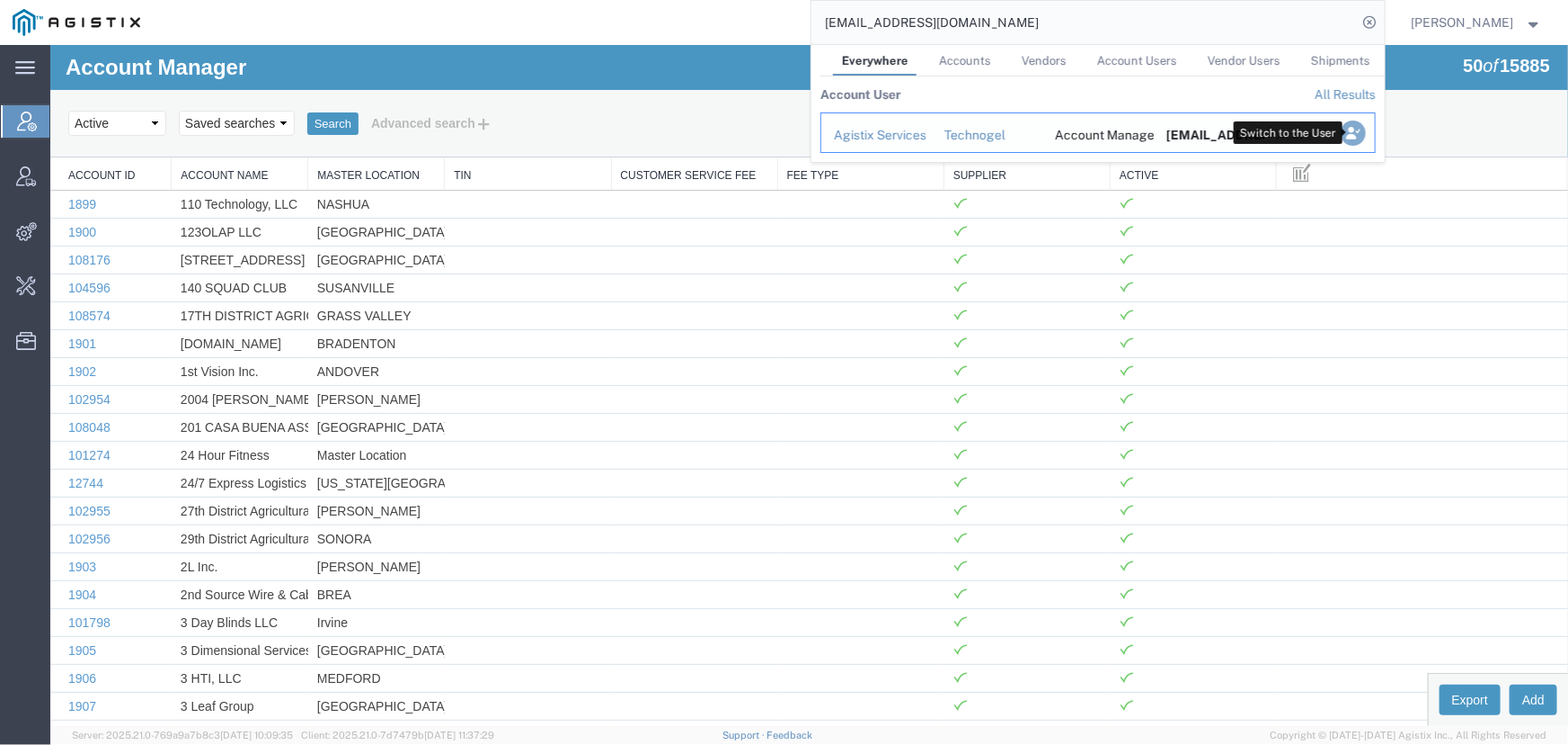
click at [1345, 131] on icon "Search Results" at bounding box center [1353, 133] width 25 height 25
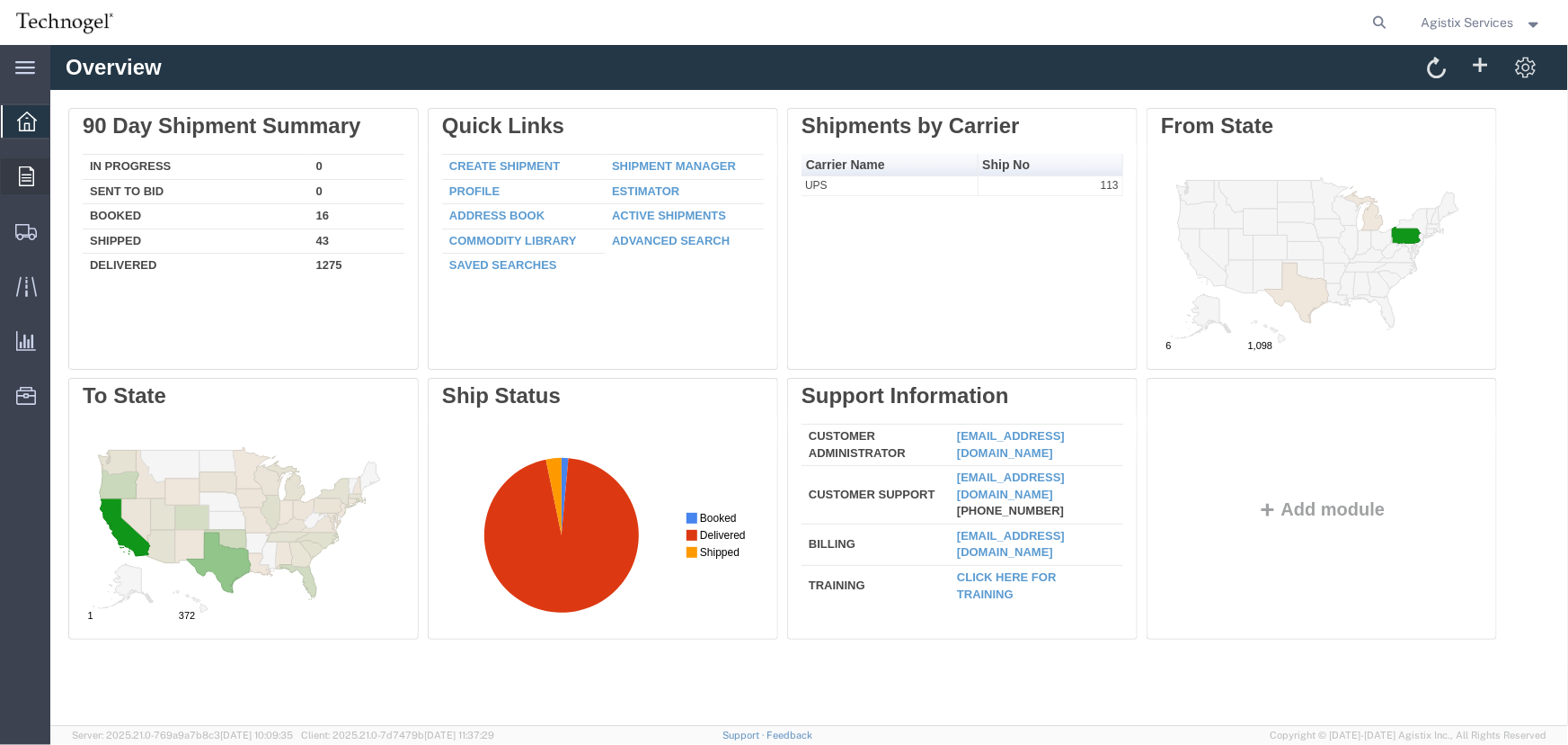
click at [0, 0] on span "Order Manager" at bounding box center [0, 0] width 0 height 0
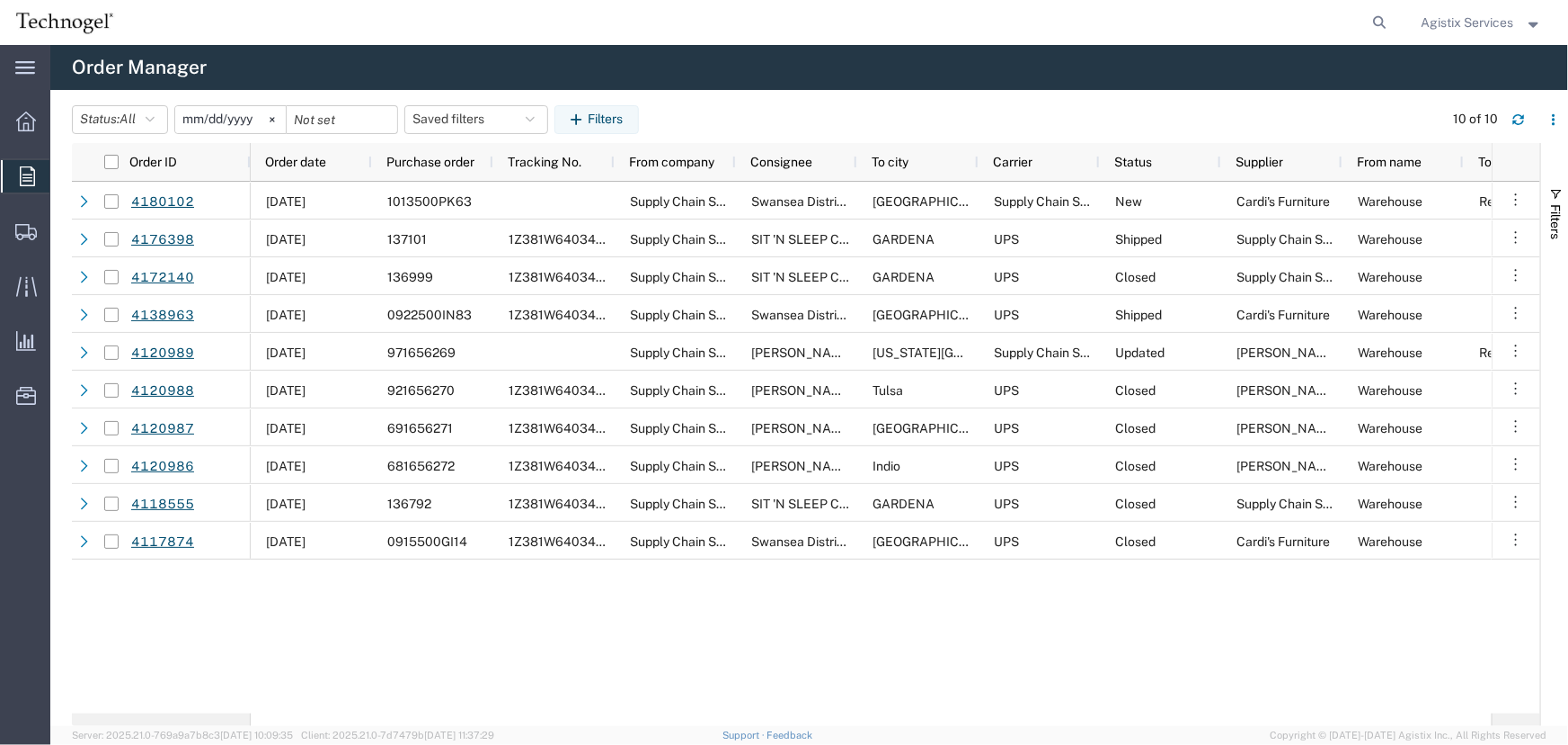
click at [1448, 26] on span "Agistix Services" at bounding box center [1468, 22] width 92 height 19
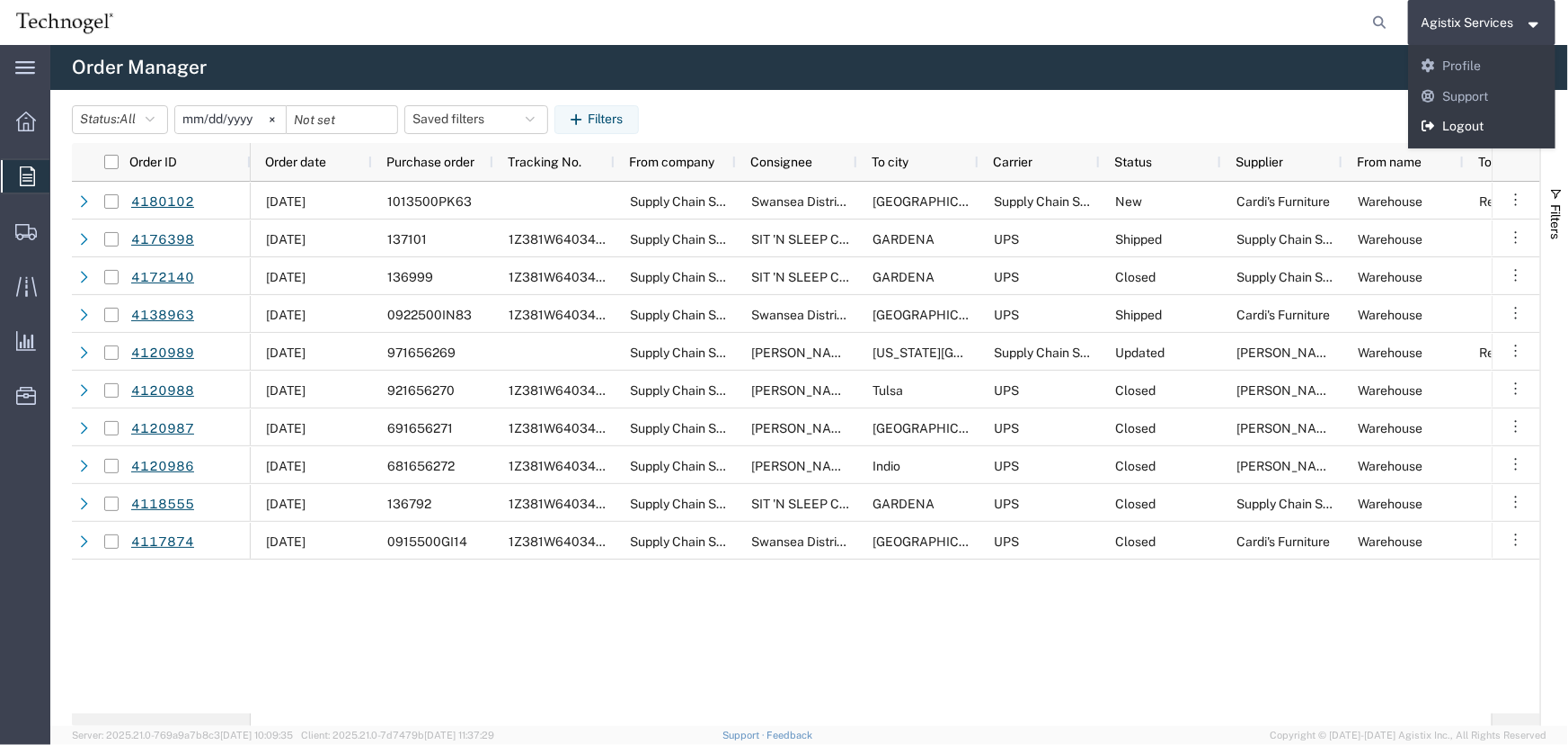
click at [1455, 121] on link "Logout" at bounding box center [1482, 127] width 148 height 30
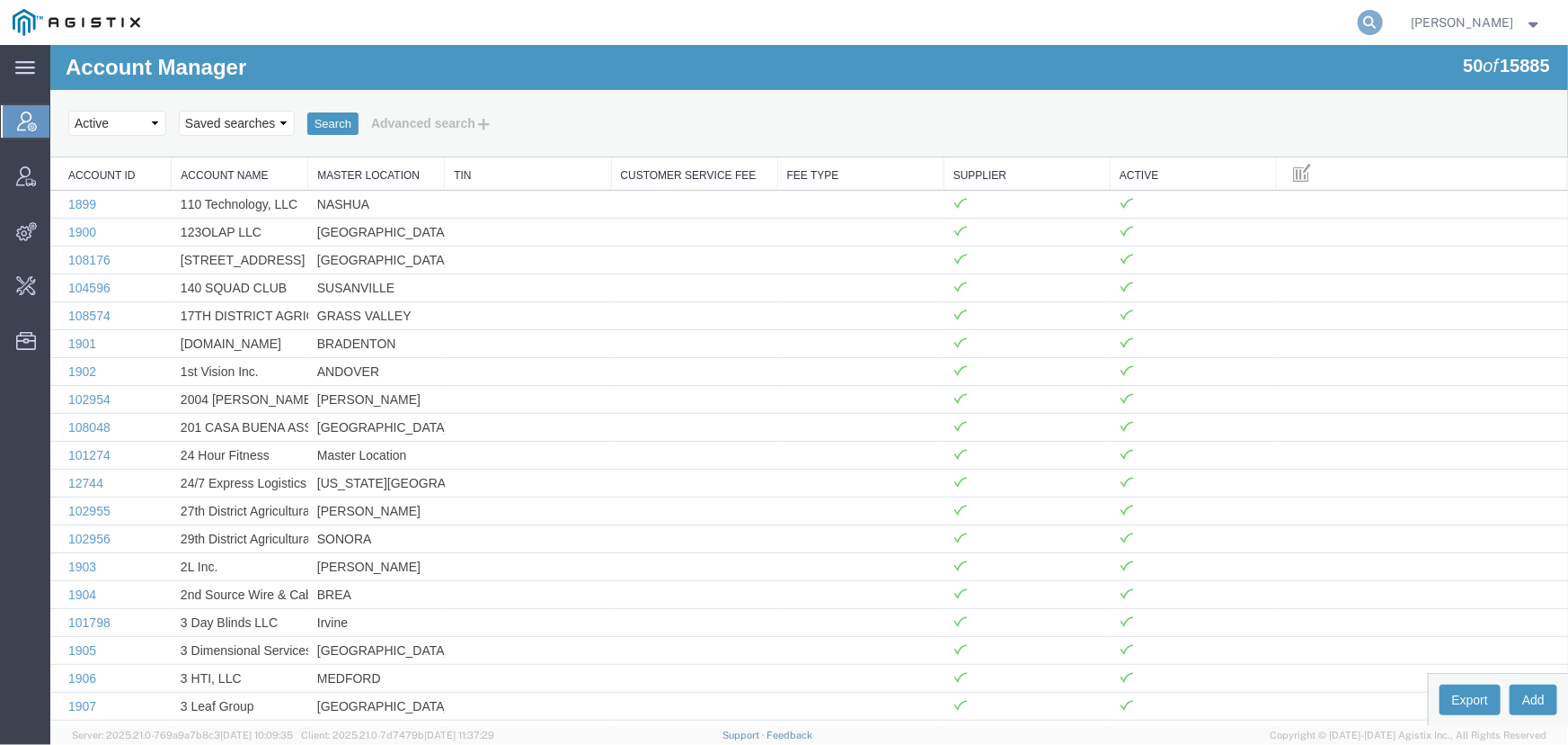
click at [1368, 22] on icon at bounding box center [1370, 22] width 25 height 25
type input "56712806"
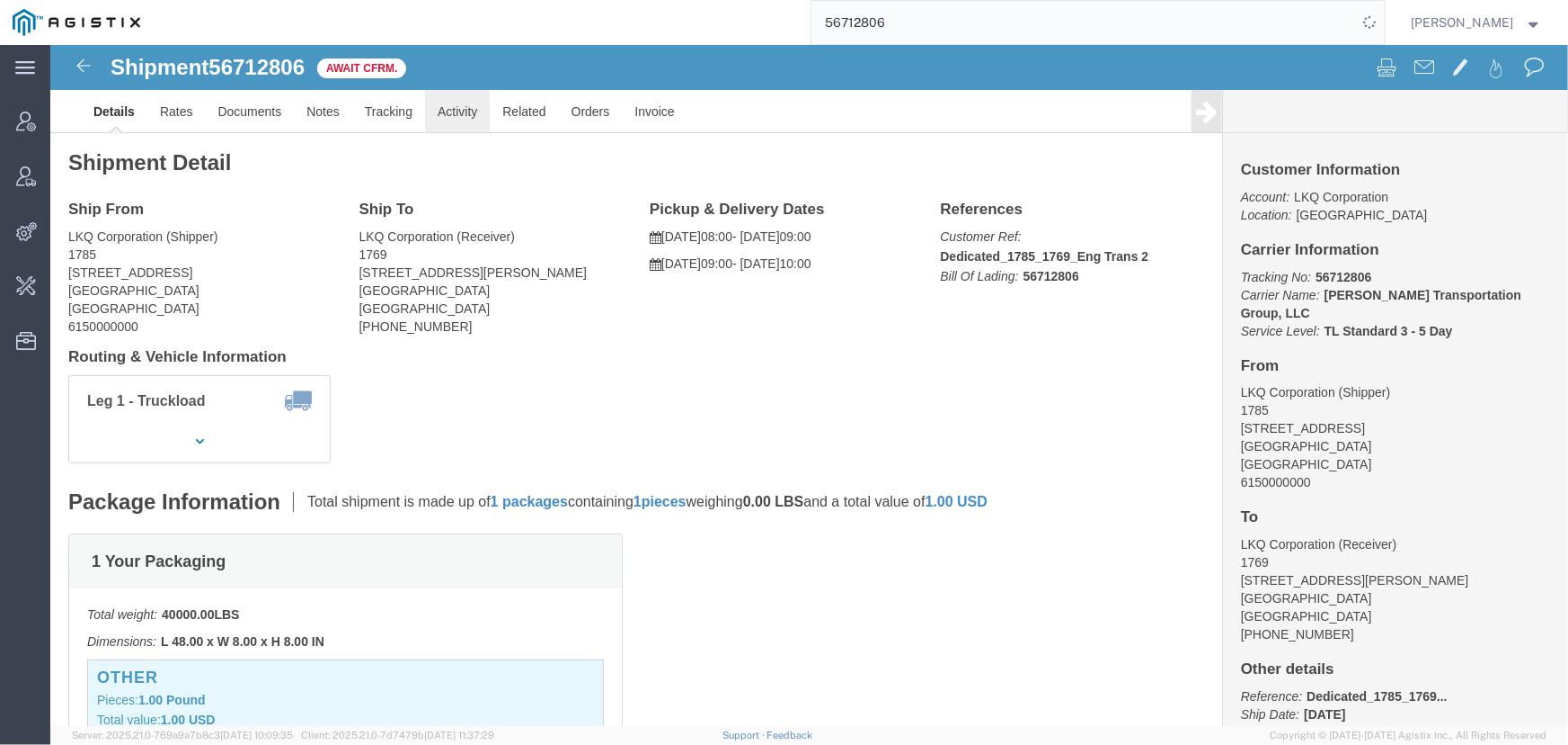
click link "Activity"
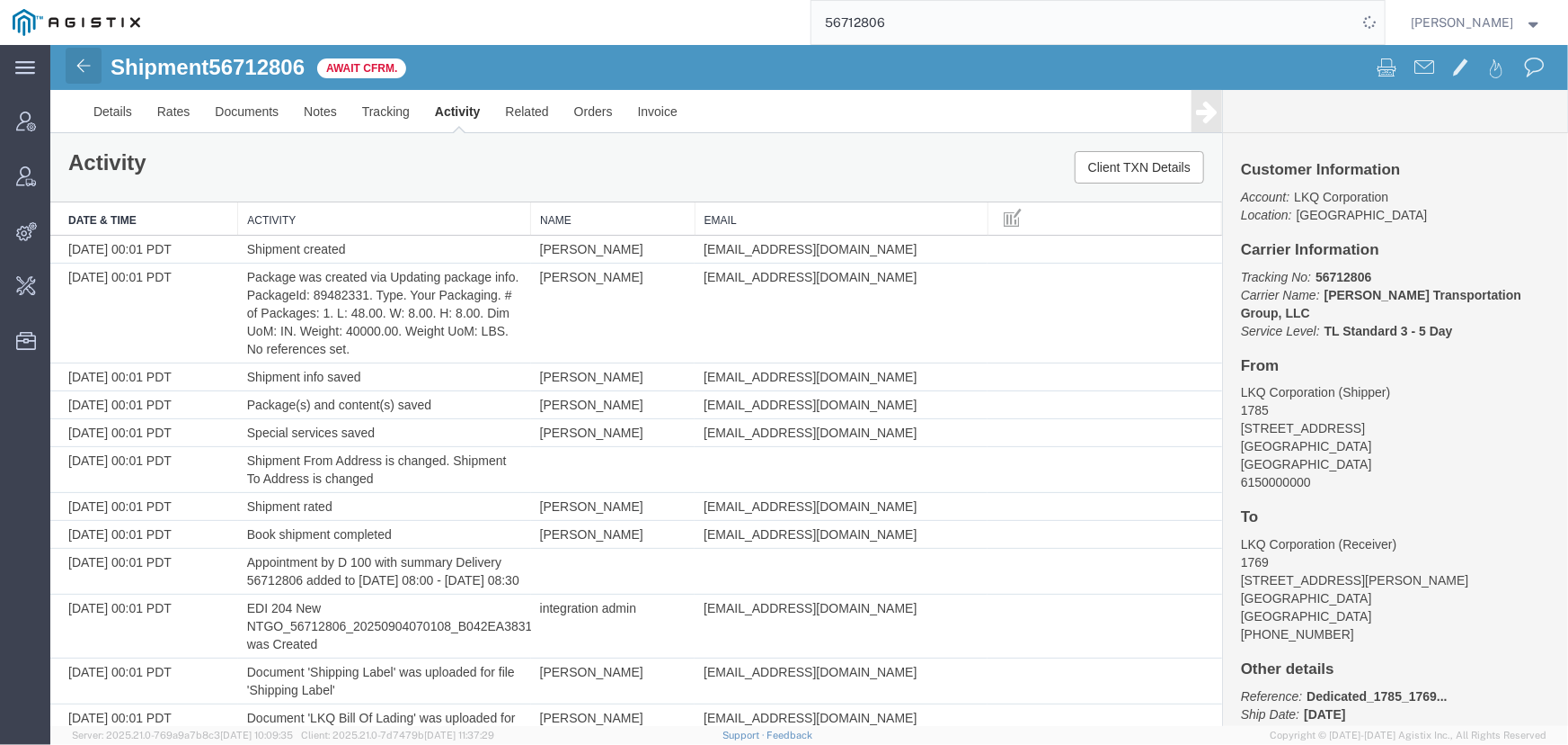
click at [82, 61] on img at bounding box center [83, 64] width 21 height 21
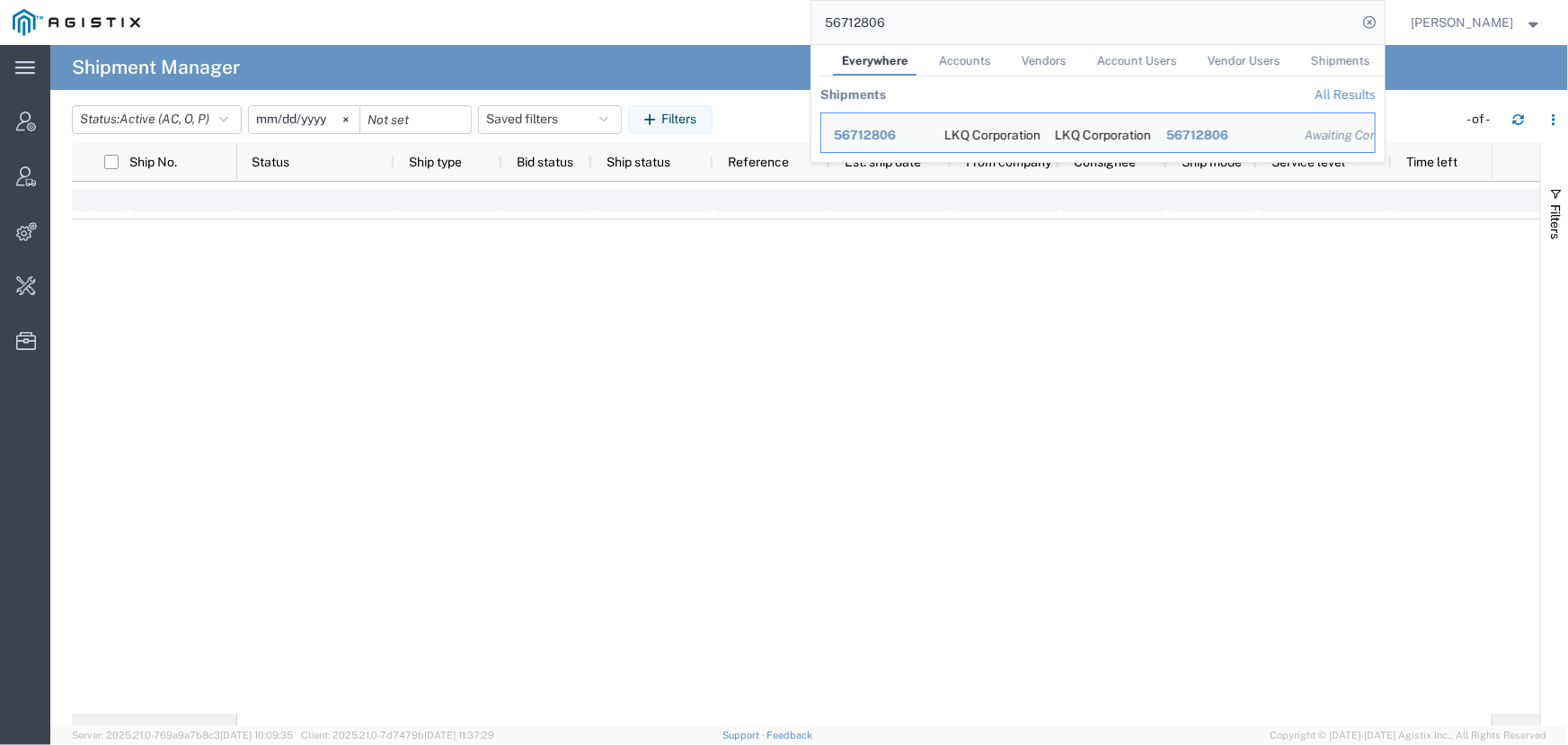
click at [916, 21] on input "56712806" at bounding box center [1084, 22] width 546 height 43
click at [853, 134] on span "56712806" at bounding box center [865, 134] width 62 height 15
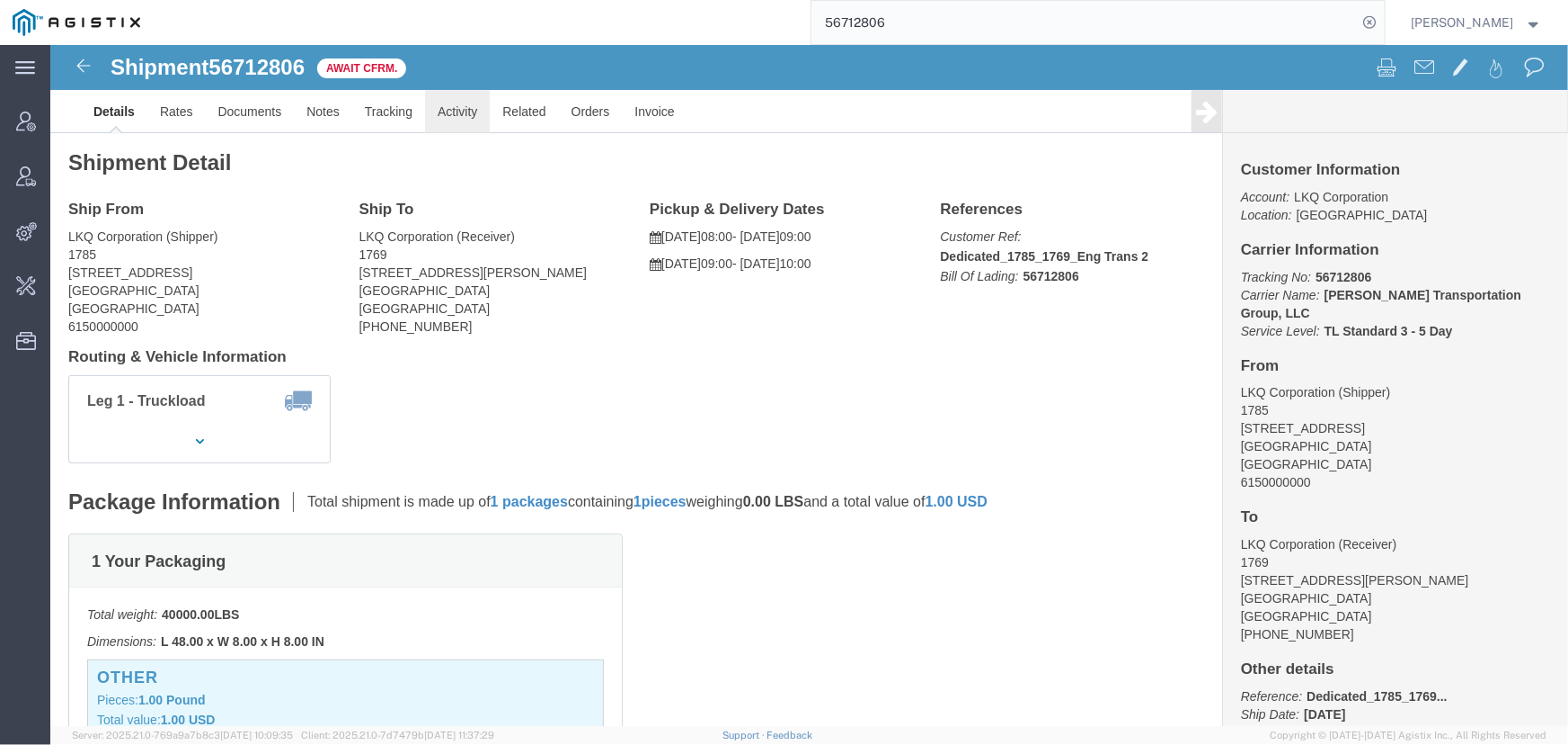
click link "Activity"
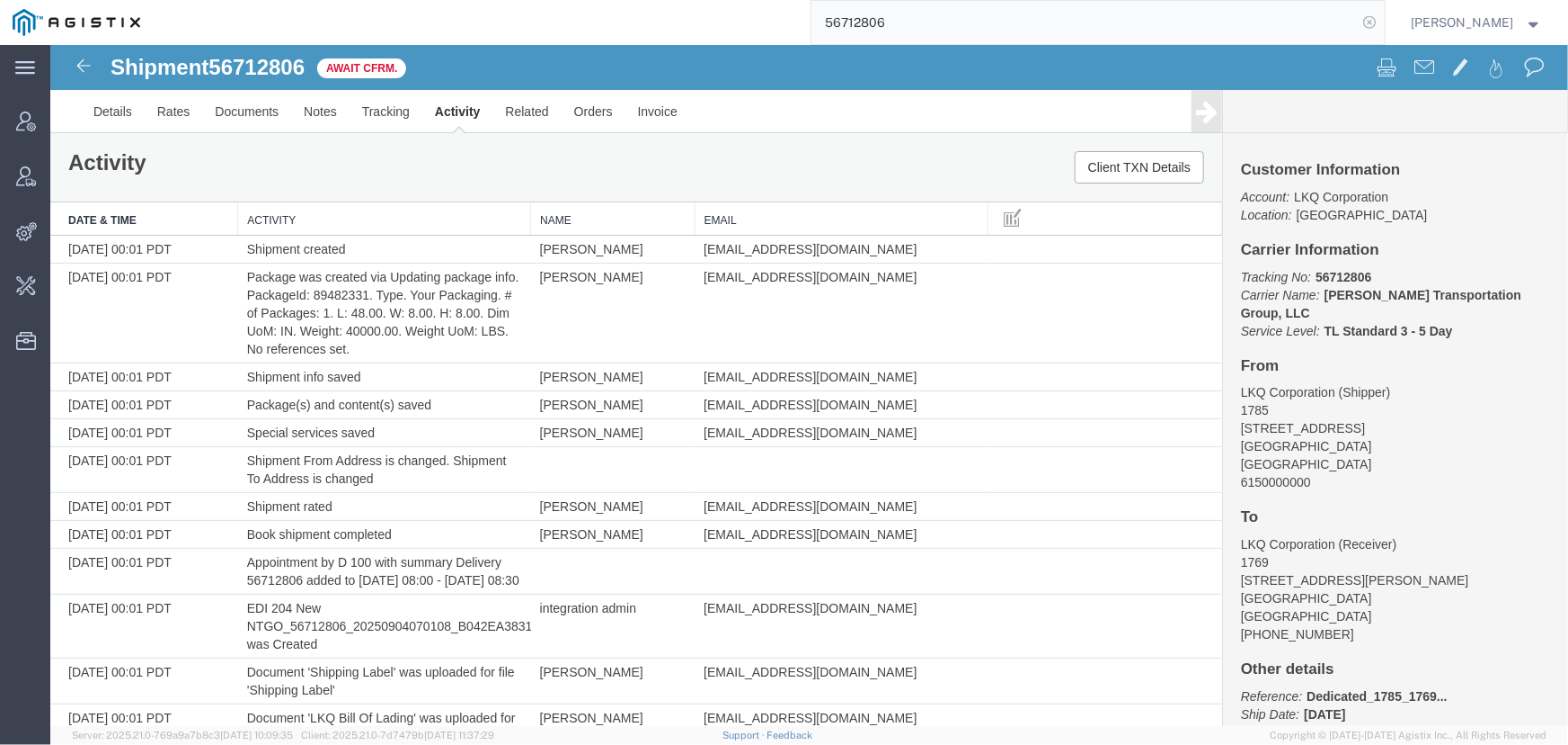
click at [1367, 24] on icon at bounding box center [1370, 22] width 25 height 25
click at [1373, 20] on icon at bounding box center [1370, 22] width 25 height 25
click at [1255, 23] on input "search" at bounding box center [1084, 22] width 546 height 43
type input "offline@pgw.com"
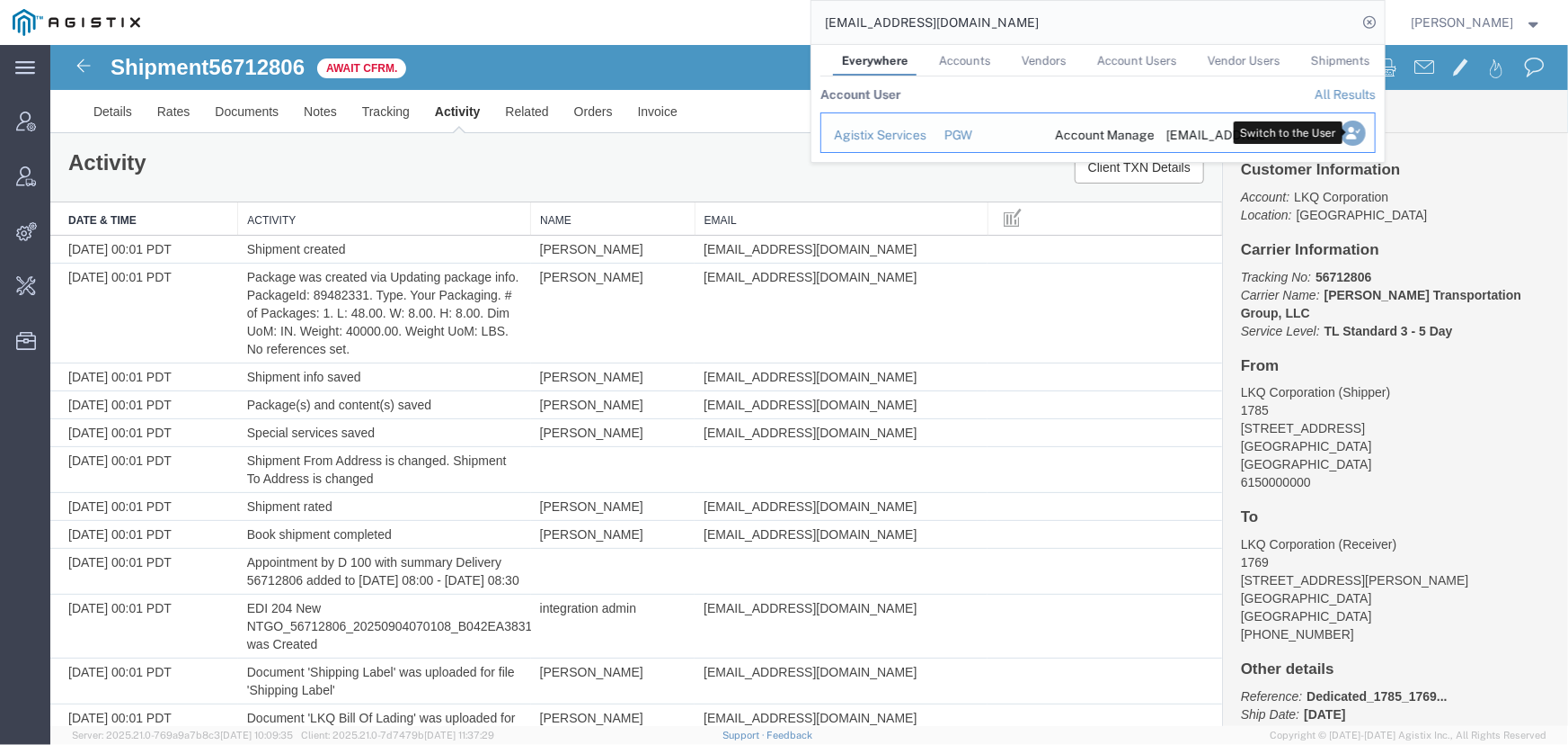
click at [1359, 130] on icon "Search Results" at bounding box center [1353, 133] width 25 height 25
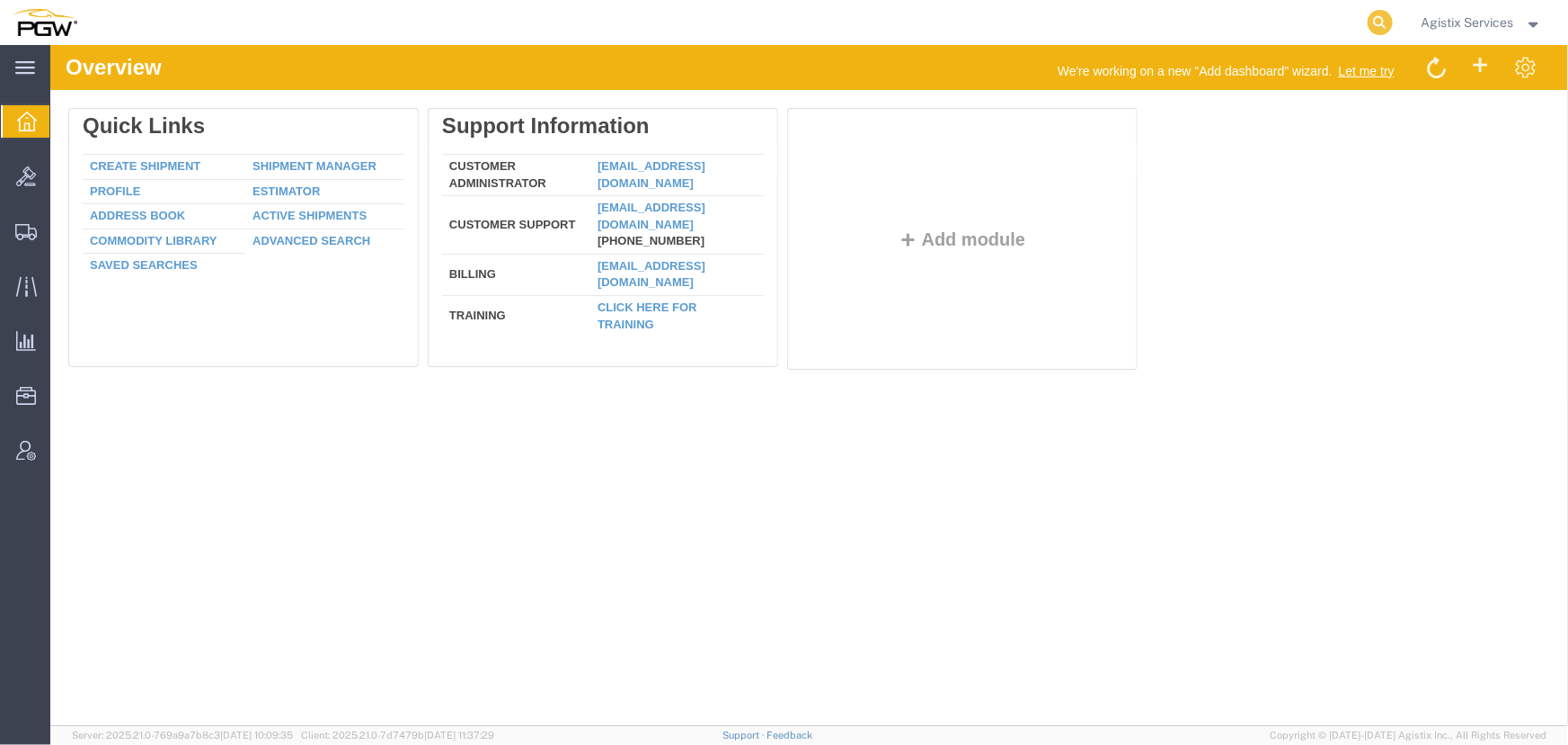
click at [1379, 20] on icon at bounding box center [1381, 22] width 25 height 25
type input "942106851"
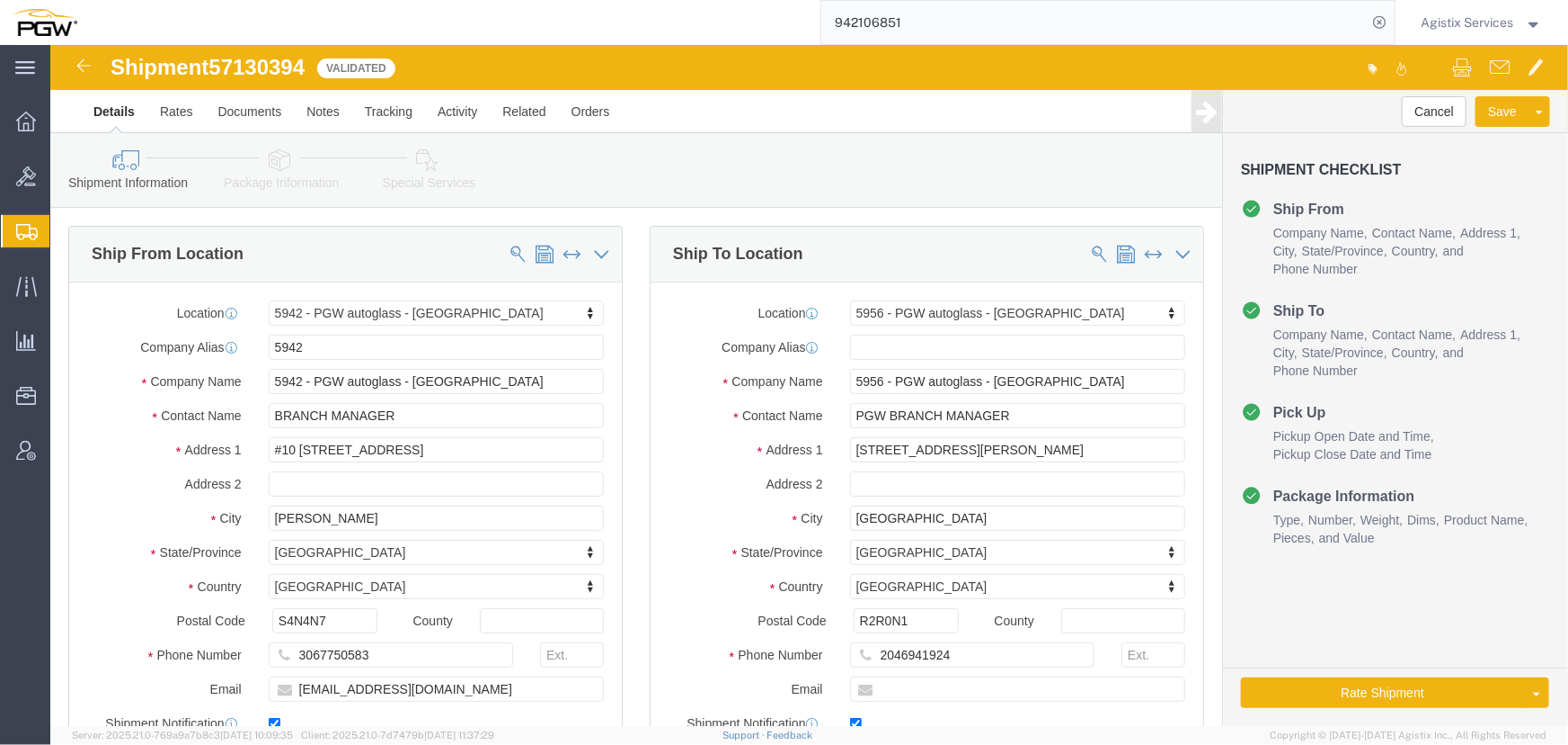
select select "28521"
select select "28529"
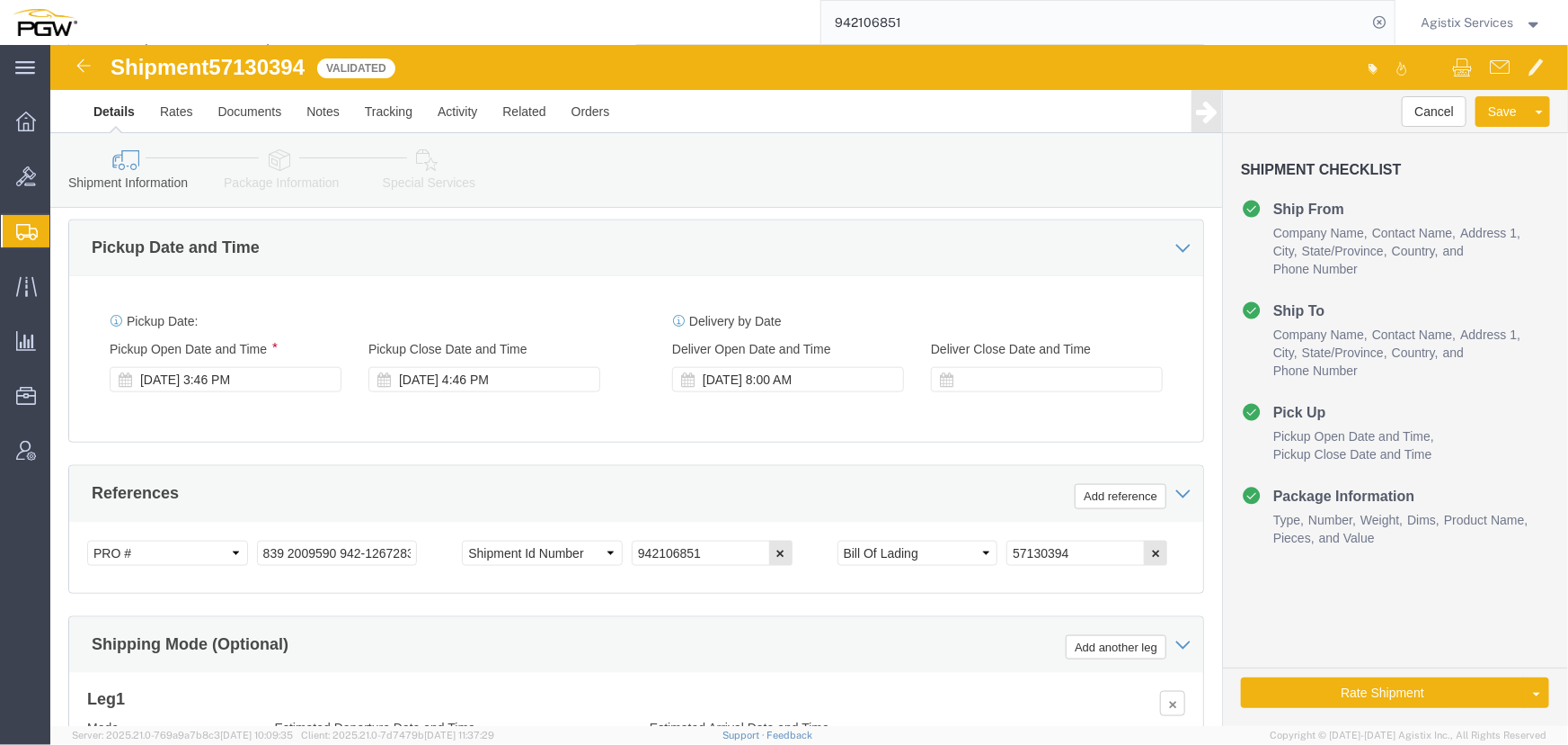
scroll to position [981, 0]
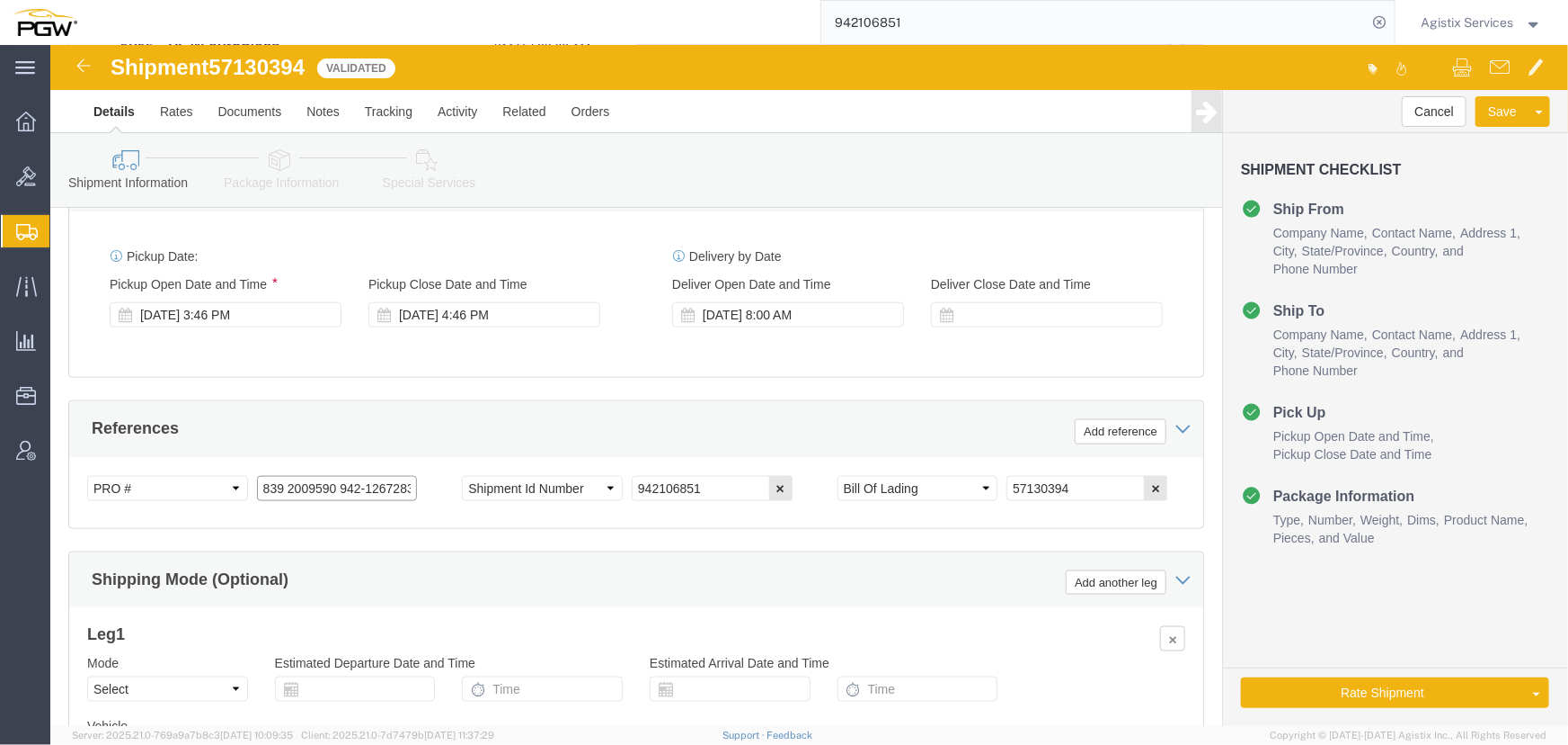
click input "839 2009590 942-1267283 942-1267278 942-1267270 942-1266243 942-1267172"
type input "839 2009590 942-1267283 942-1267278"
click button "Add reference"
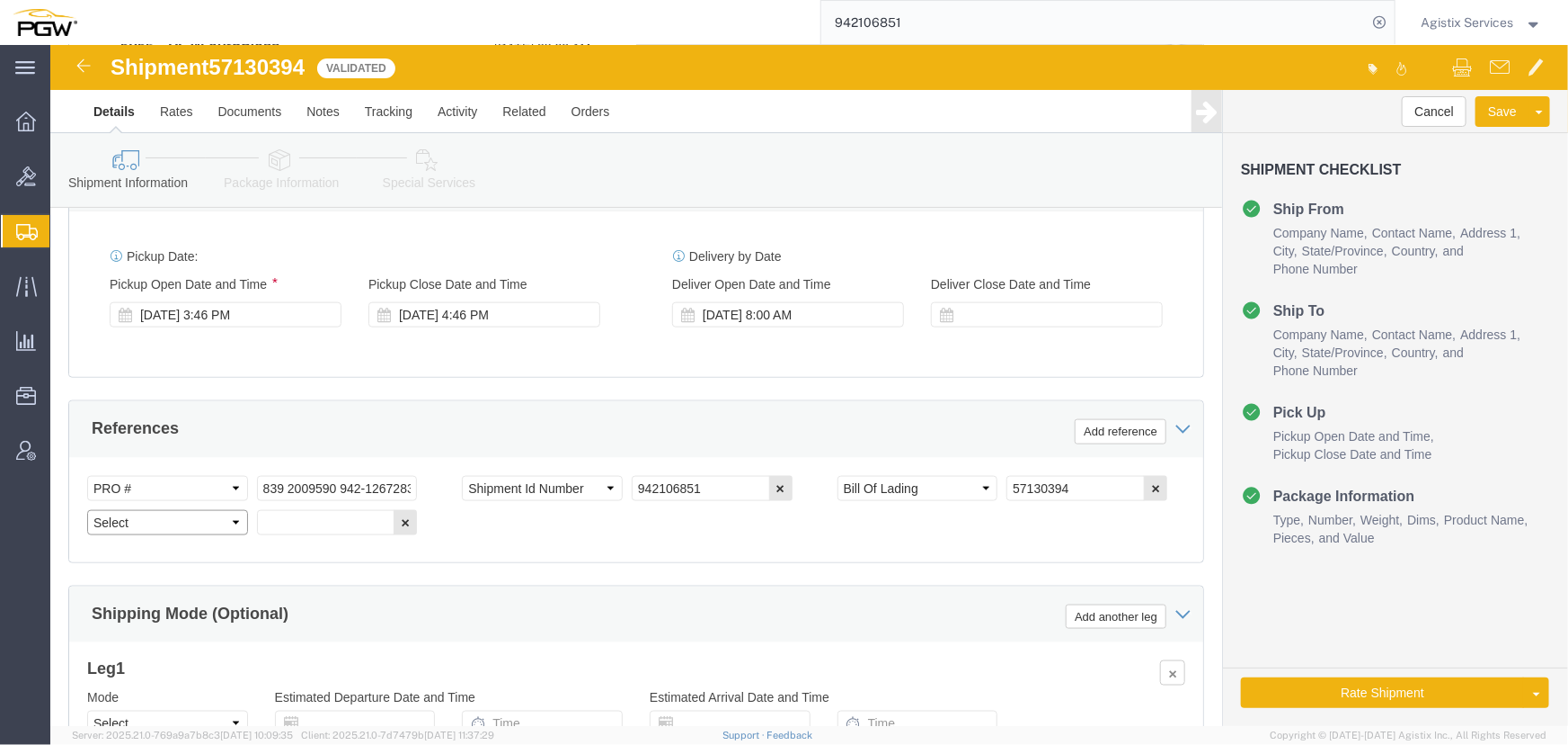
click select "Select Account Type Activity ID Airline Appointment Number ASN Batch Request # …"
select select "PRONUMBER"
click select "Select Account Type Activity ID Airline Appointment Number ASN Batch Request # …"
click input "text"
paste input "942-1267270 942-1266243 942-1267172"
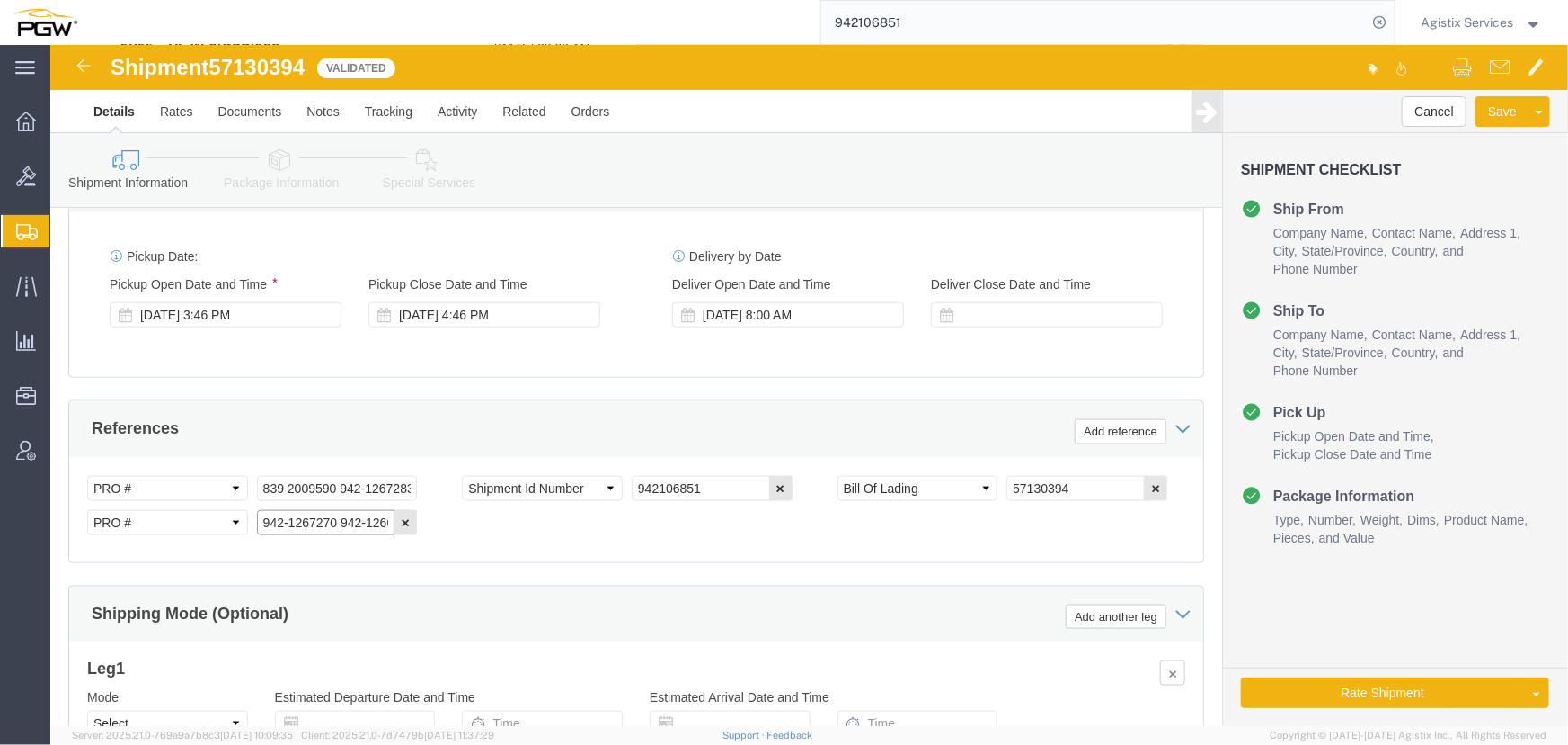
scroll to position [0, 105]
type input "942-1267270 942-1266243 942-1267172"
click div "Select Account Type Activity ID Airline Appointment Number ASN Batch Request # …"
click select "Select Air Less than Truckload Multi-Leg Ocean Freight Rail Small Parcel Truckl…"
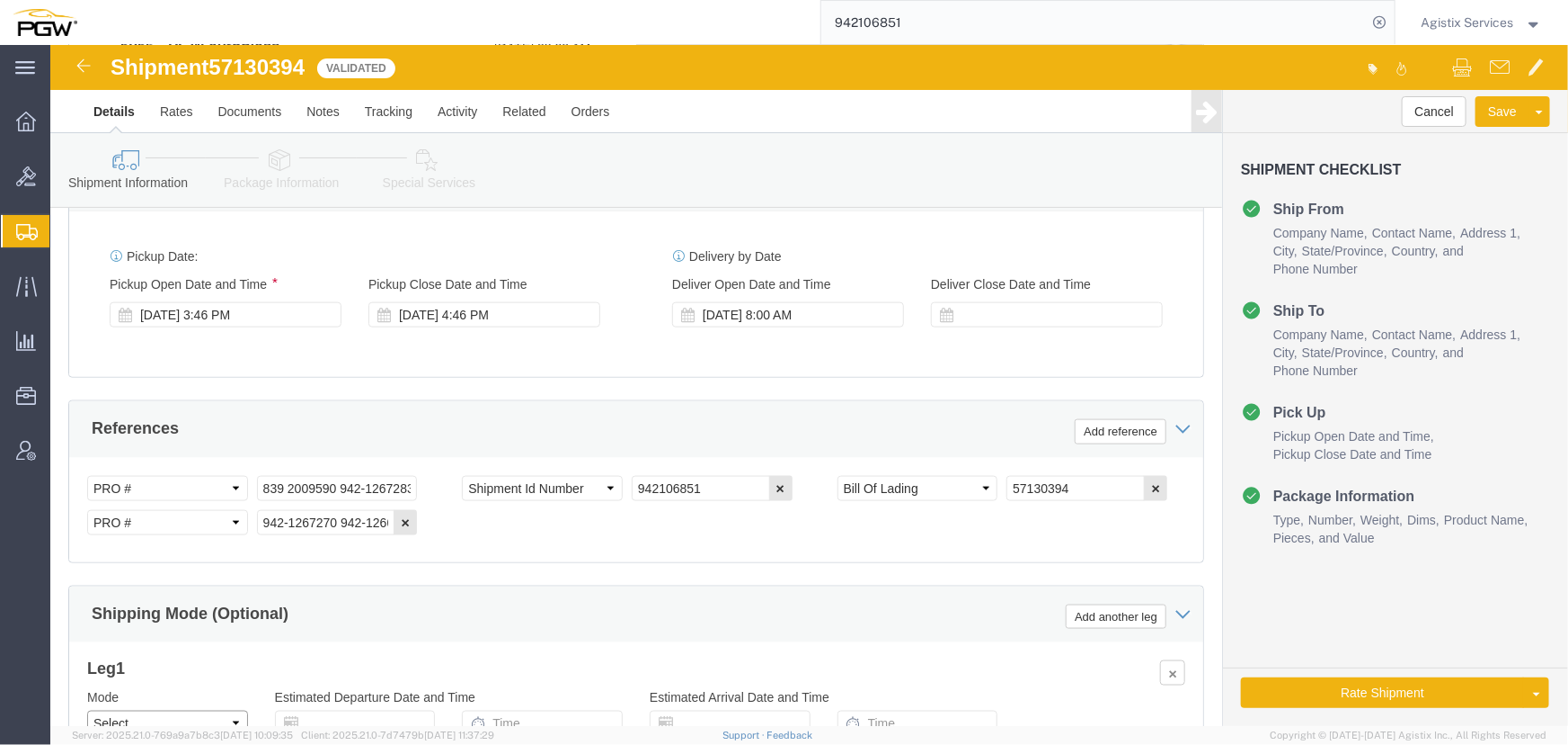
select select "LTL"
click select "Select Air Less than Truckload Multi-Leg Ocean Freight Rail Small Parcel Truckl…"
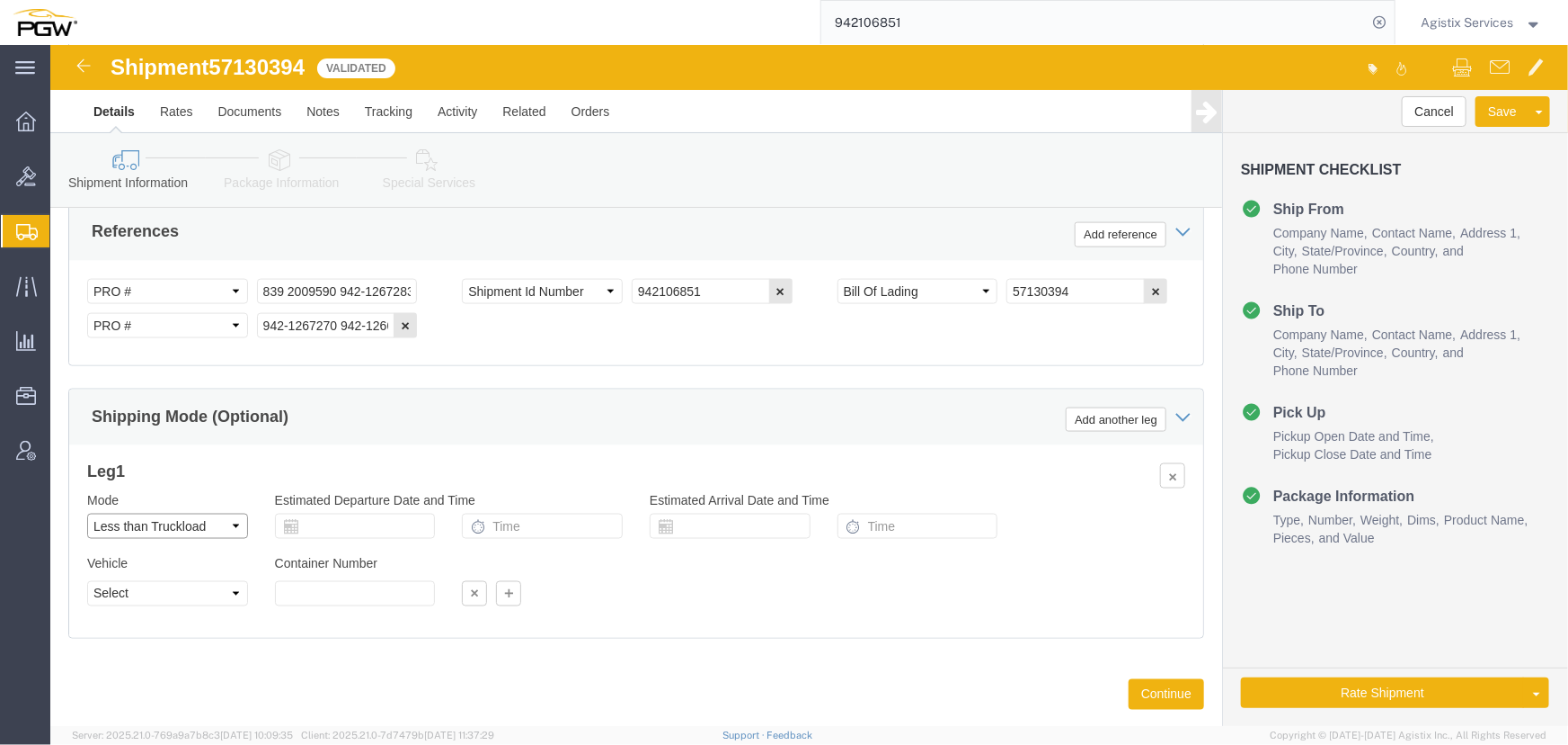
scroll to position [1180, 0]
click button "Rate Shipment"
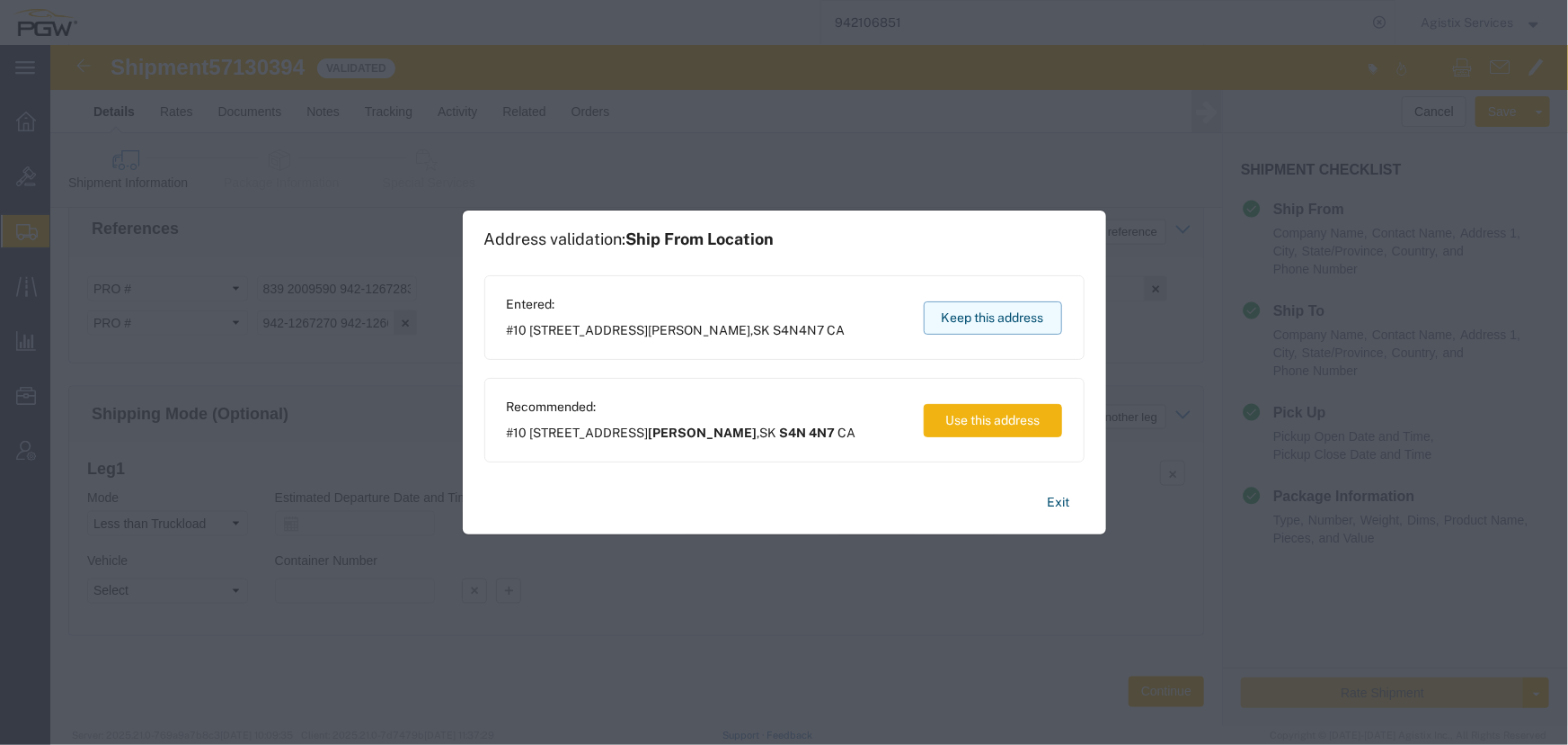
click at [1025, 318] on button "Keep this address" at bounding box center [993, 317] width 138 height 33
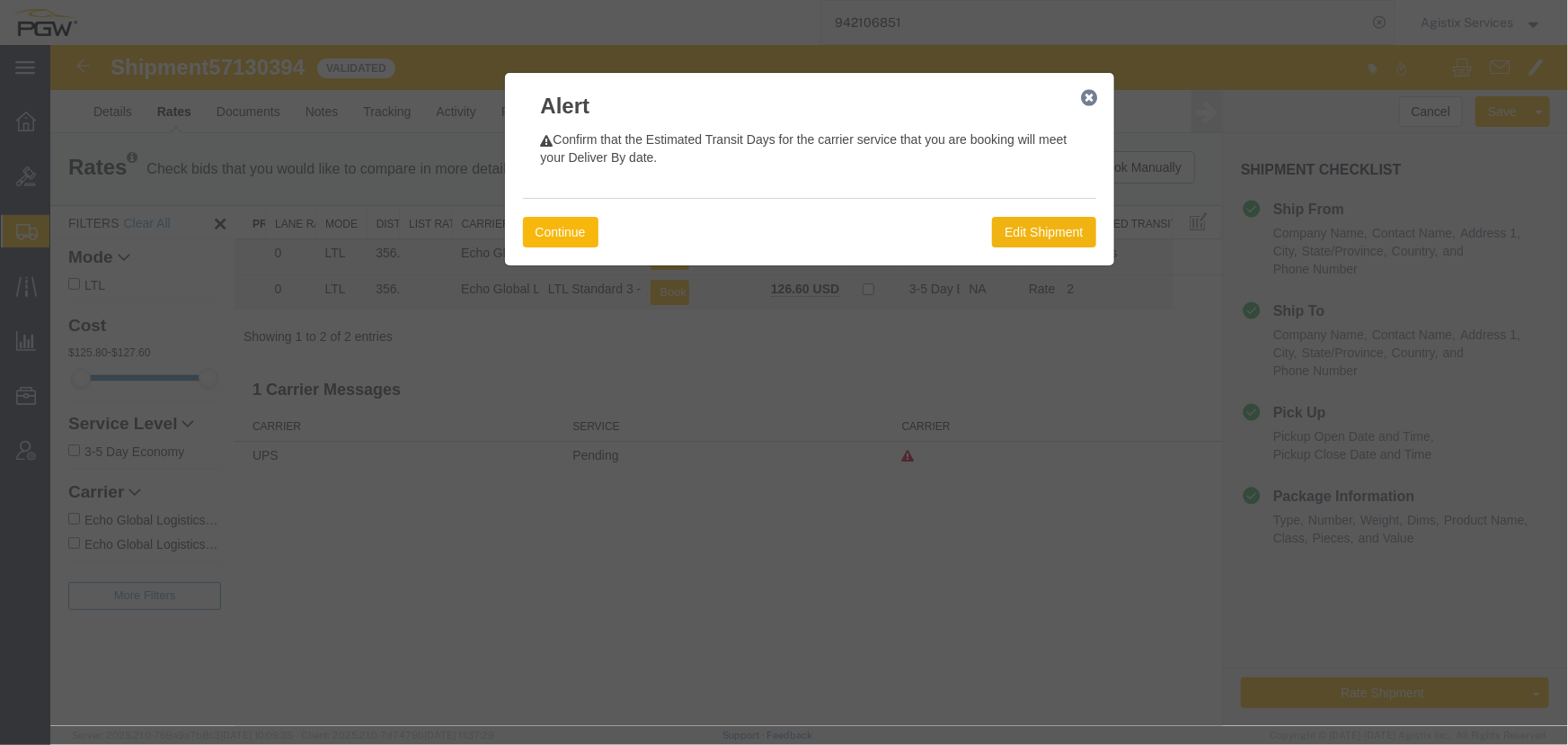
click at [568, 224] on button "Continue" at bounding box center [561, 231] width 76 height 30
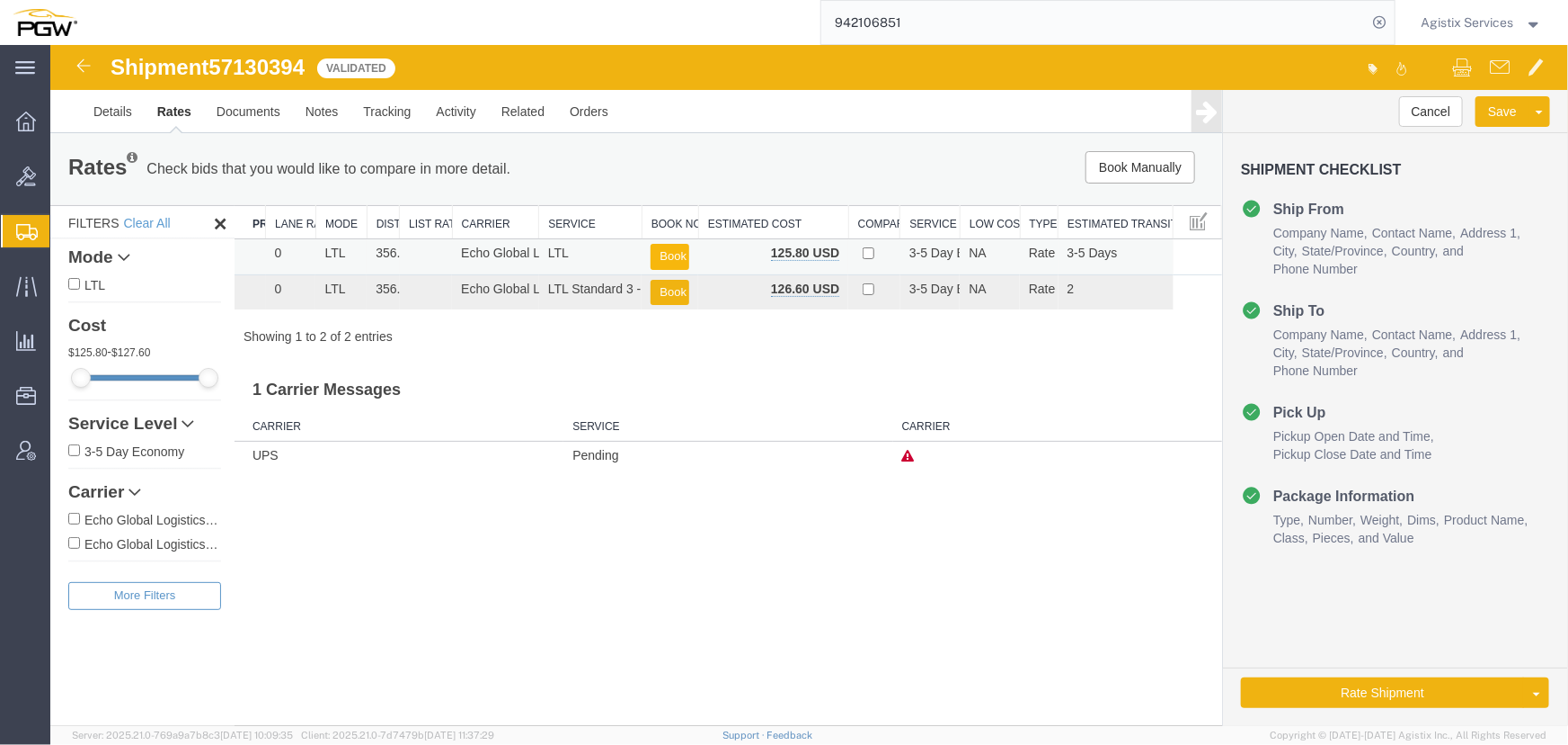
click at [662, 248] on button "Book" at bounding box center [670, 255] width 39 height 26
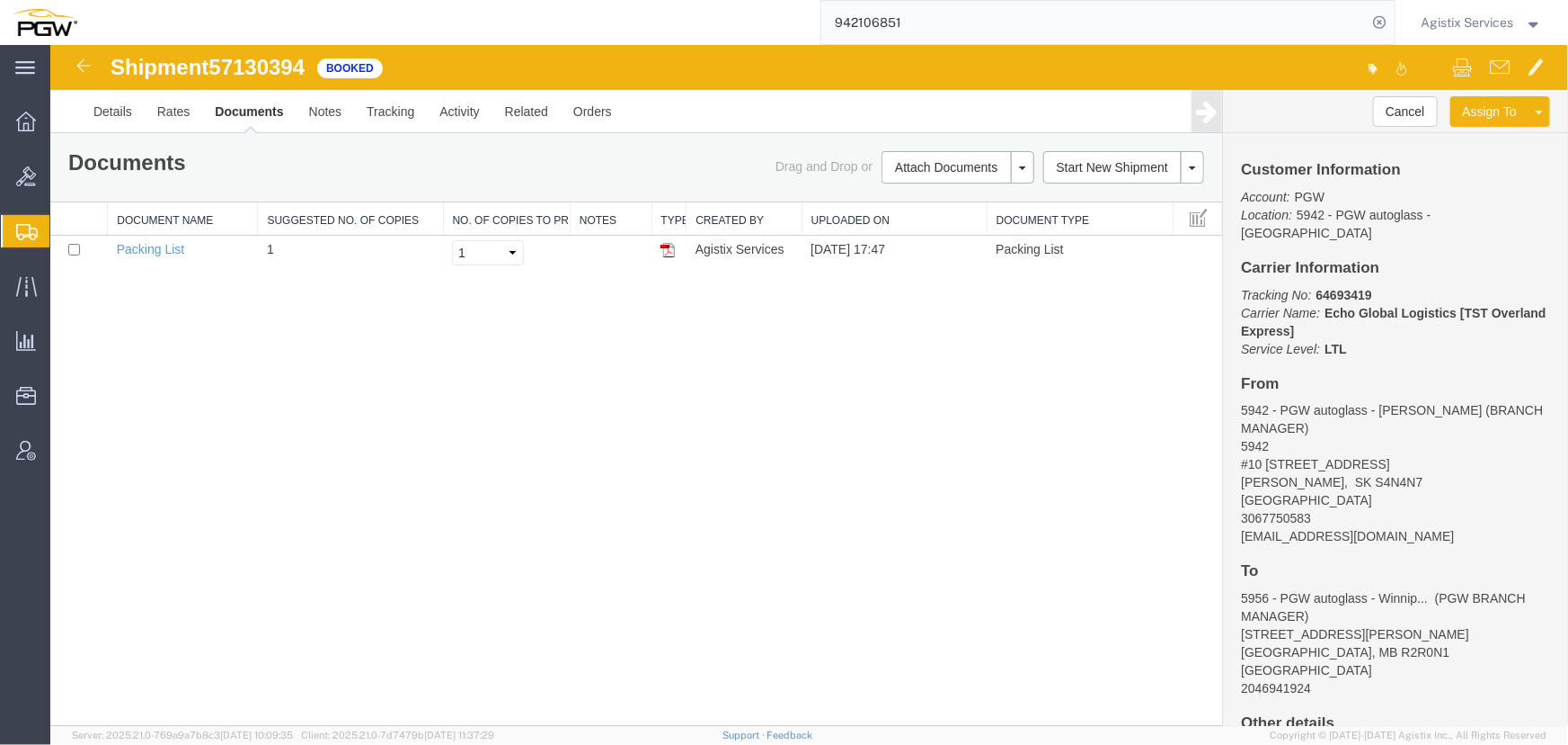
click at [1446, 29] on span "Agistix Services" at bounding box center [1468, 22] width 92 height 19
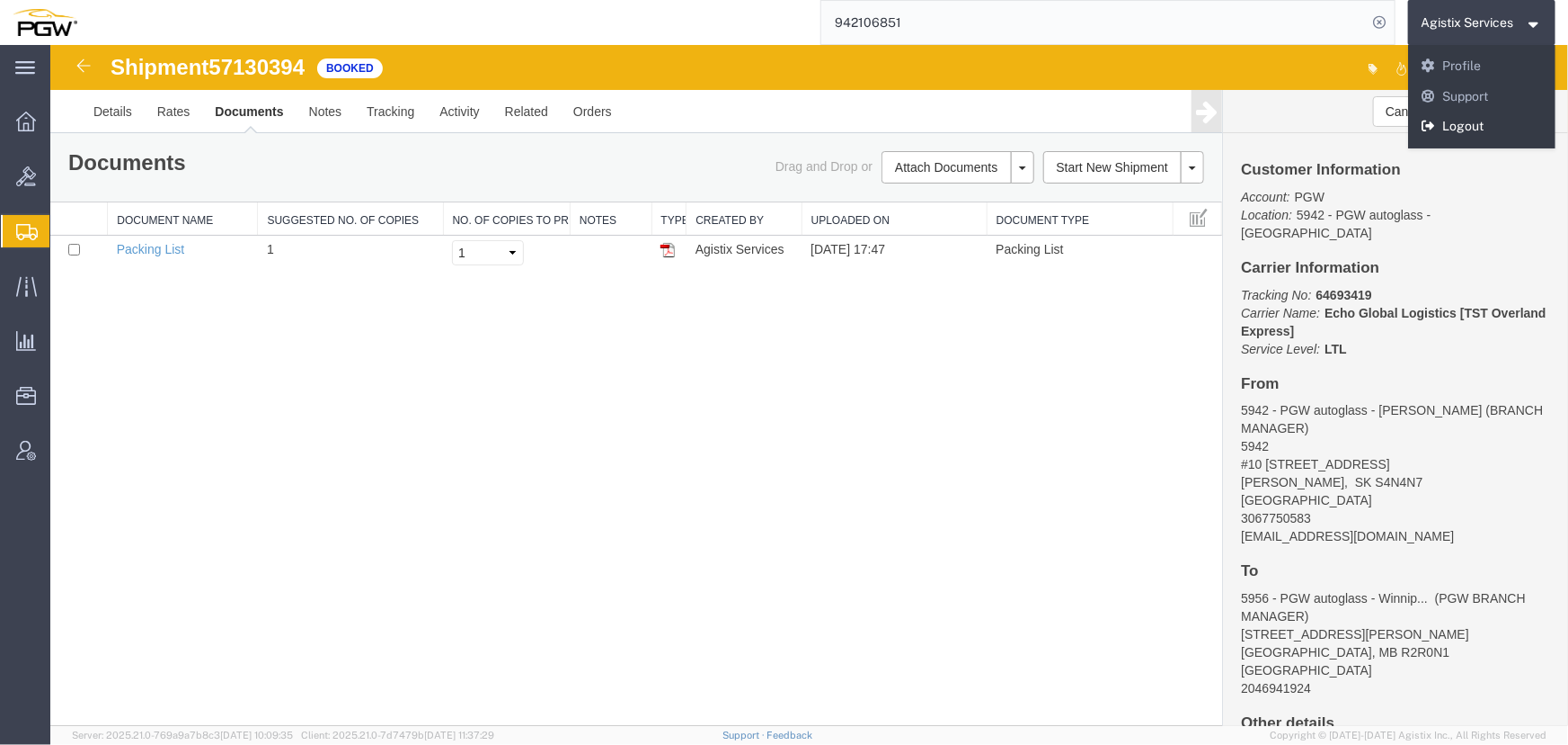
click at [1440, 121] on link "Logout" at bounding box center [1482, 127] width 148 height 30
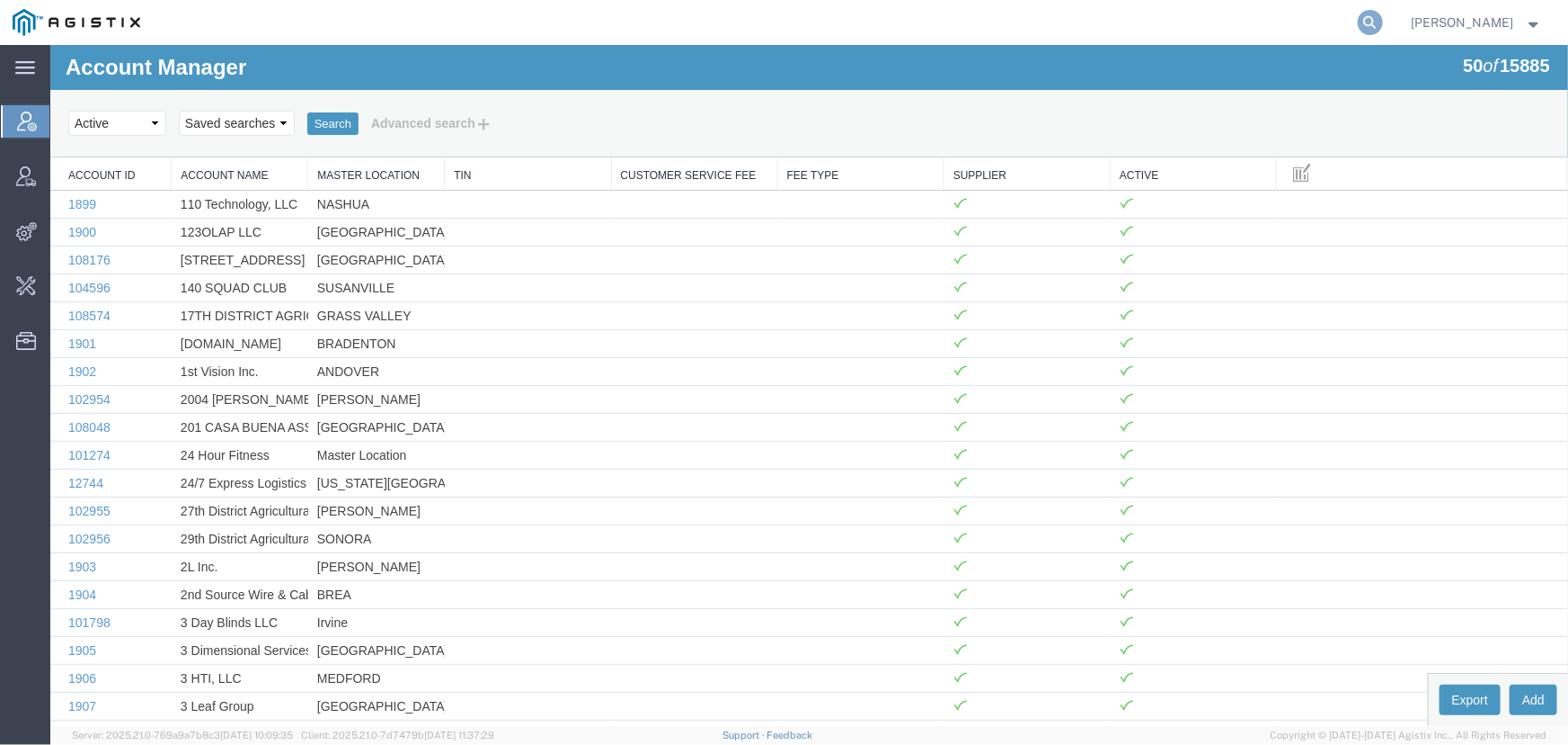
click at [1363, 21] on icon at bounding box center [1370, 22] width 25 height 25
type input "technogel"
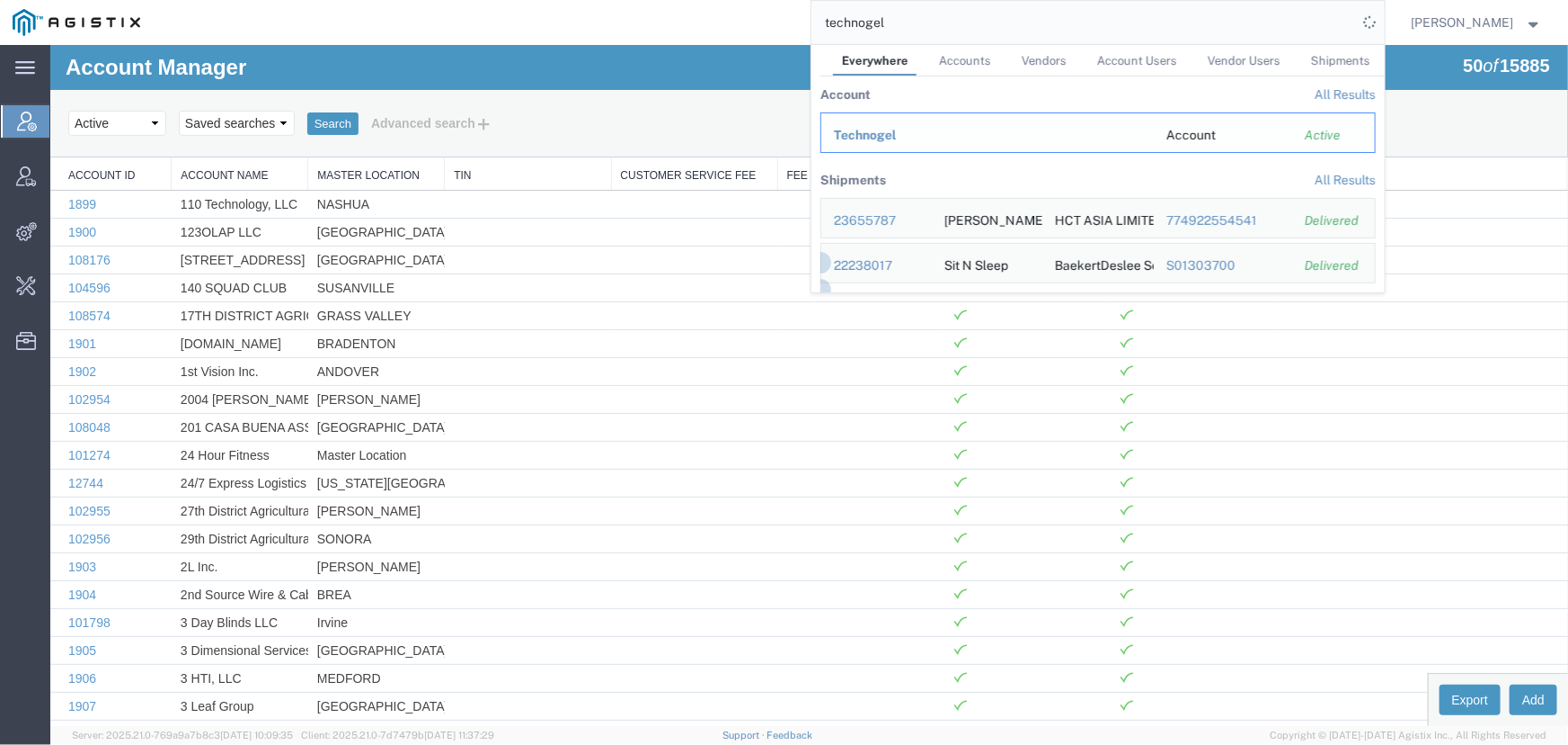
click at [865, 144] on div "Technogel" at bounding box center [988, 134] width 308 height 19
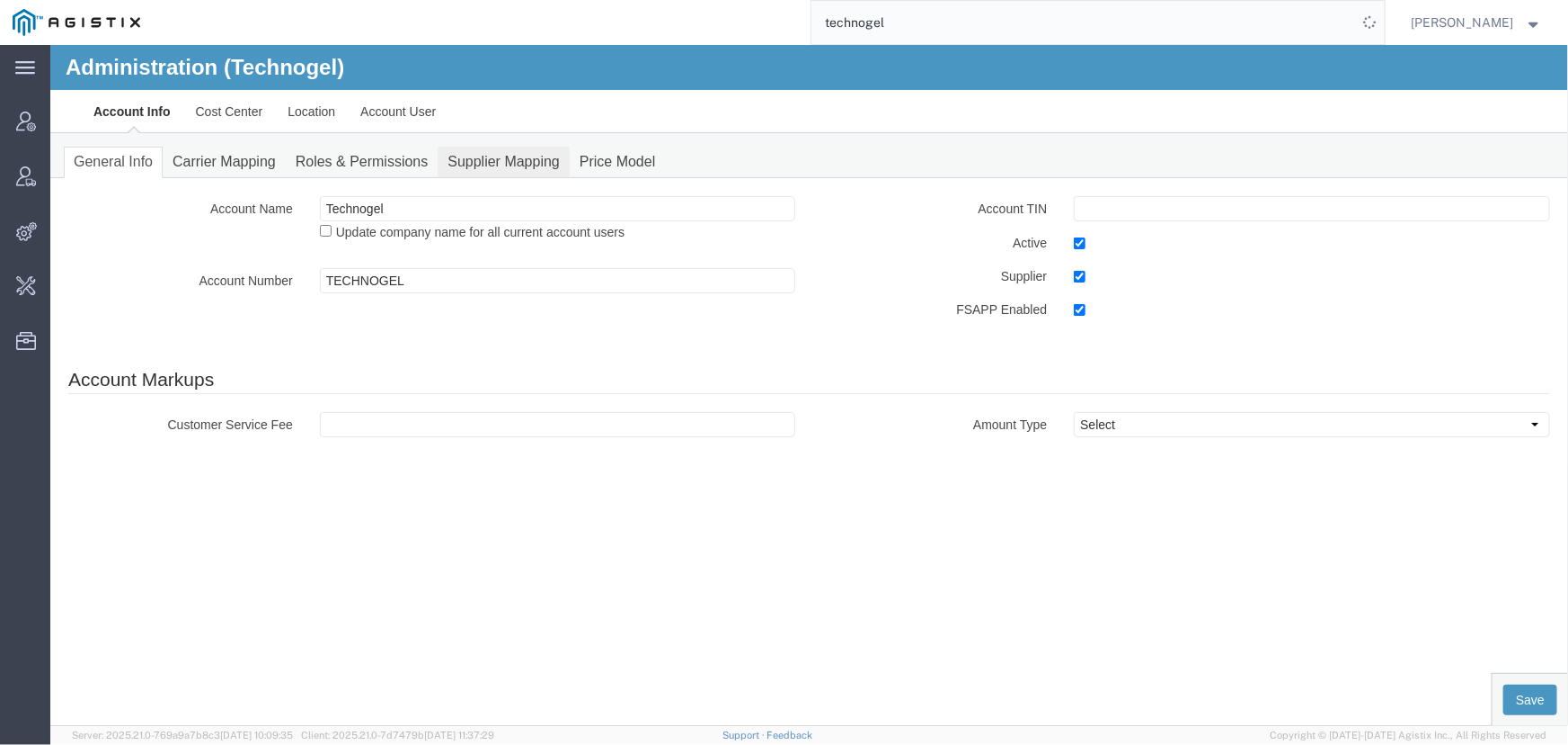
click at [538, 163] on link "Supplier Mapping" at bounding box center [503, 162] width 132 height 31
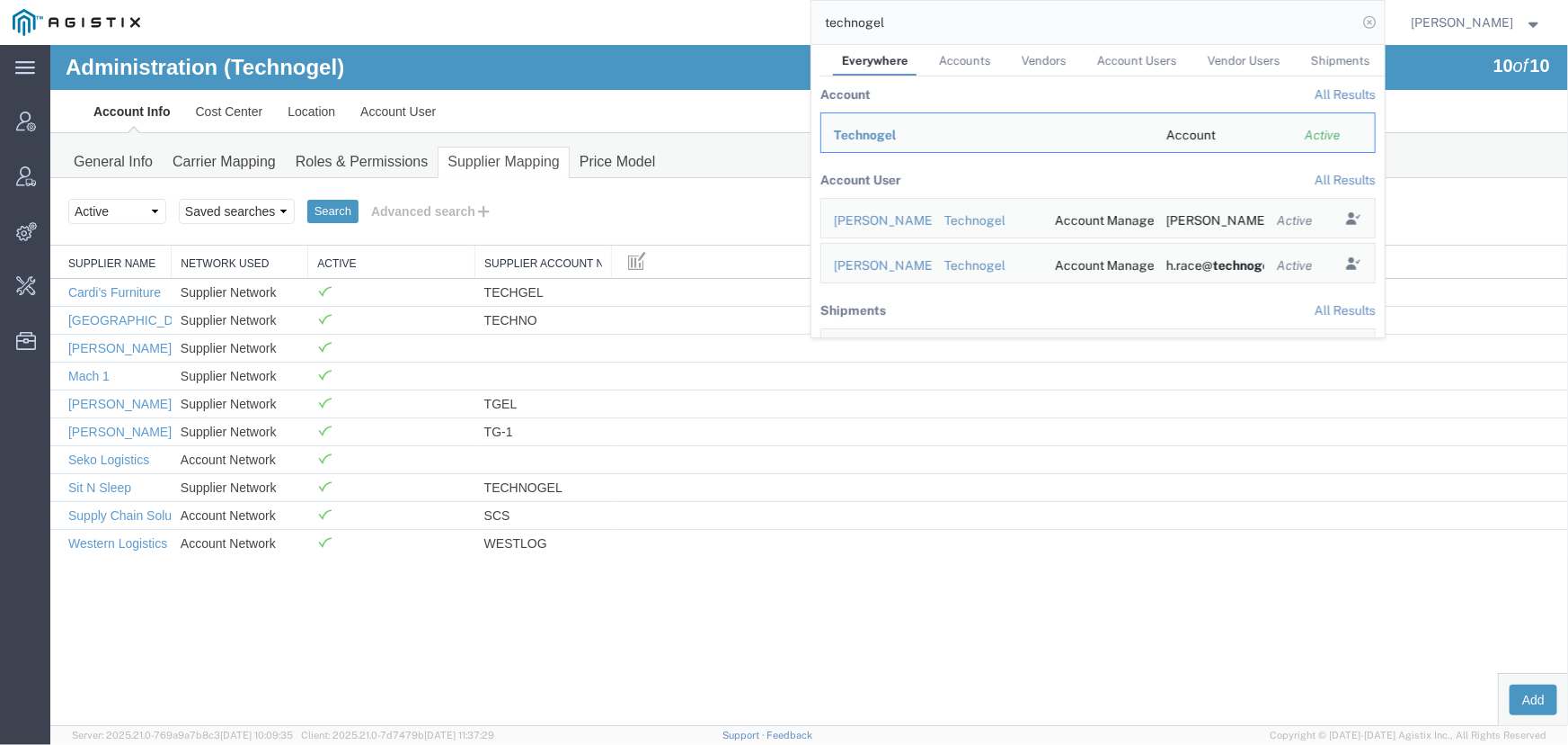
click at [1371, 25] on icon at bounding box center [1370, 22] width 25 height 25
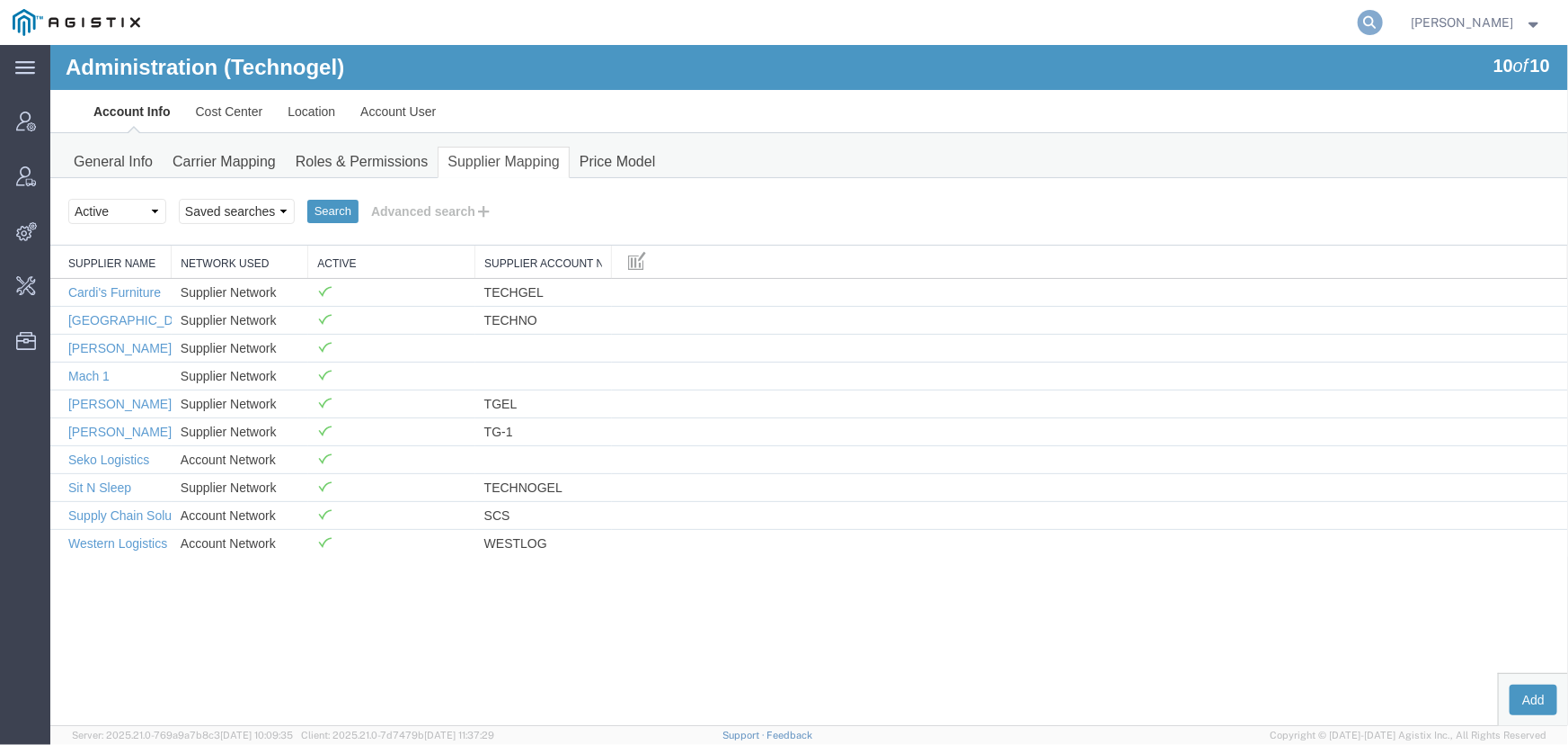
click at [1369, 17] on icon at bounding box center [1370, 22] width 25 height 25
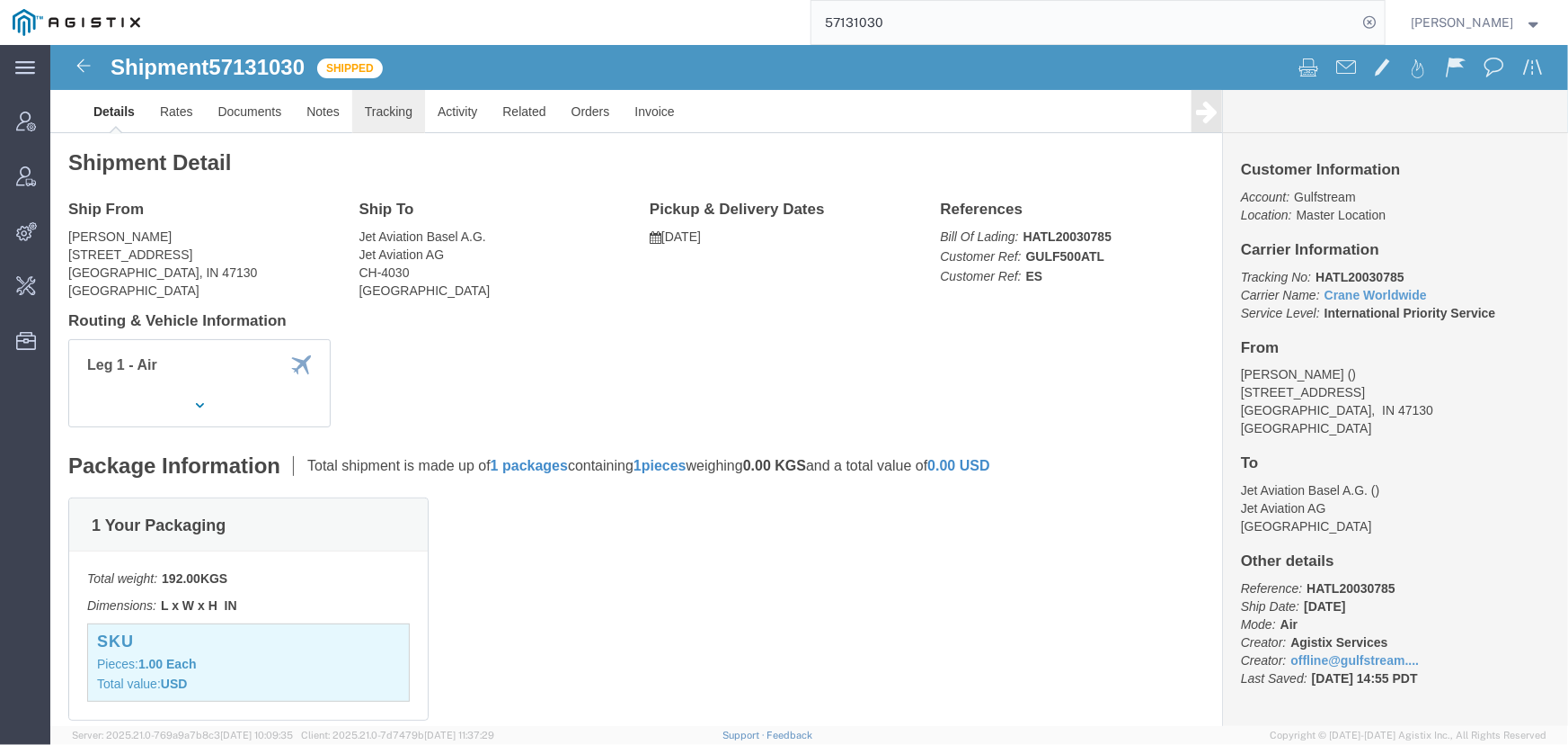
click link "Tracking"
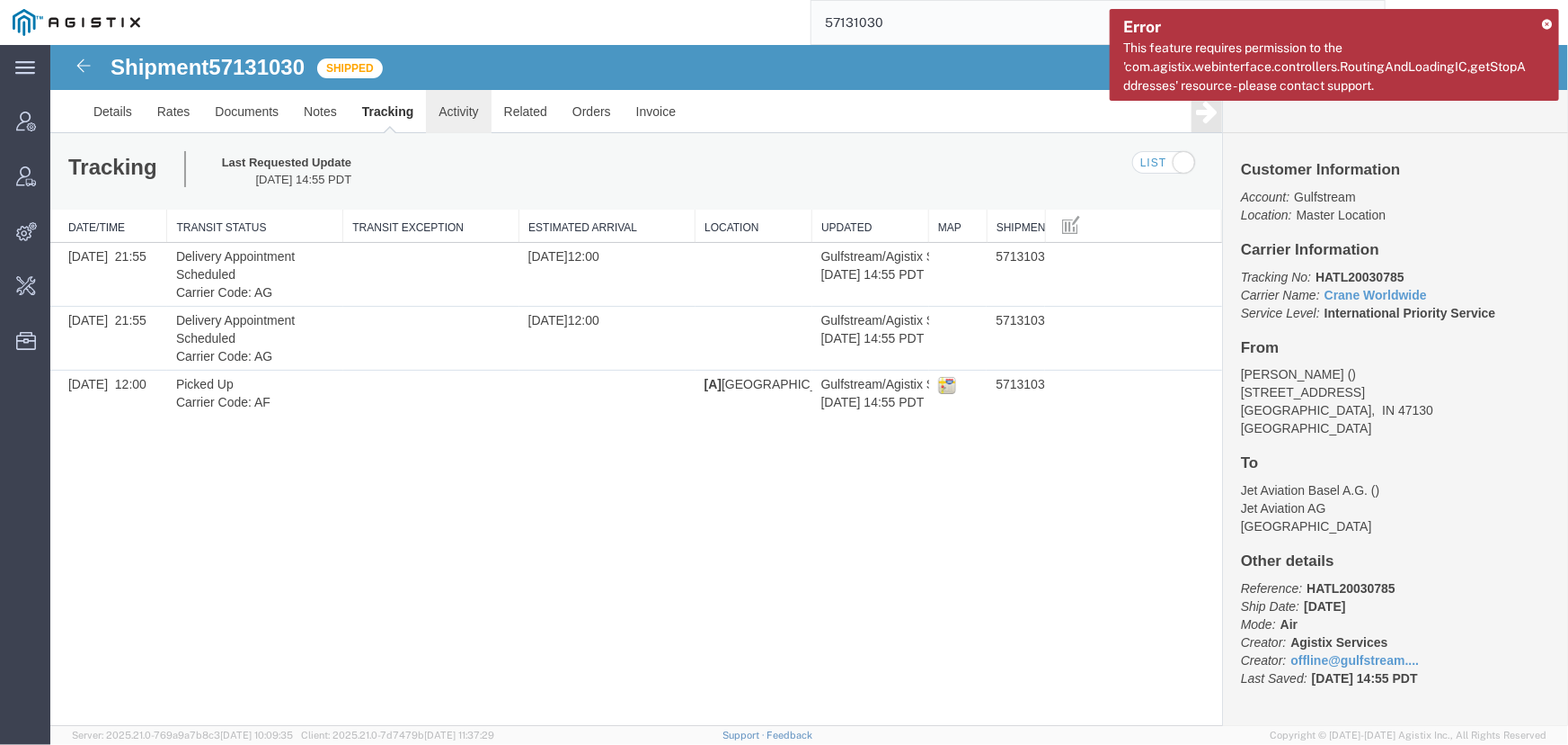
click at [465, 114] on link "Activity" at bounding box center [457, 110] width 64 height 43
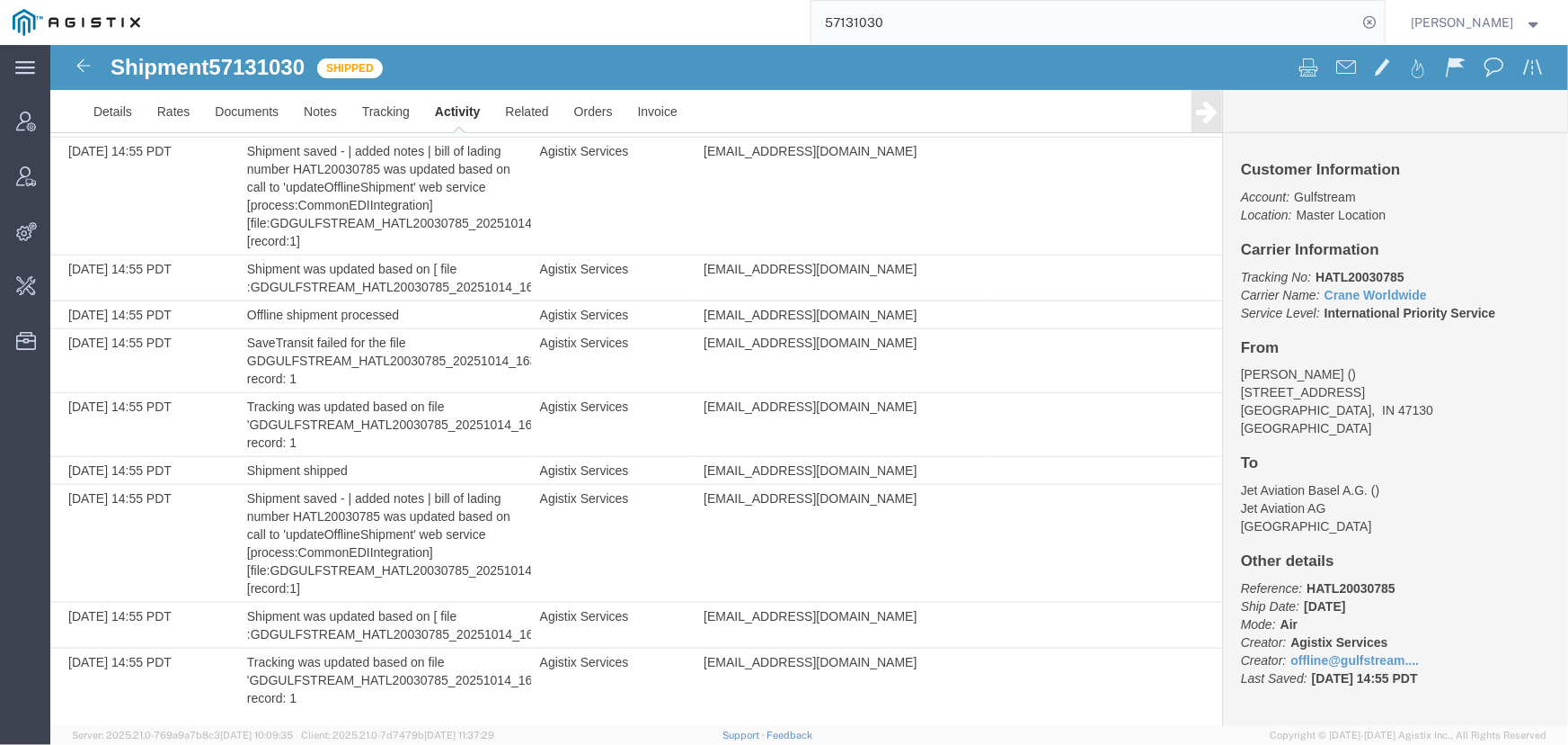
scroll to position [832, 0]
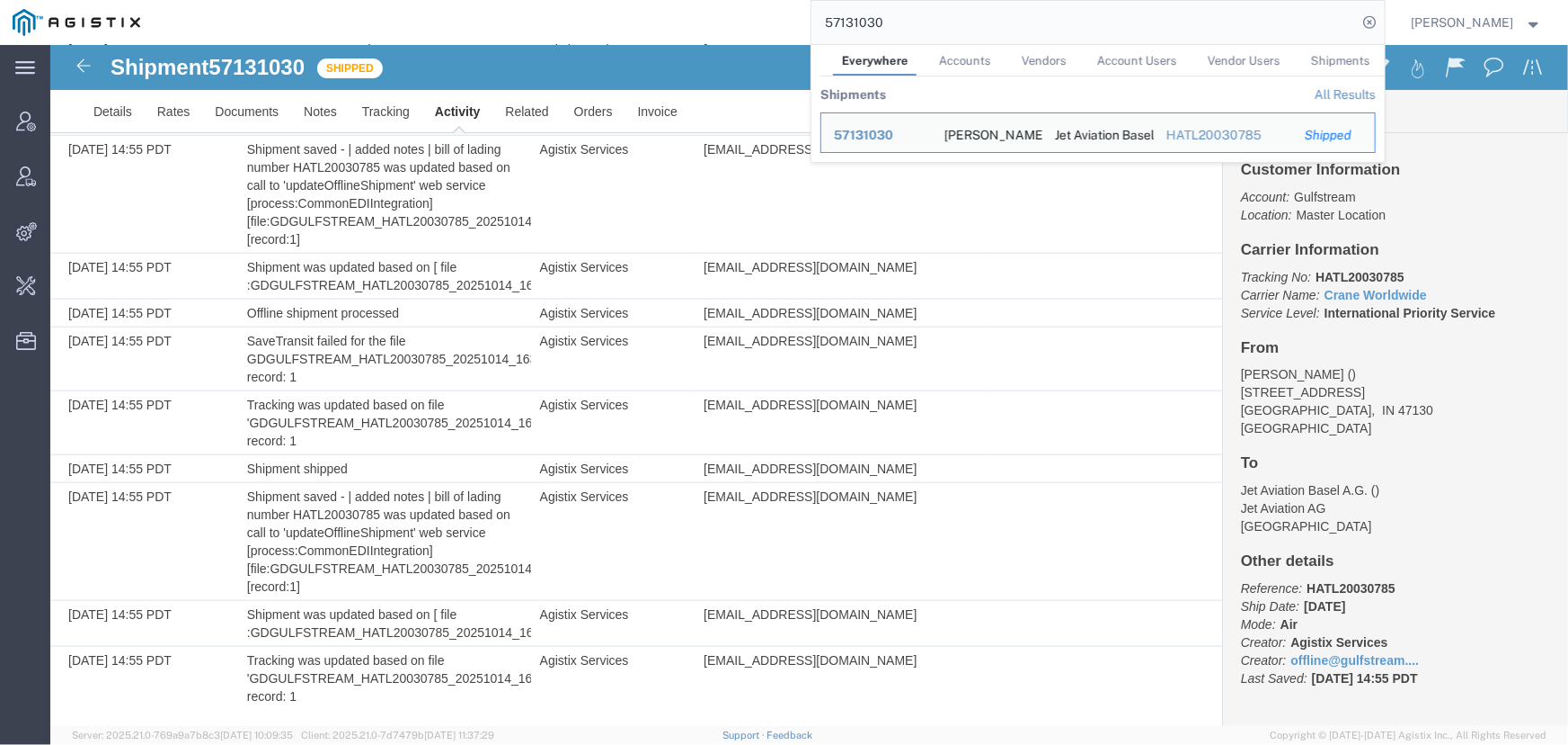
drag, startPoint x: 1061, startPoint y: 32, endPoint x: 455, endPoint y: 33, distance: 606.0
click at [455, 33] on div "57131030 Everywhere Accounts Vendors Account Users Vendor Users Shipments Shipm…" at bounding box center [769, 22] width 1232 height 45
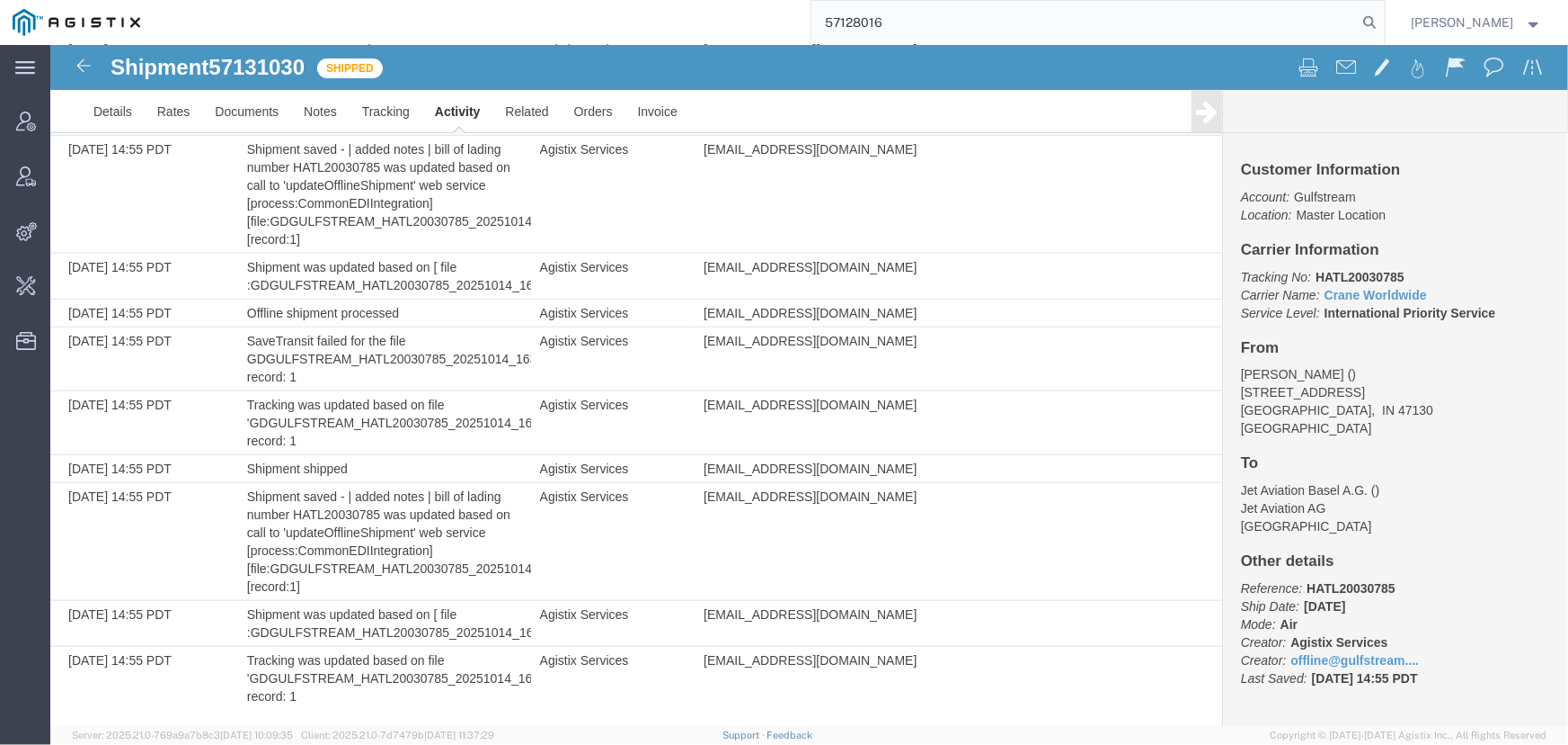
type input "57128016"
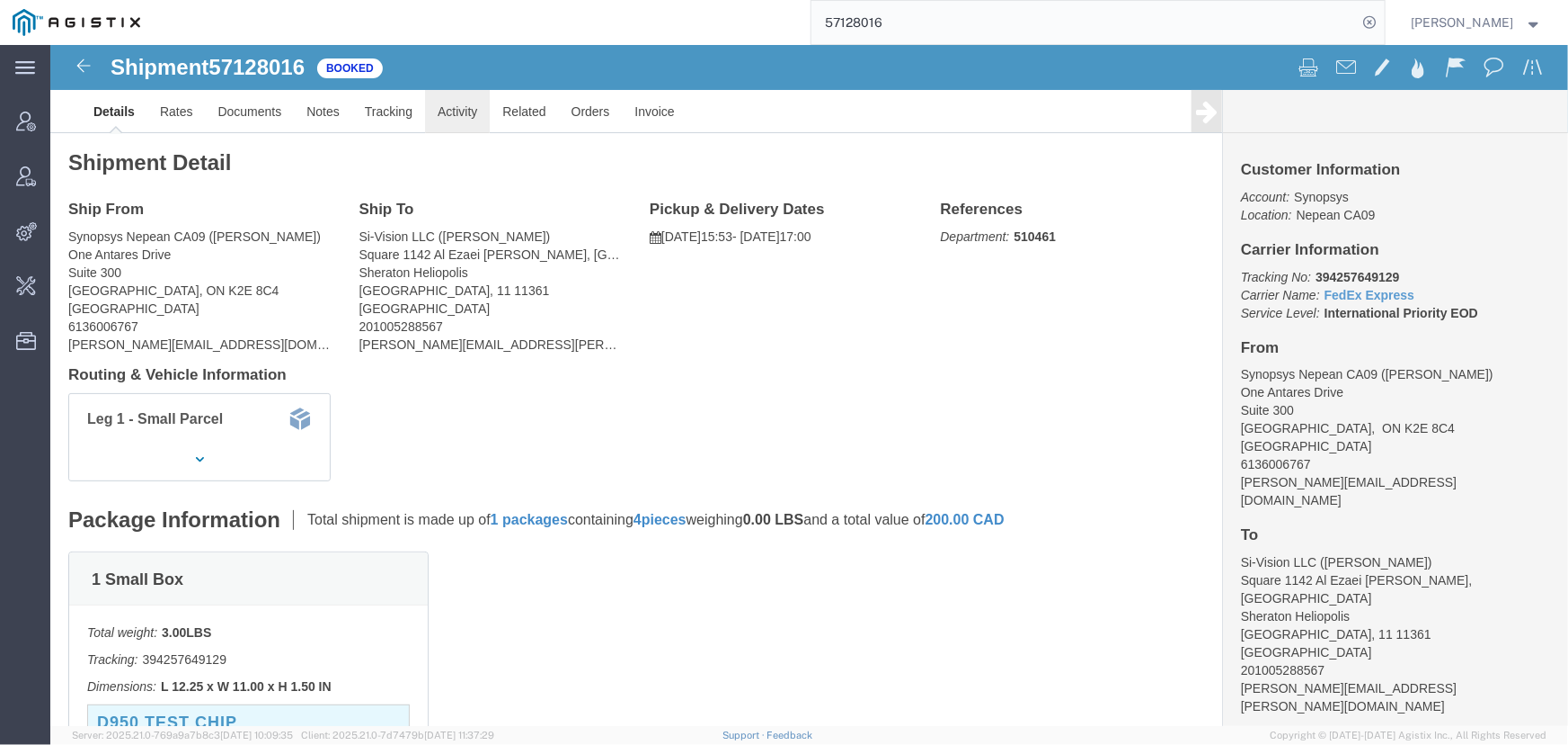
click link "Activity"
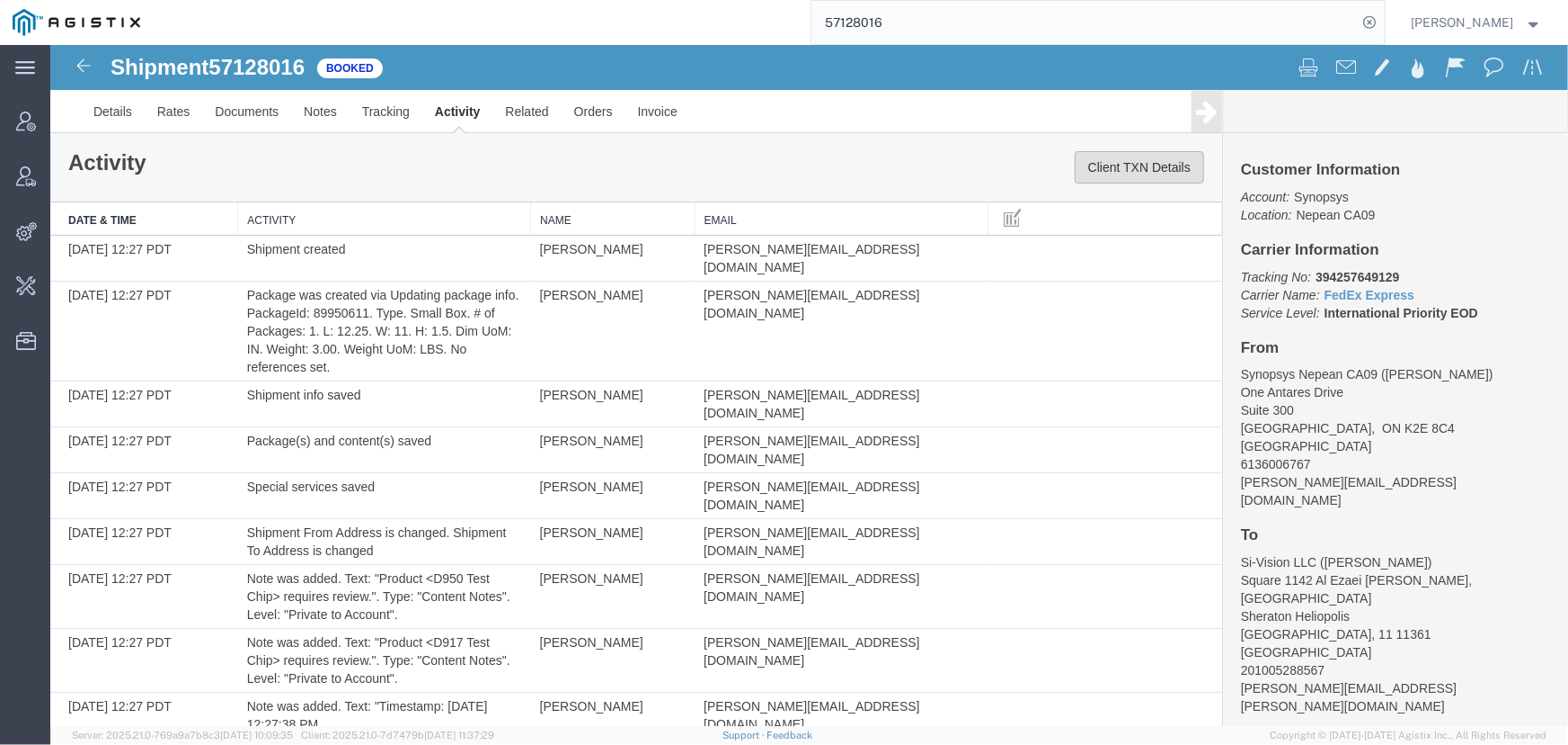
click at [1091, 168] on button "Client TXN Details" at bounding box center [1139, 166] width 129 height 32
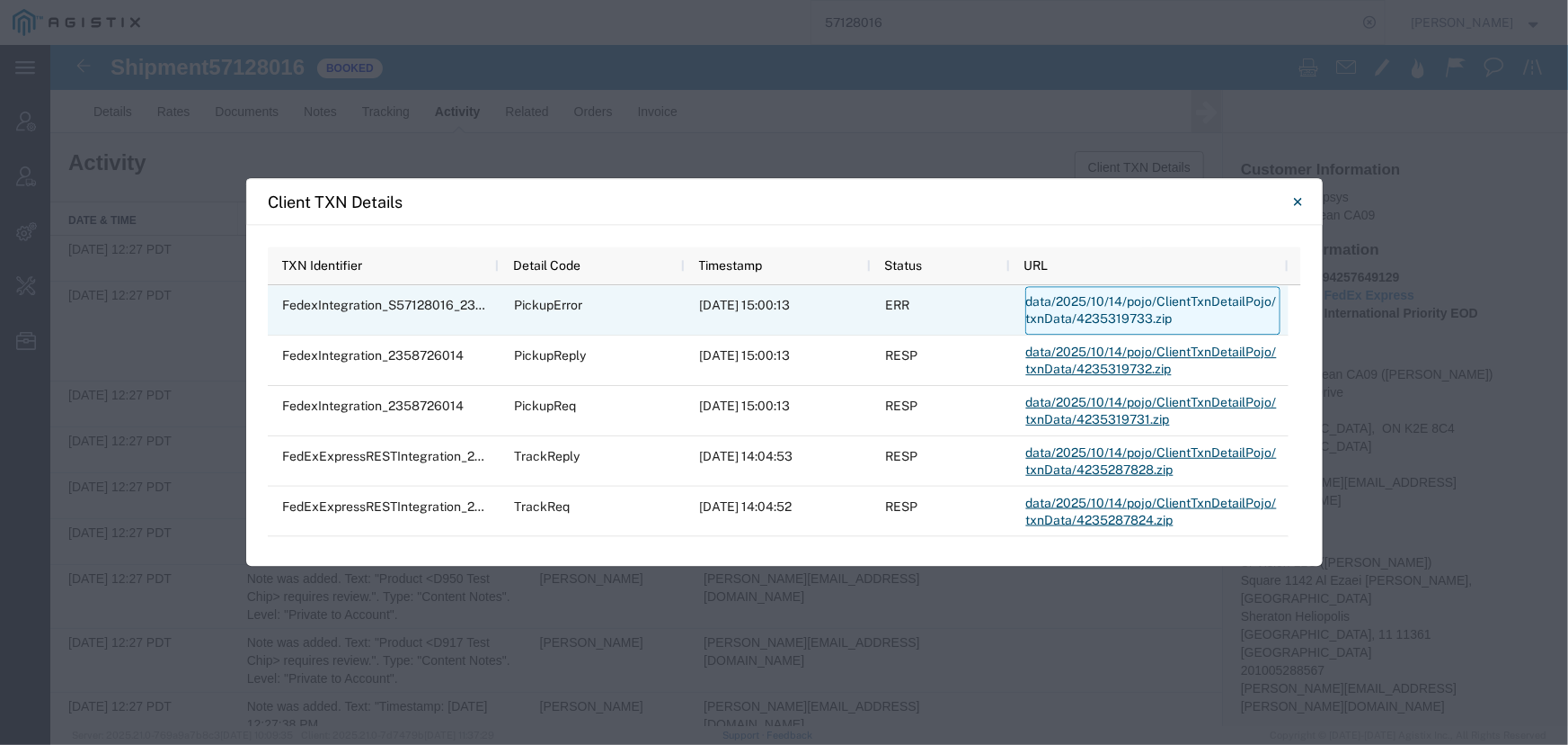
click at [1070, 302] on link "data/2025/10/14/pojo/ClientTxnDetailPojo/txnData/4235319733.zip" at bounding box center [1153, 311] width 255 height 49
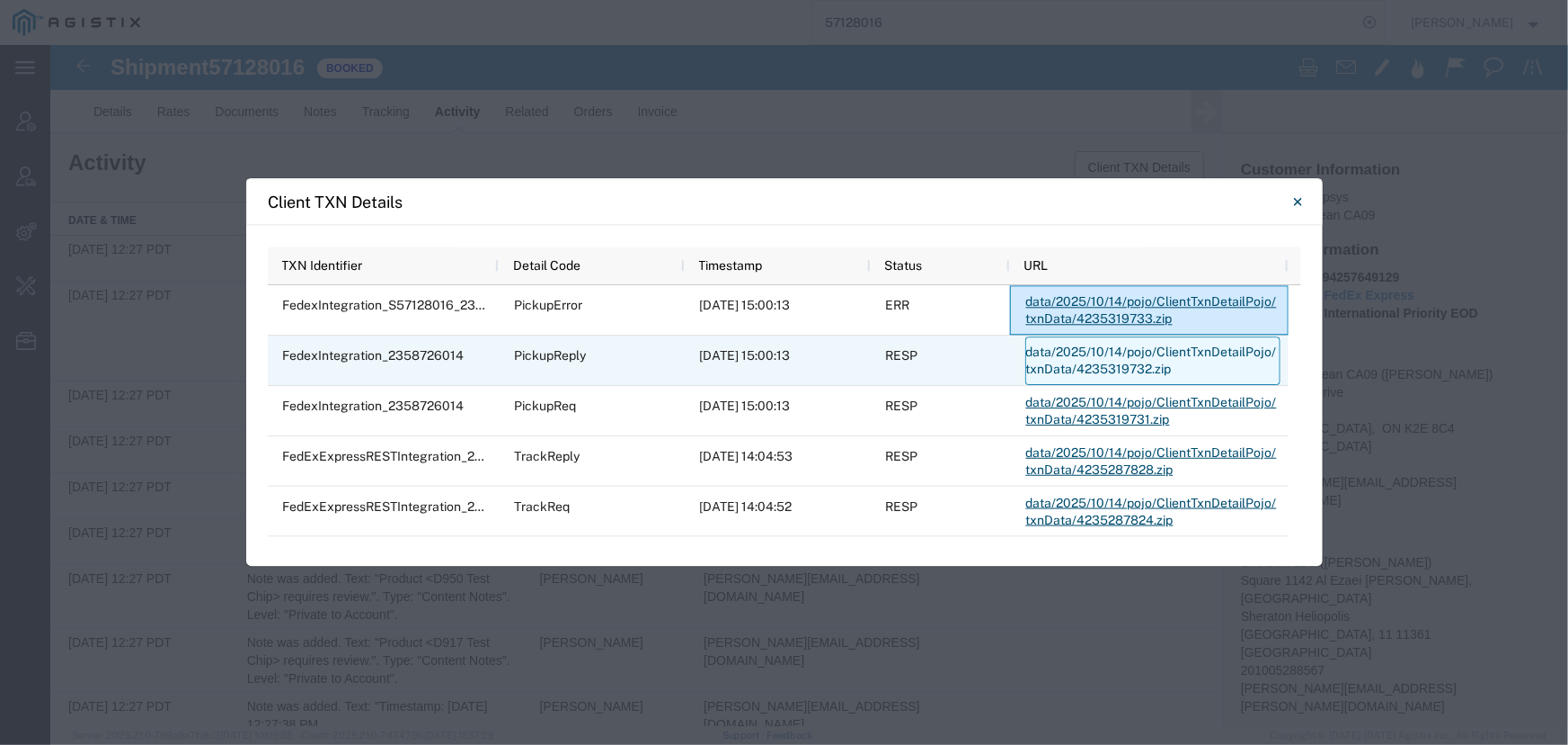
click at [1066, 355] on link "data/2025/10/14/pojo/ClientTxnDetailPojo/txnData/4235319732.zip" at bounding box center [1153, 360] width 255 height 49
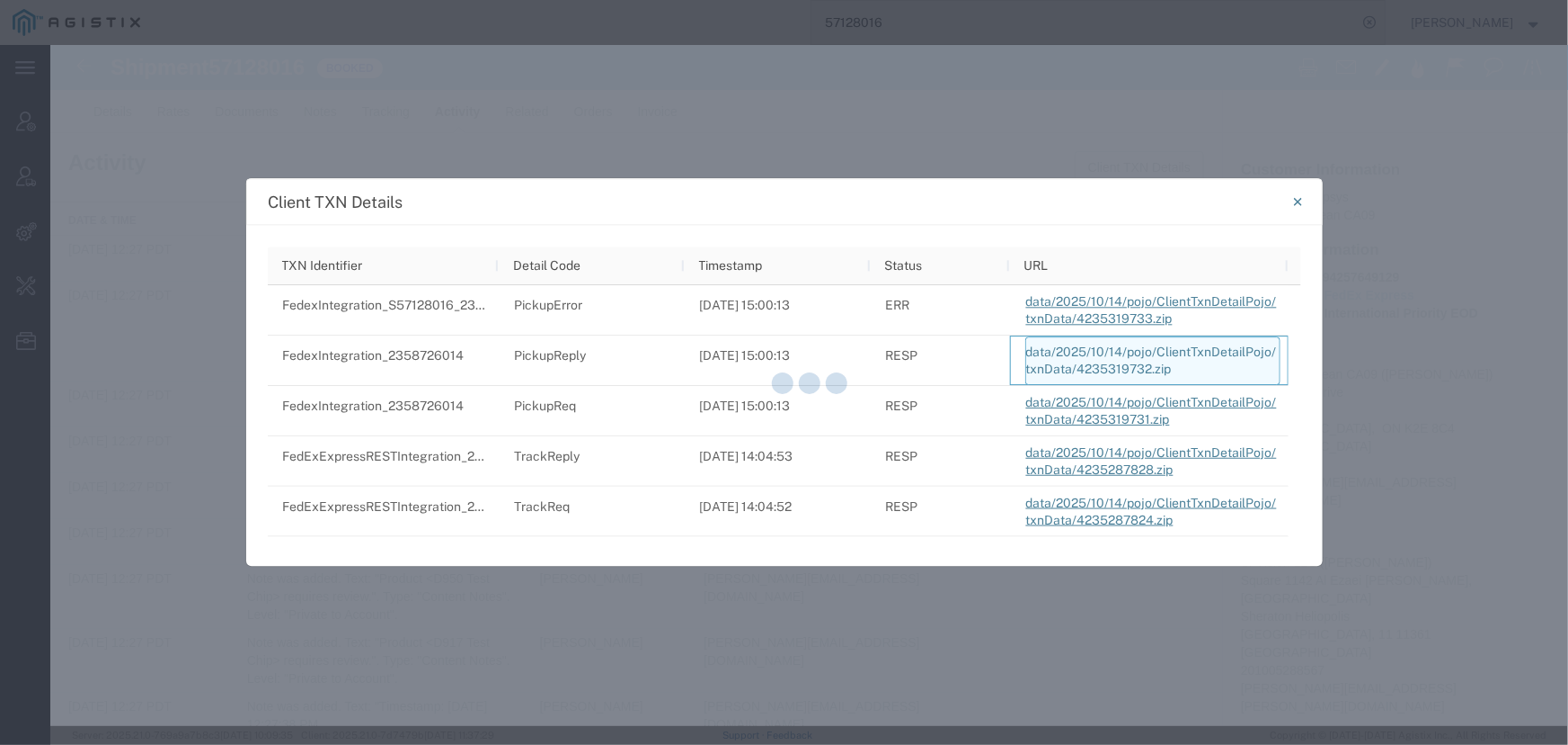
click at [1066, 355] on div at bounding box center [810, 385] width 1518 height 681
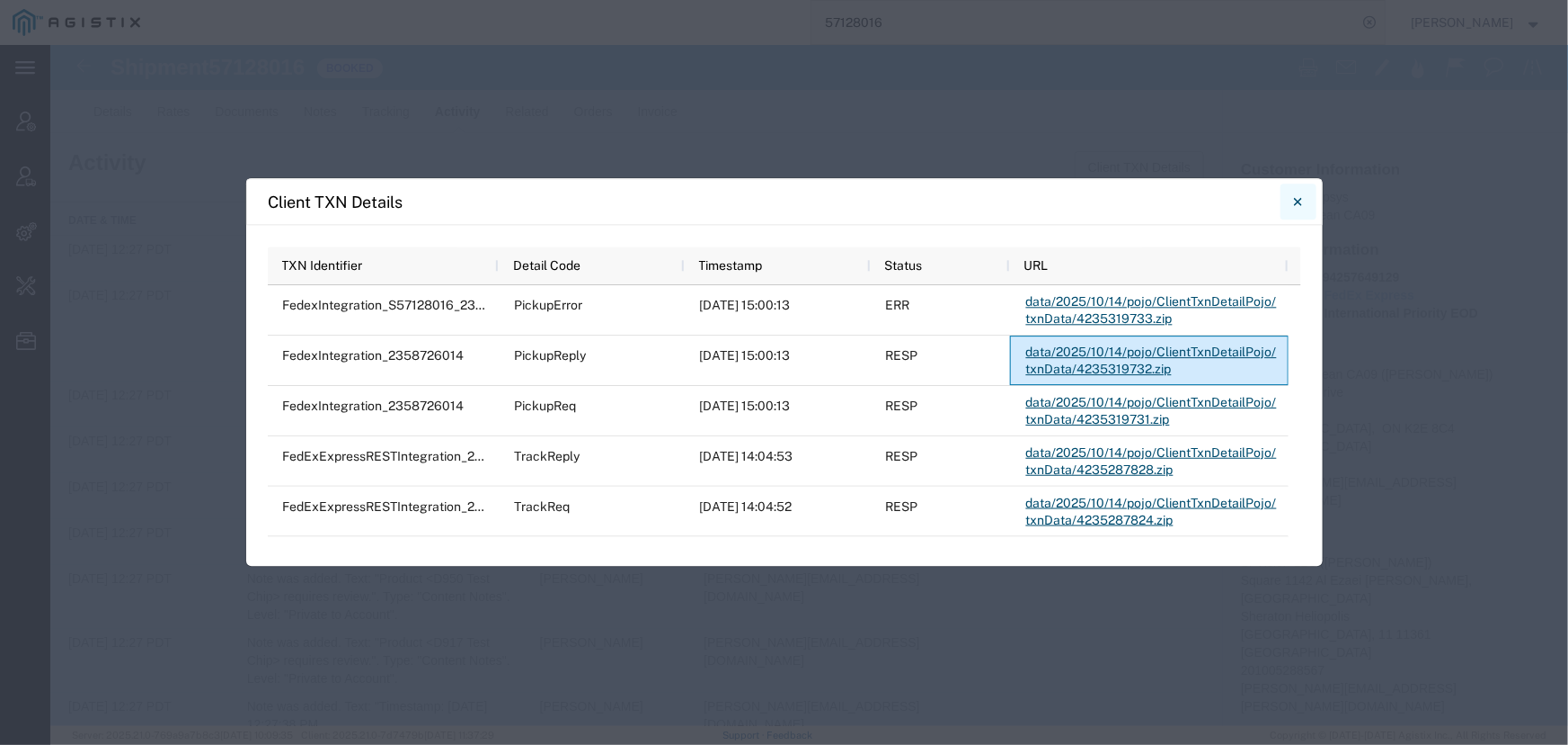
click at [1300, 201] on icon "Close" at bounding box center [1298, 202] width 8 height 21
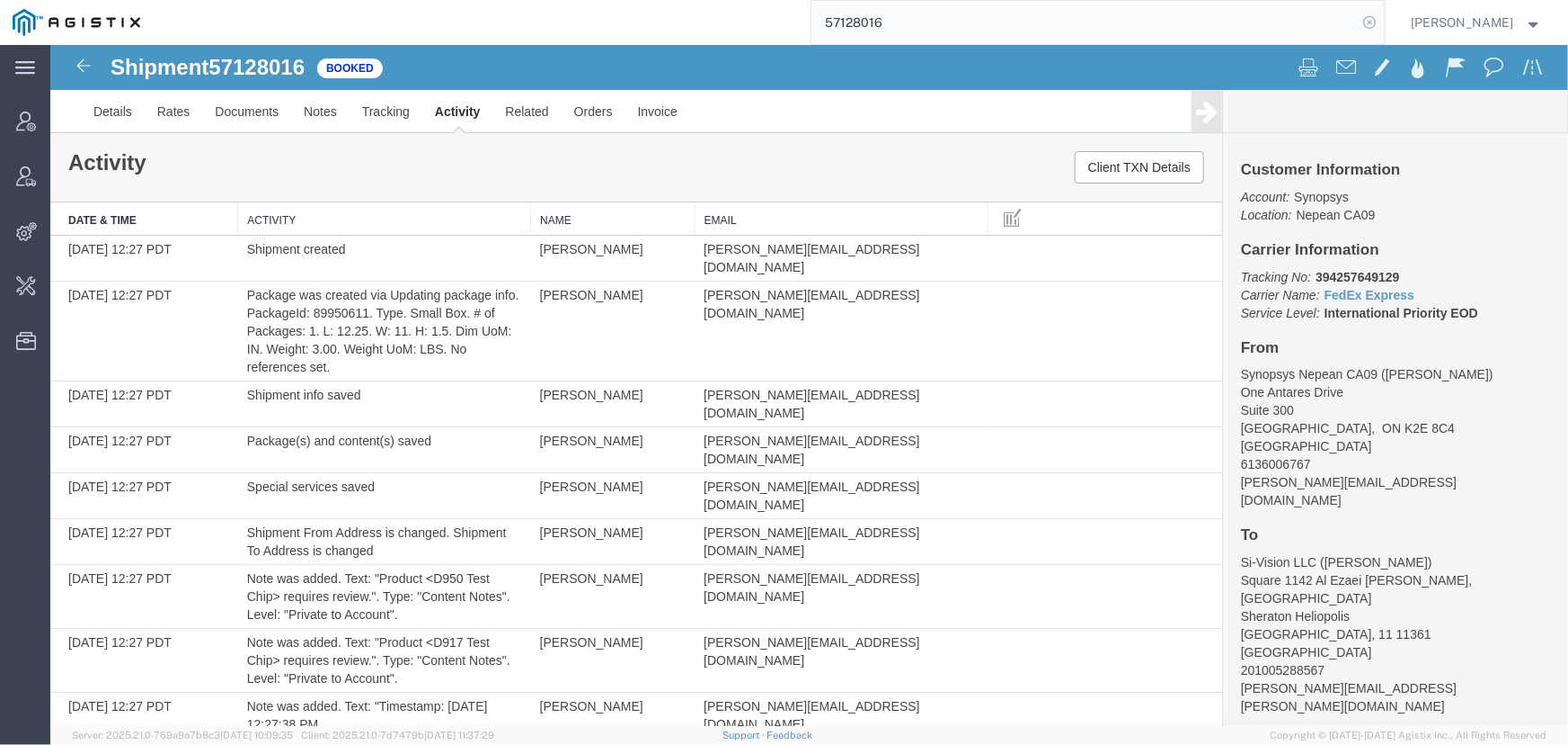
click at [1370, 23] on icon at bounding box center [1370, 22] width 25 height 25
drag, startPoint x: 1375, startPoint y: 15, endPoint x: 1313, endPoint y: 18, distance: 62.1
click at [1350, 17] on agx-global-search at bounding box center [1098, 22] width 575 height 45
click at [1367, 19] on icon at bounding box center [1370, 22] width 25 height 25
type input "56712806"
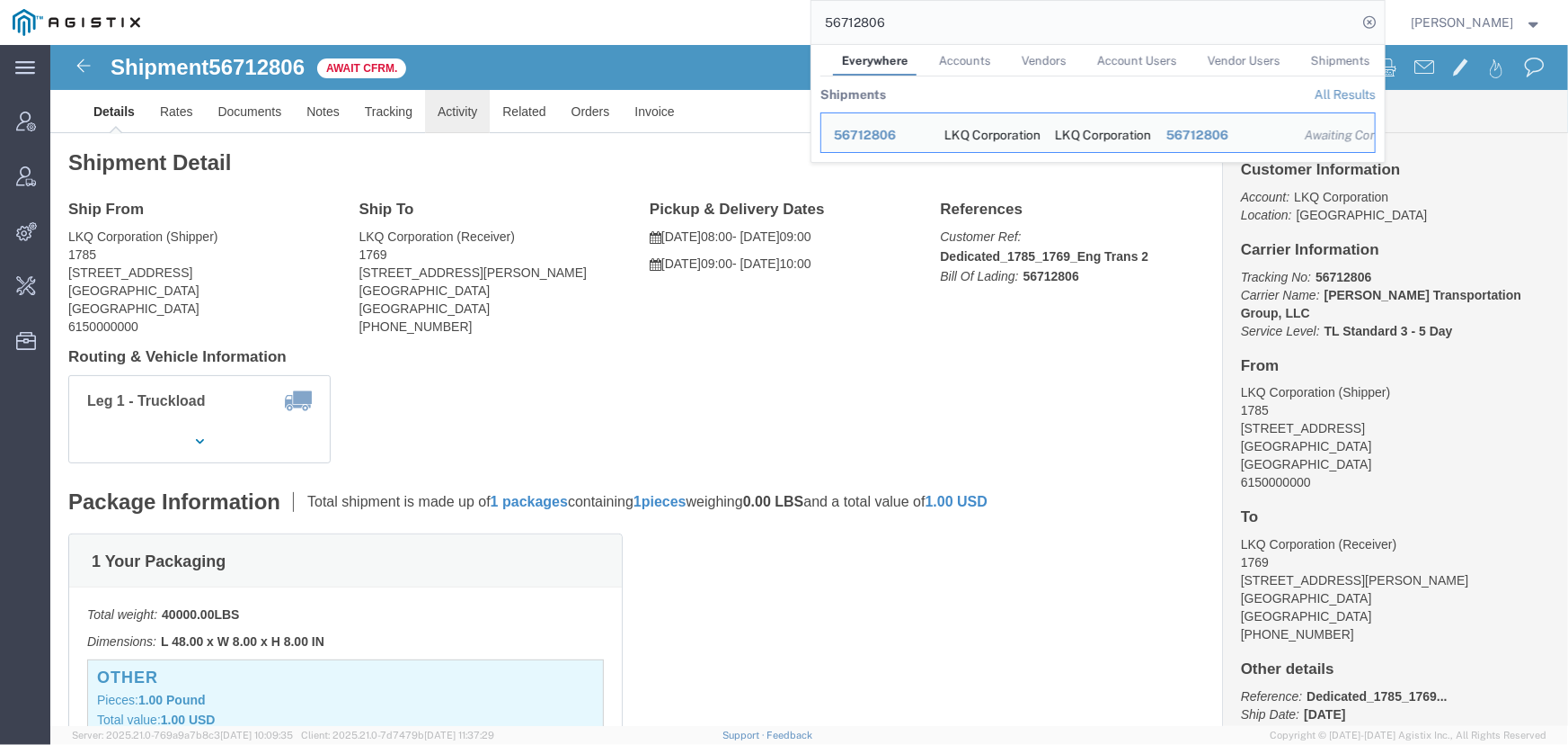
click link "Activity"
